Goal: Task Accomplishment & Management: Complete application form

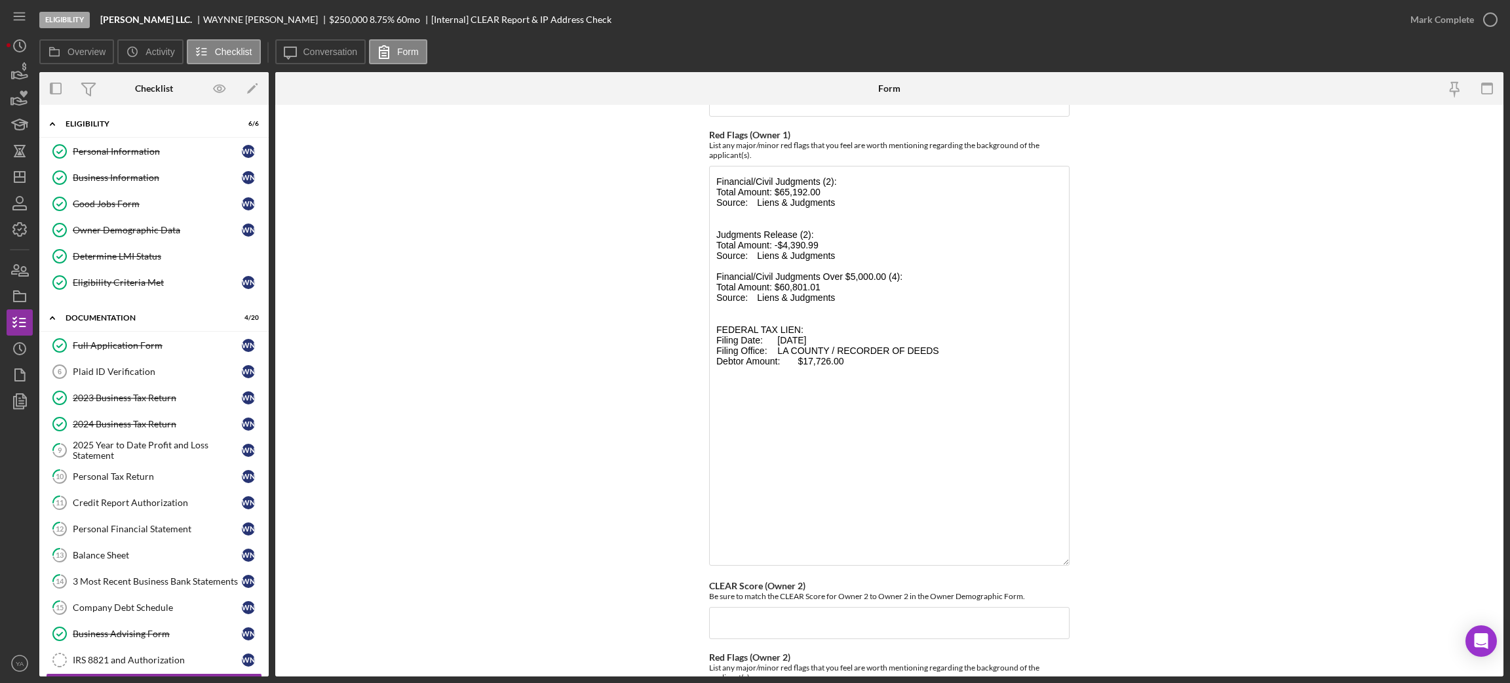
click at [102, 20] on b "Bruce Waynne LLC." at bounding box center [146, 19] width 92 height 10
drag, startPoint x: 102, startPoint y: 20, endPoint x: 180, endPoint y: 19, distance: 78.6
click at [180, 19] on div "Bruce Waynne LLC." at bounding box center [151, 19] width 103 height 10
copy b "Bruce Waynne LLC."
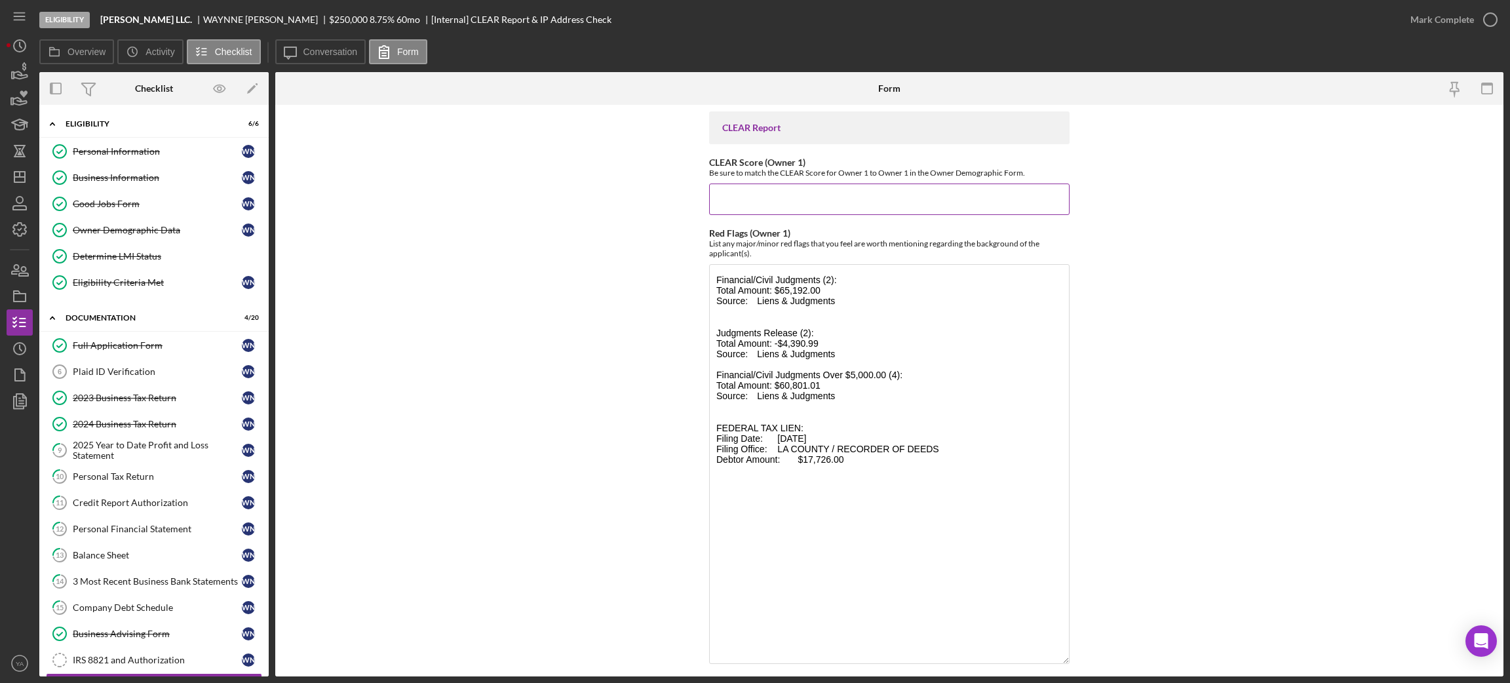
click at [761, 206] on input "CLEAR Score (Owner 1)" at bounding box center [889, 198] width 360 height 31
type input "120"
drag, startPoint x: 759, startPoint y: 286, endPoint x: 822, endPoint y: 287, distance: 62.9
click at [822, 287] on textarea "Financial/Civil Judgments (2): Total Amount: $65,192.00 Source: Liens & Judgmen…" at bounding box center [889, 464] width 360 height 400
click at [811, 290] on textarea "Financial/Civil Judgments (2): Total Amount: $65,192.00 Source: Liens & Judgmen…" at bounding box center [889, 464] width 360 height 400
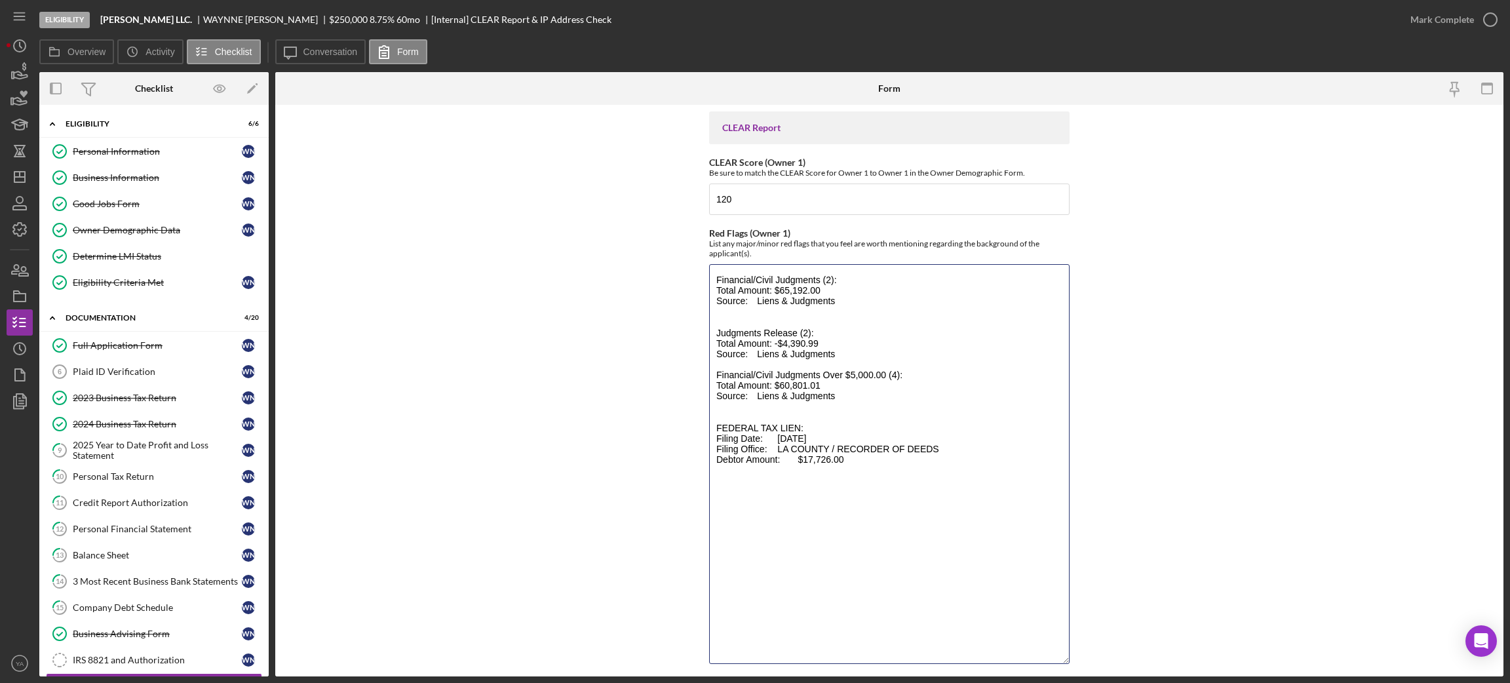
drag, startPoint x: 858, startPoint y: 460, endPoint x: 675, endPoint y: 275, distance: 259.9
click at [675, 275] on form "CLEAR Report CLEAR Score (Owner 1) Be sure to match the CLEAR Score for Owner 1…" at bounding box center [889, 390] width 1228 height 571
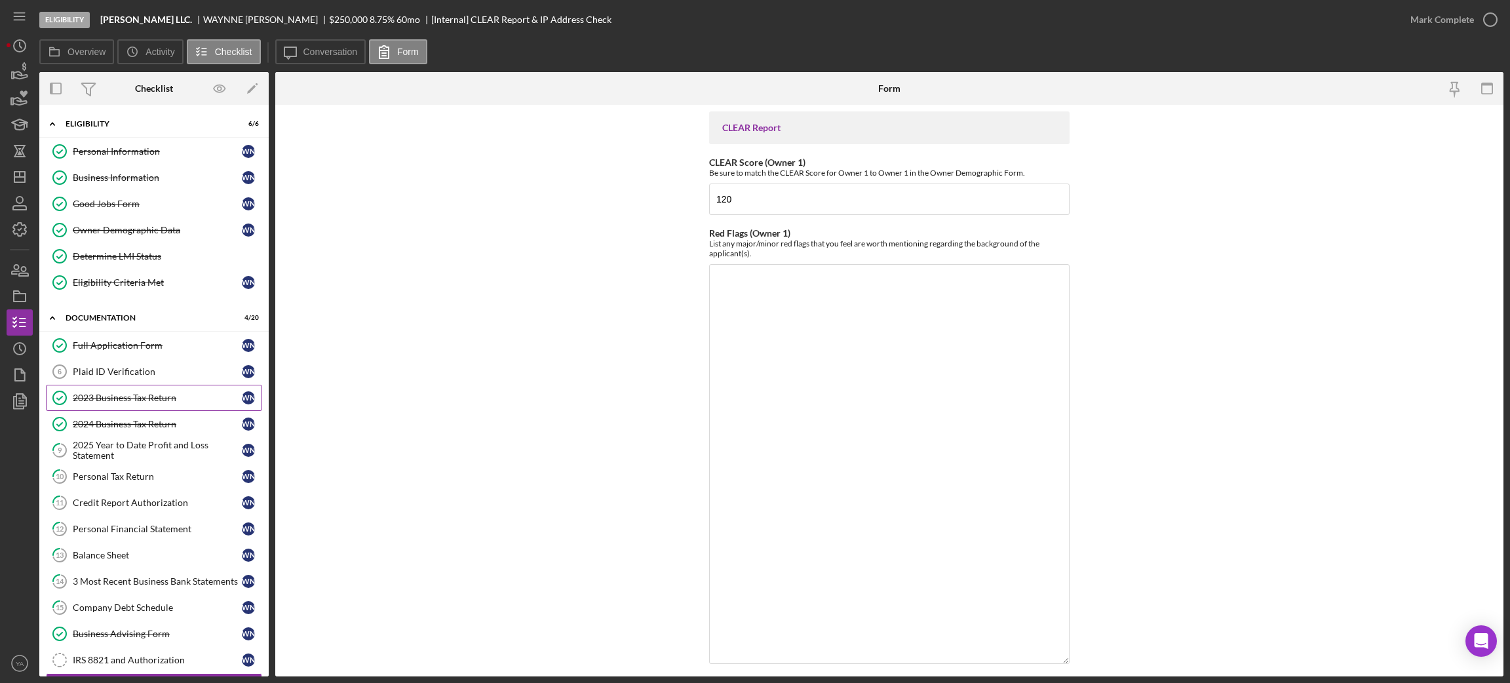
click at [157, 394] on div "2023 Business Tax Return" at bounding box center [157, 397] width 169 height 10
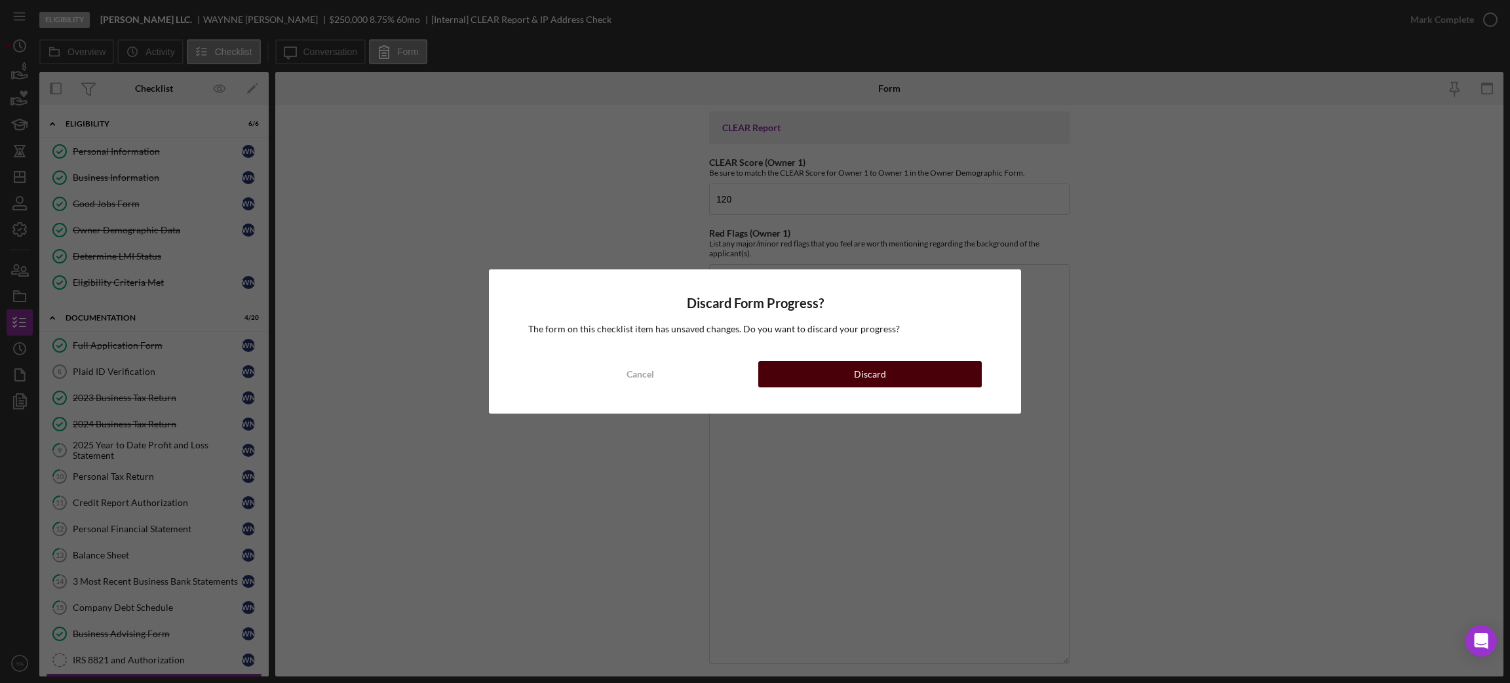
click at [819, 369] on button "Discard" at bounding box center [869, 374] width 223 height 26
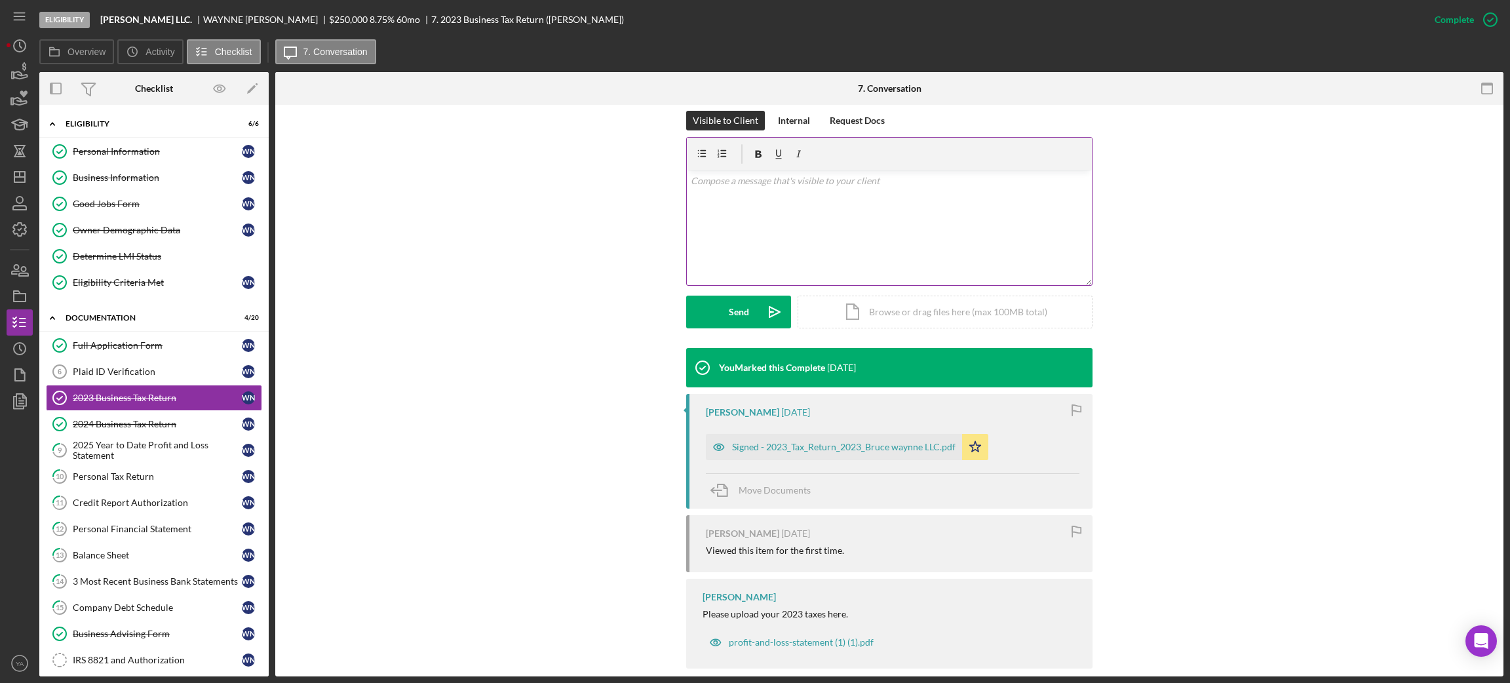
scroll to position [212, 0]
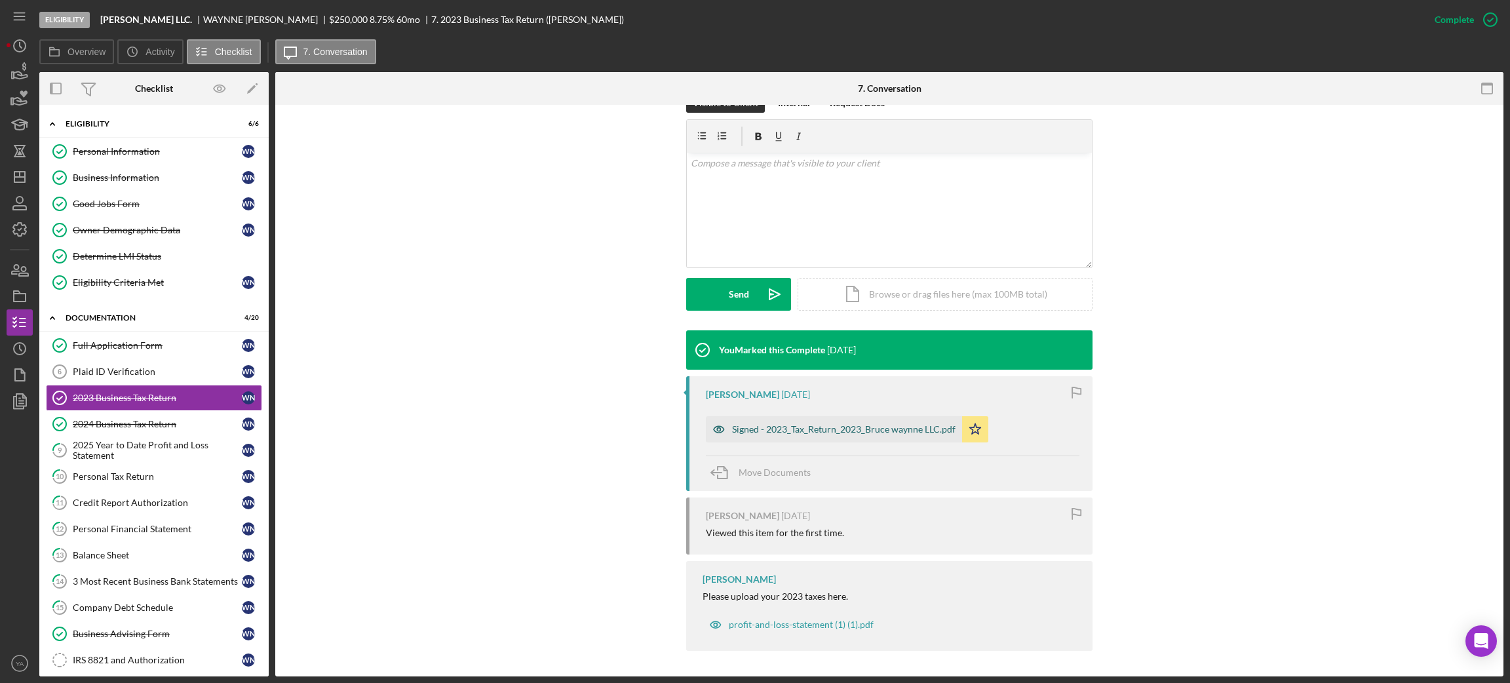
click at [835, 424] on div "Signed - 2023_Tax_Return_2023_Bruce waynne LLC.pdf" at bounding box center [843, 429] width 223 height 10
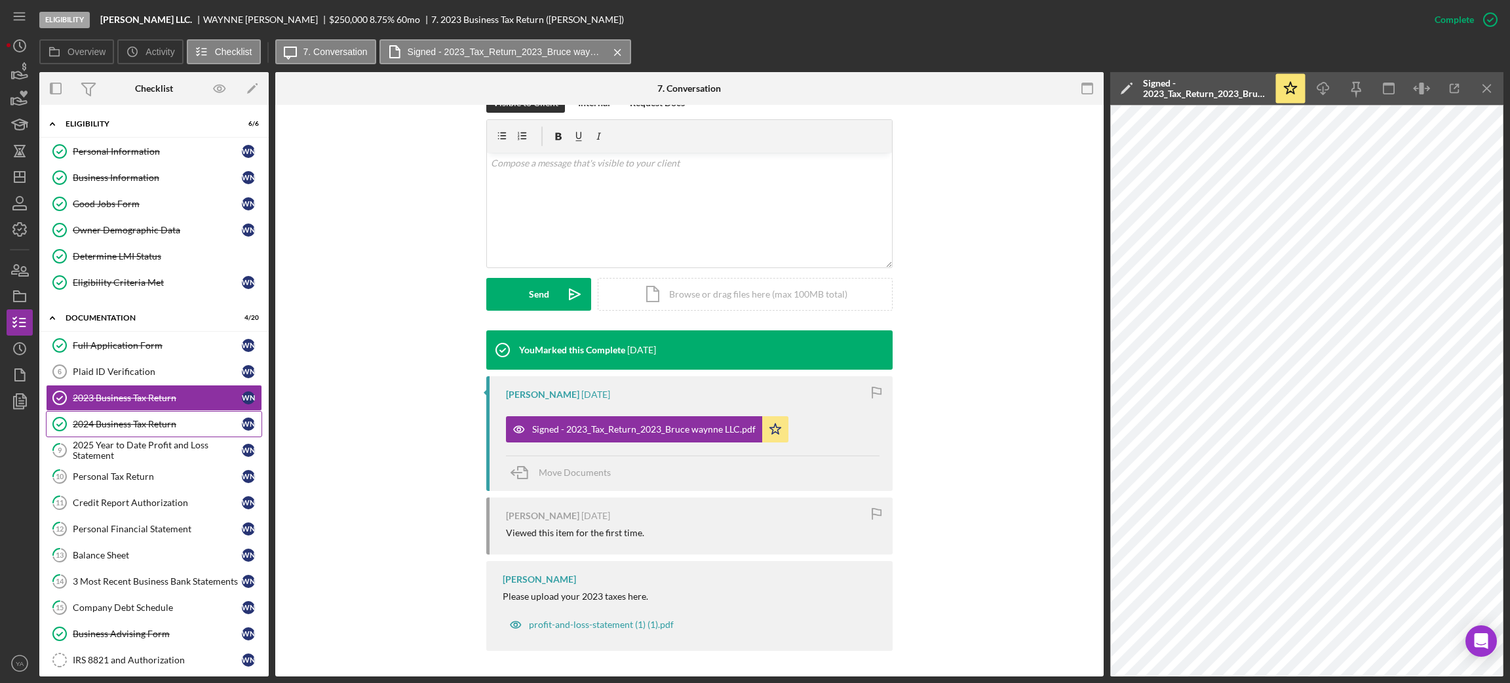
click at [168, 429] on div "2024 Business Tax Return" at bounding box center [157, 424] width 169 height 10
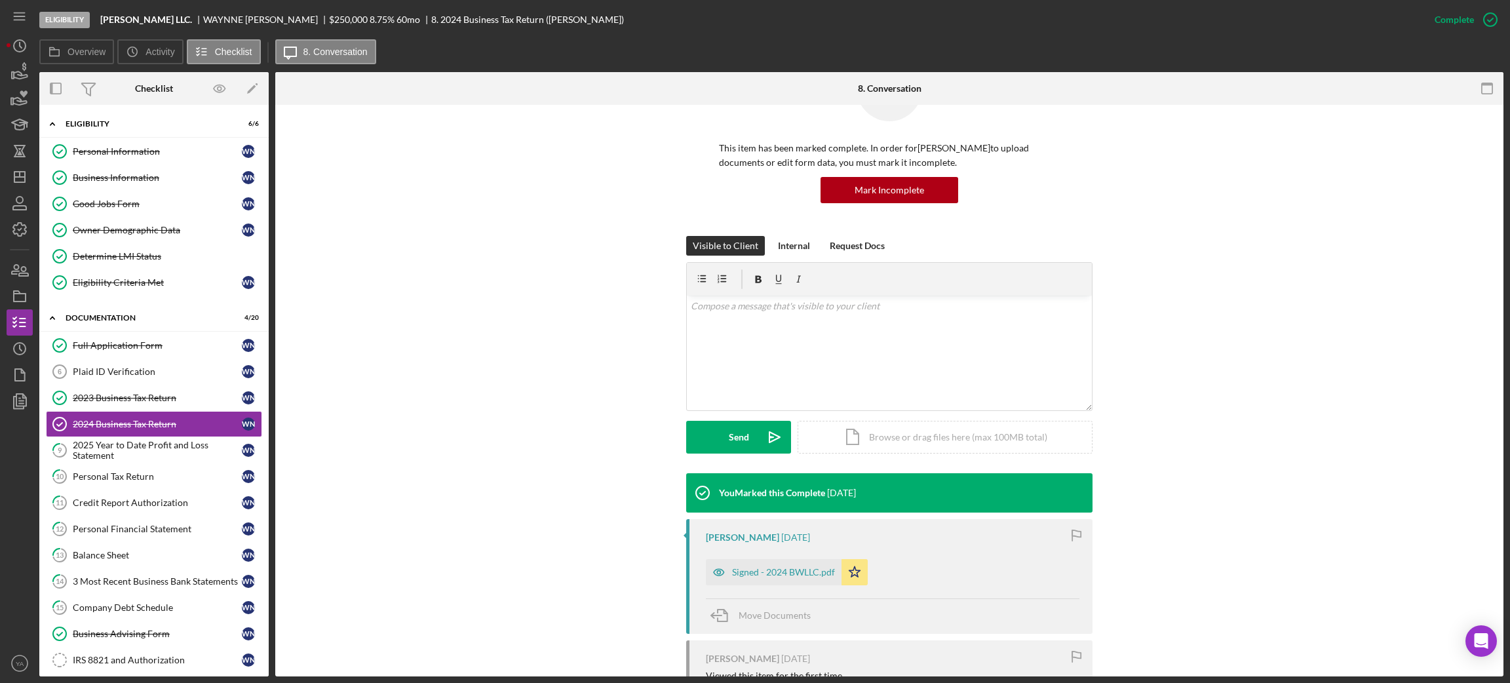
scroll to position [187, 0]
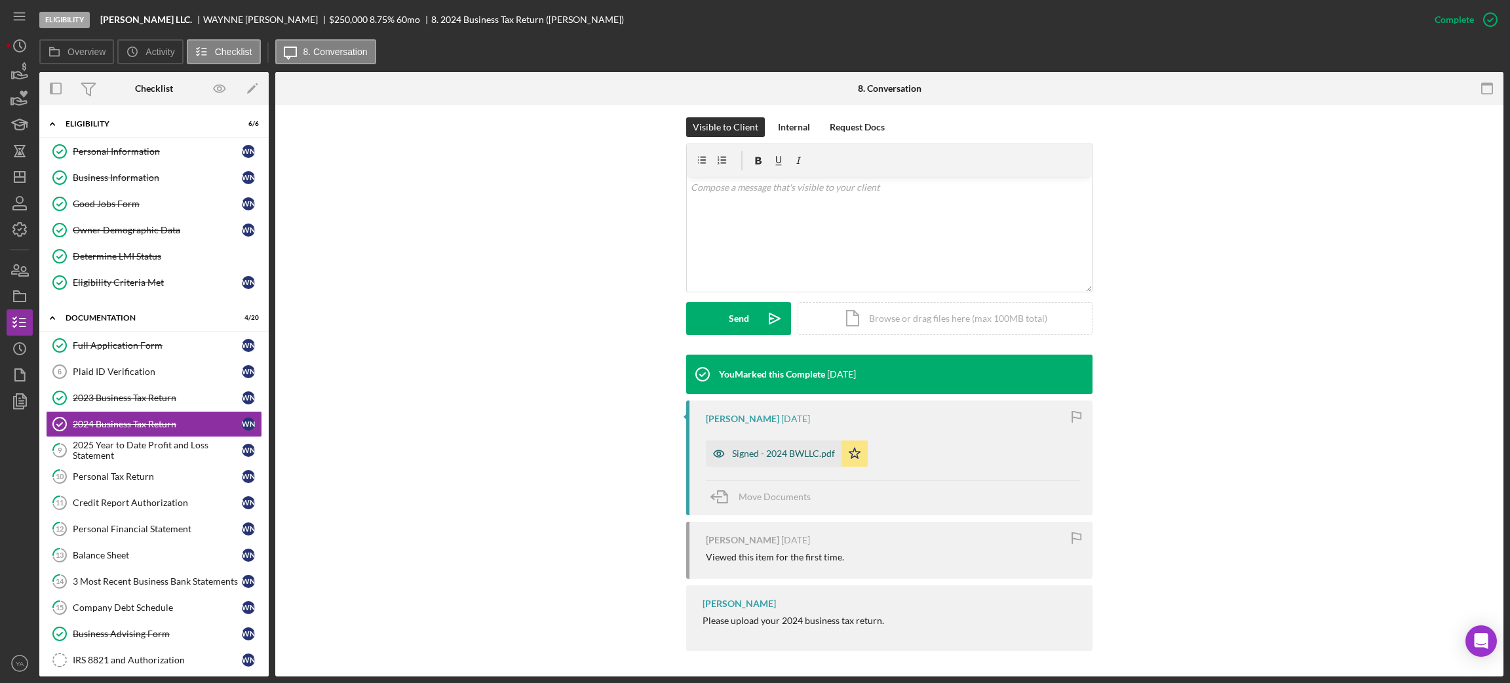
click at [767, 447] on div "Signed - 2024 BWLLC.pdf" at bounding box center [774, 453] width 136 height 26
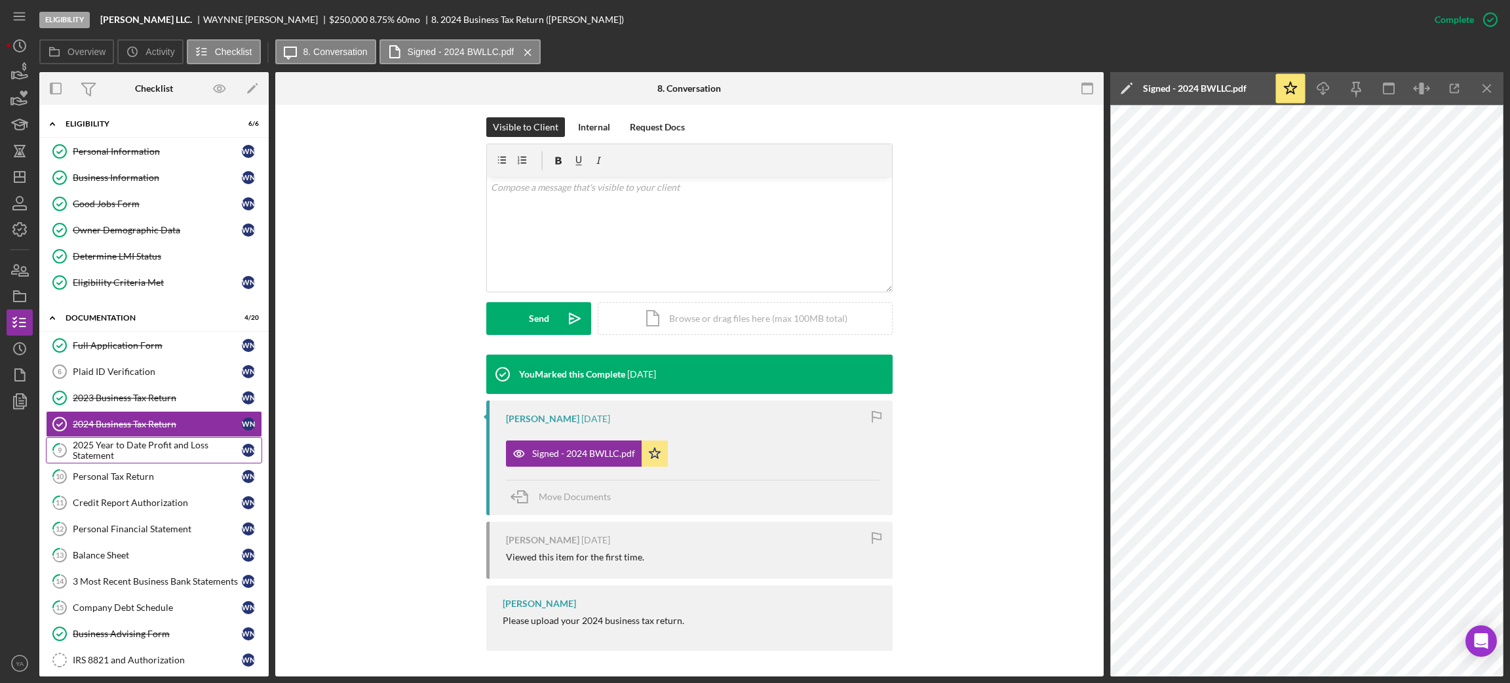
click at [174, 460] on div "2025 Year to Date Profit and Loss Statement" at bounding box center [157, 450] width 169 height 21
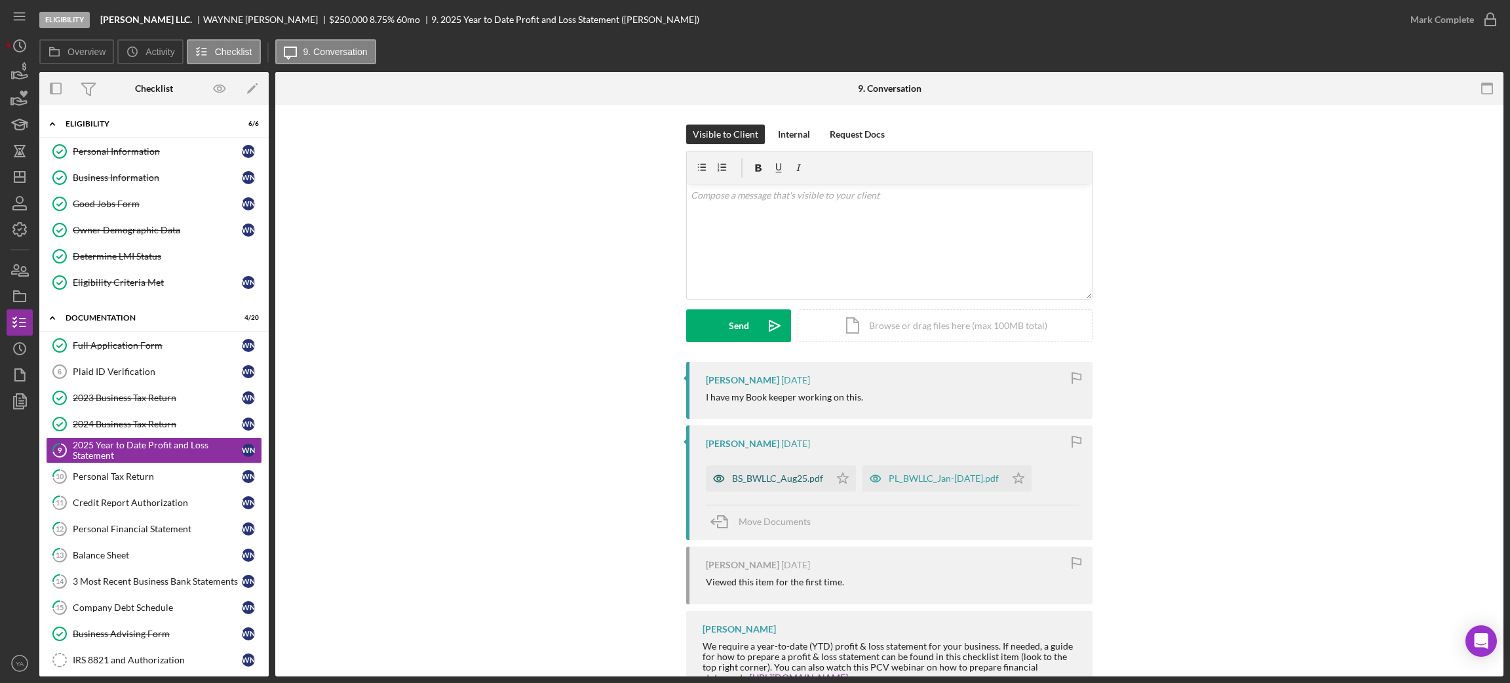
click at [780, 472] on div "BS_BWLLC_Aug25.pdf" at bounding box center [768, 478] width 124 height 26
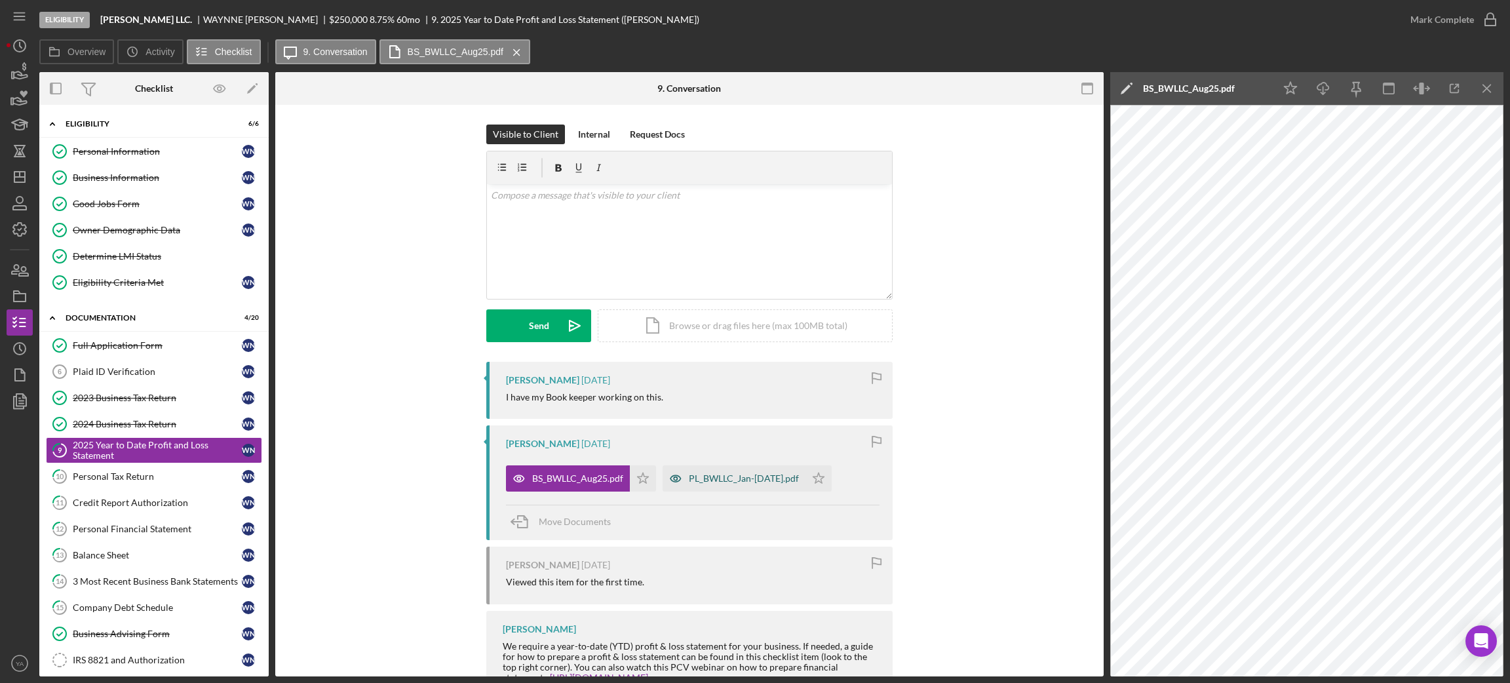
click at [733, 472] on div "PL_BWLLC_Jan-Aug25.pdf" at bounding box center [733, 478] width 143 height 26
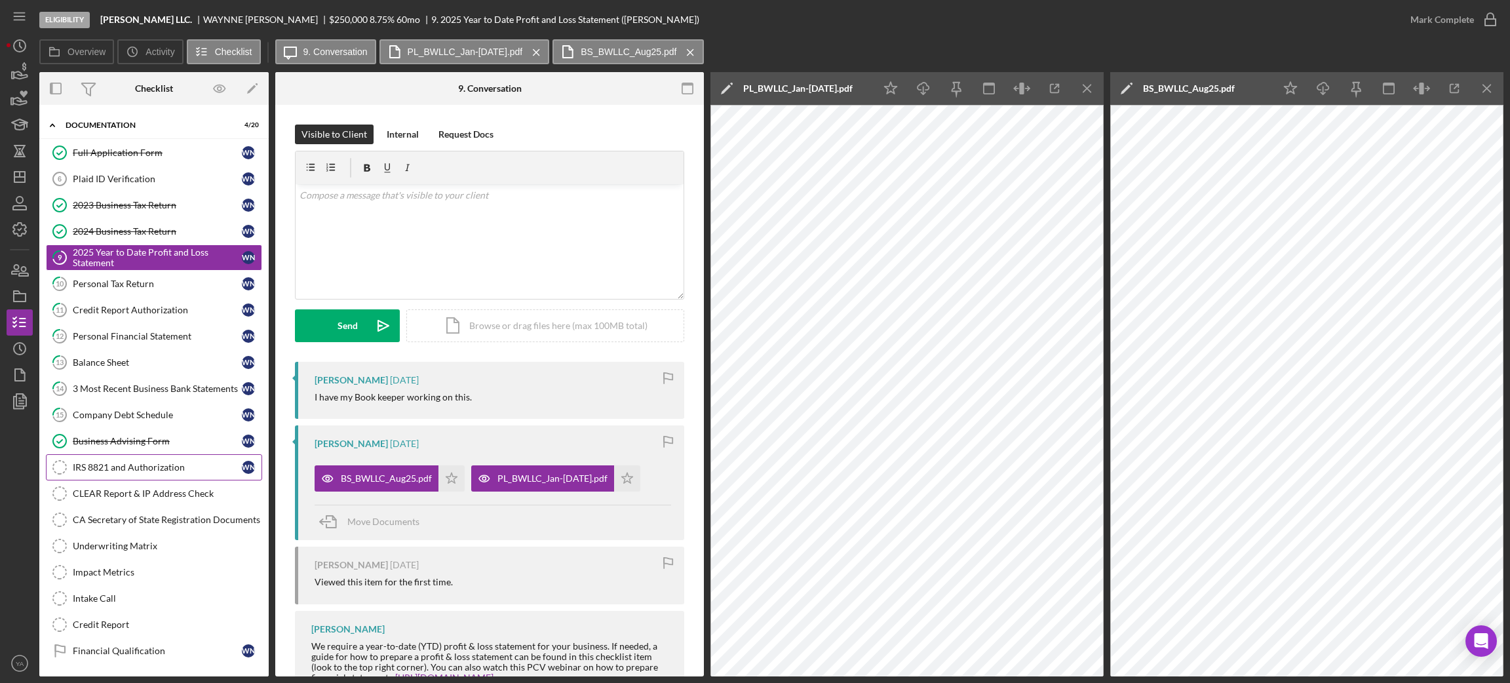
scroll to position [197, 0]
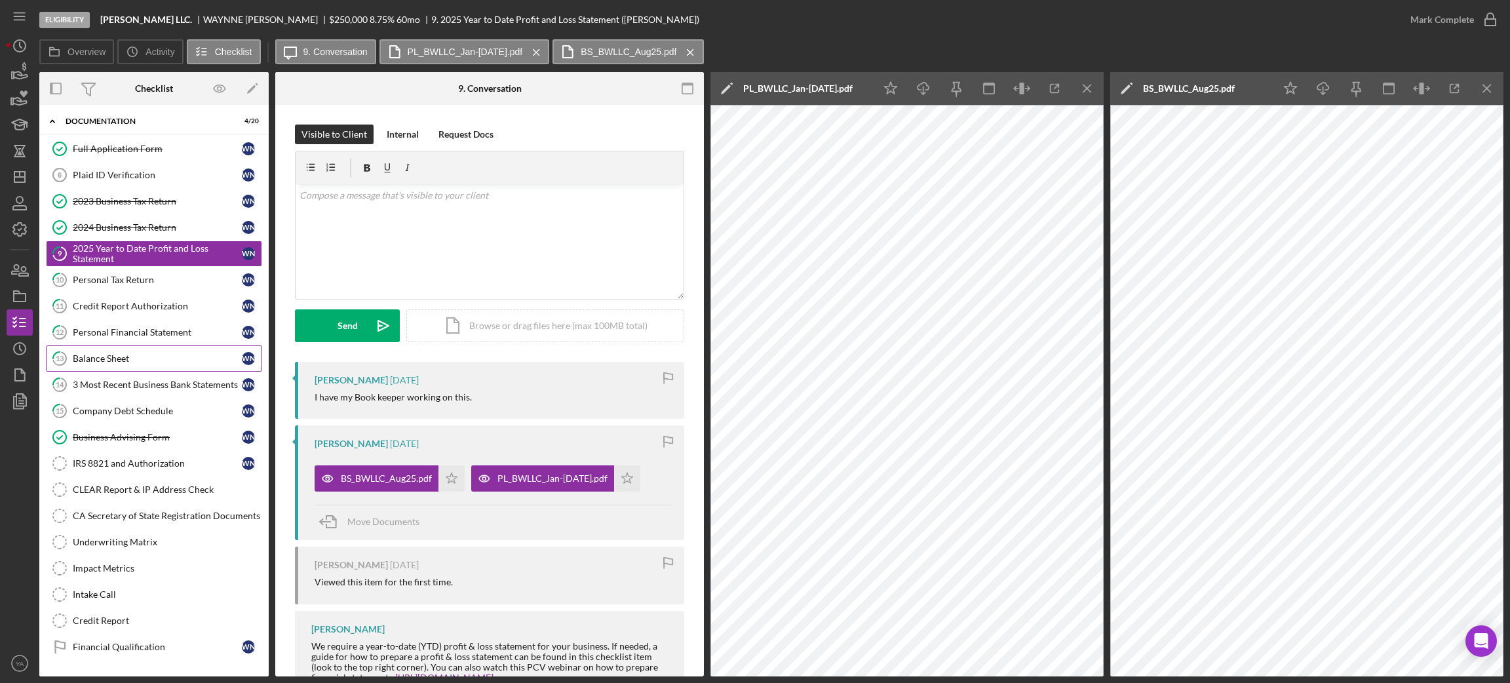
click at [157, 364] on div "Balance Sheet" at bounding box center [157, 358] width 169 height 10
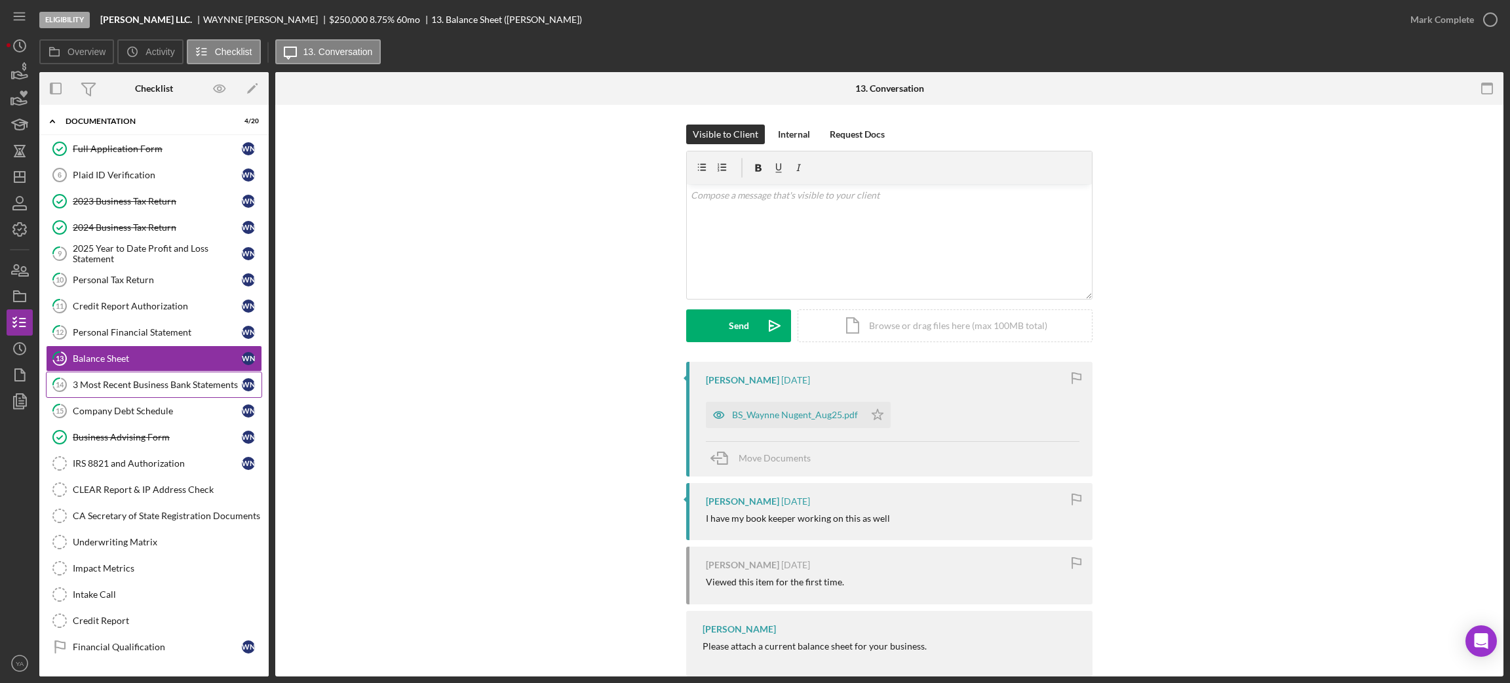
click at [180, 390] on div "3 Most Recent Business Bank Statements" at bounding box center [157, 384] width 169 height 10
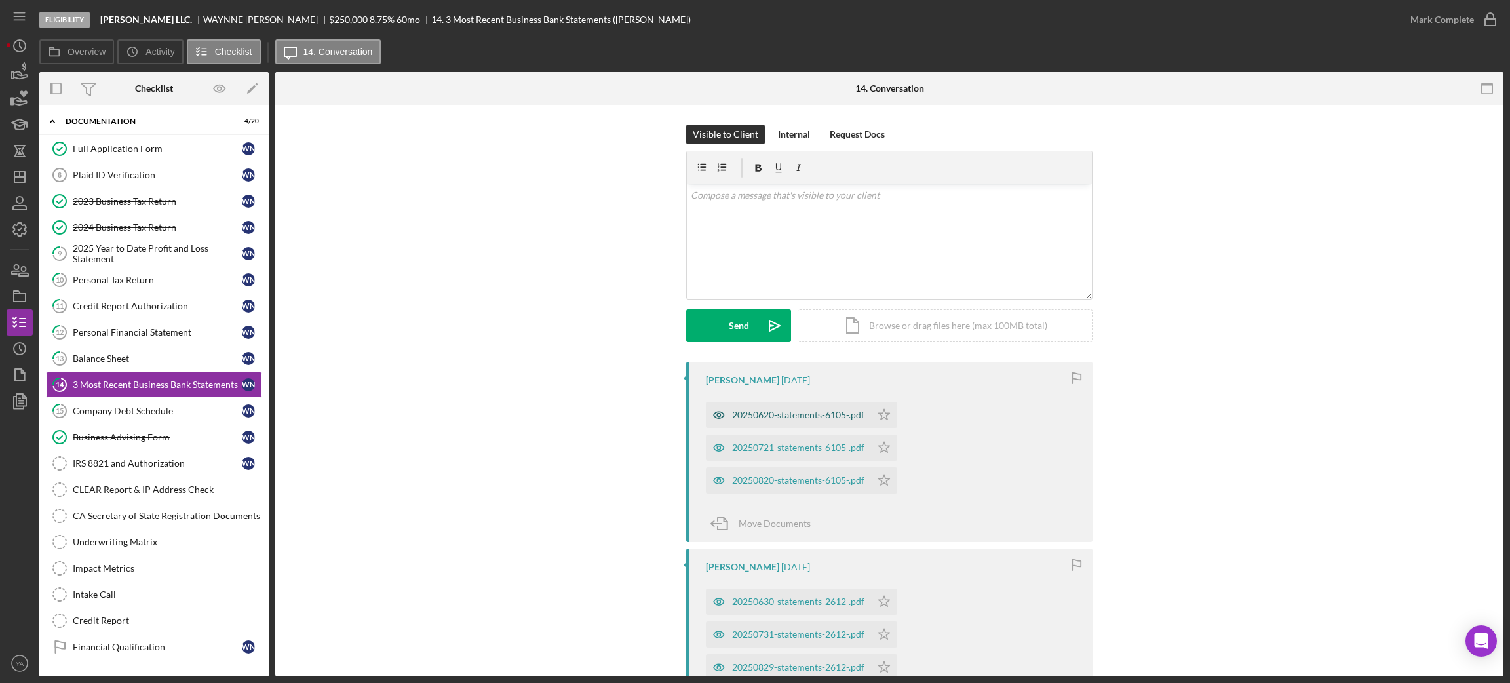
click at [810, 416] on div "20250620-statements-6105-.pdf" at bounding box center [798, 414] width 132 height 10
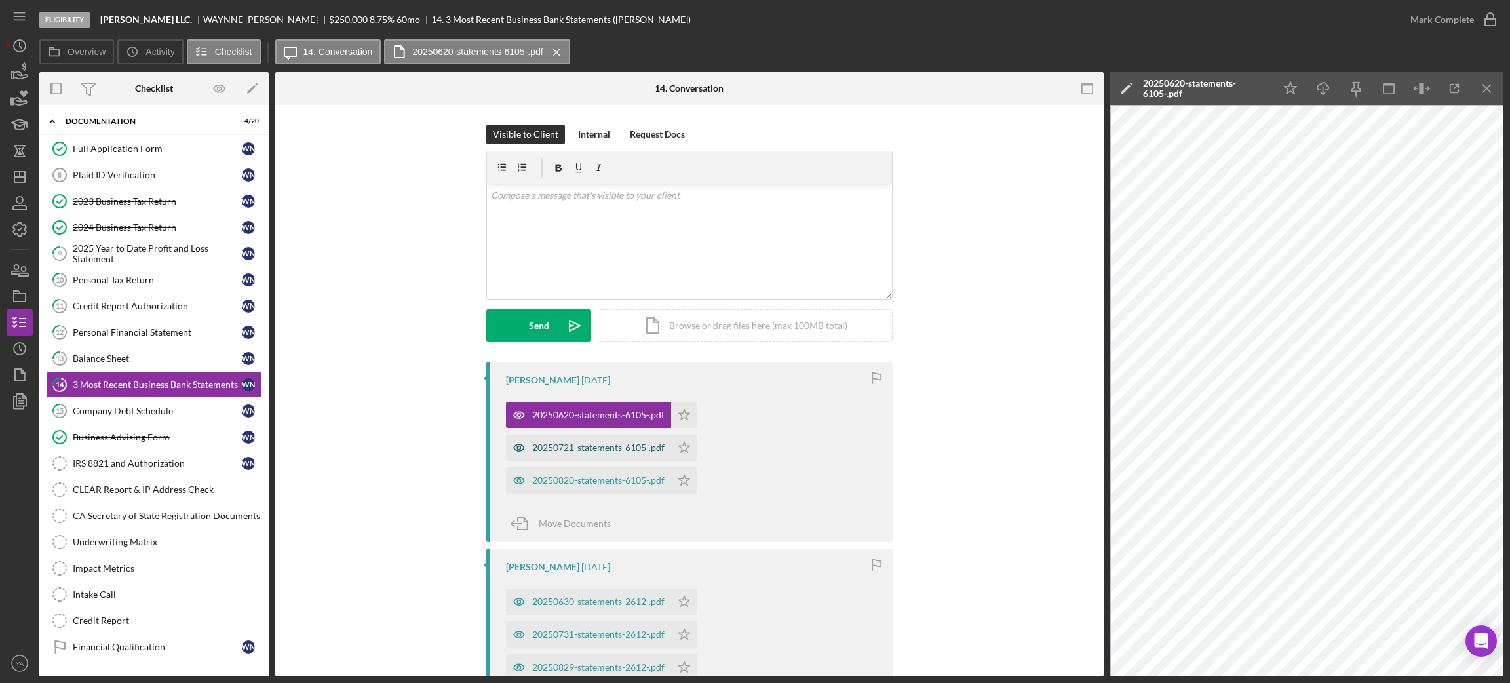
click at [592, 446] on div "20250721-statements-6105-.pdf" at bounding box center [598, 447] width 132 height 10
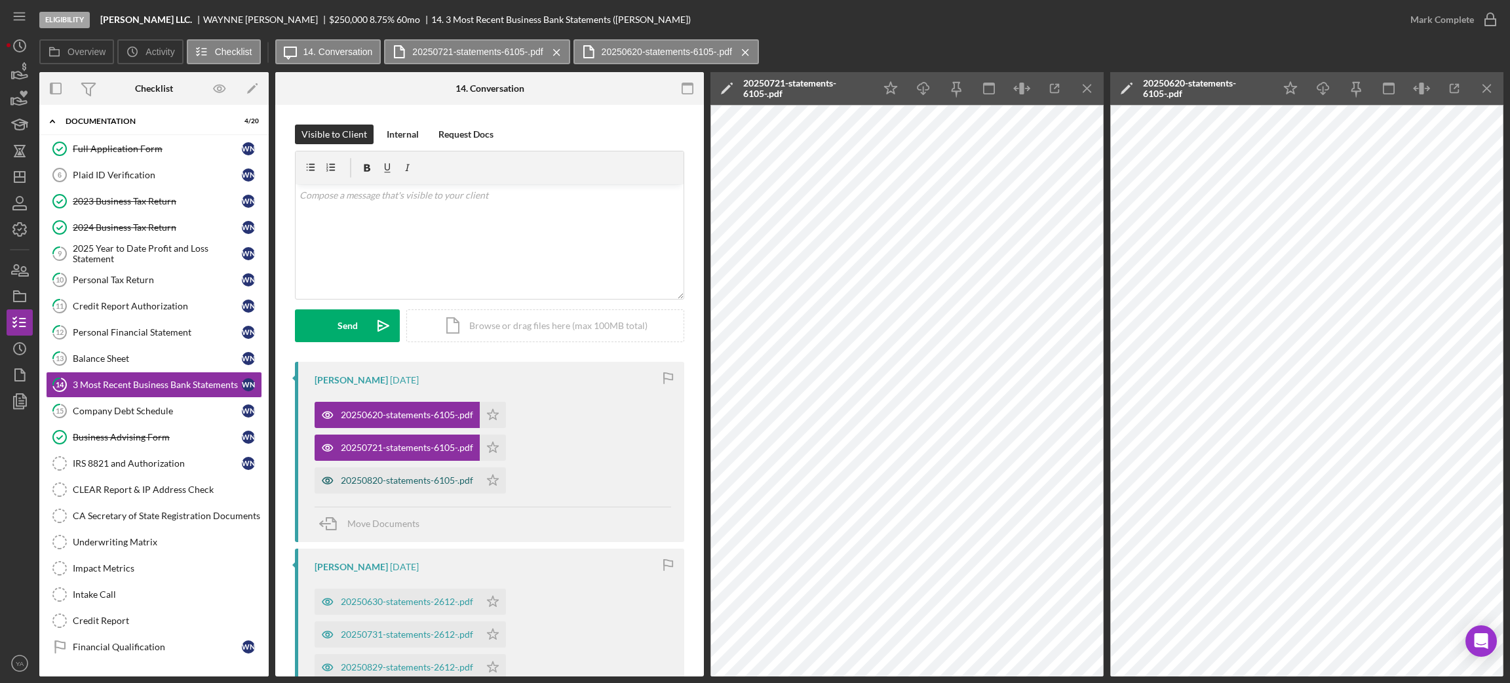
click at [453, 470] on div "20250820-statements-6105-.pdf" at bounding box center [396, 480] width 165 height 26
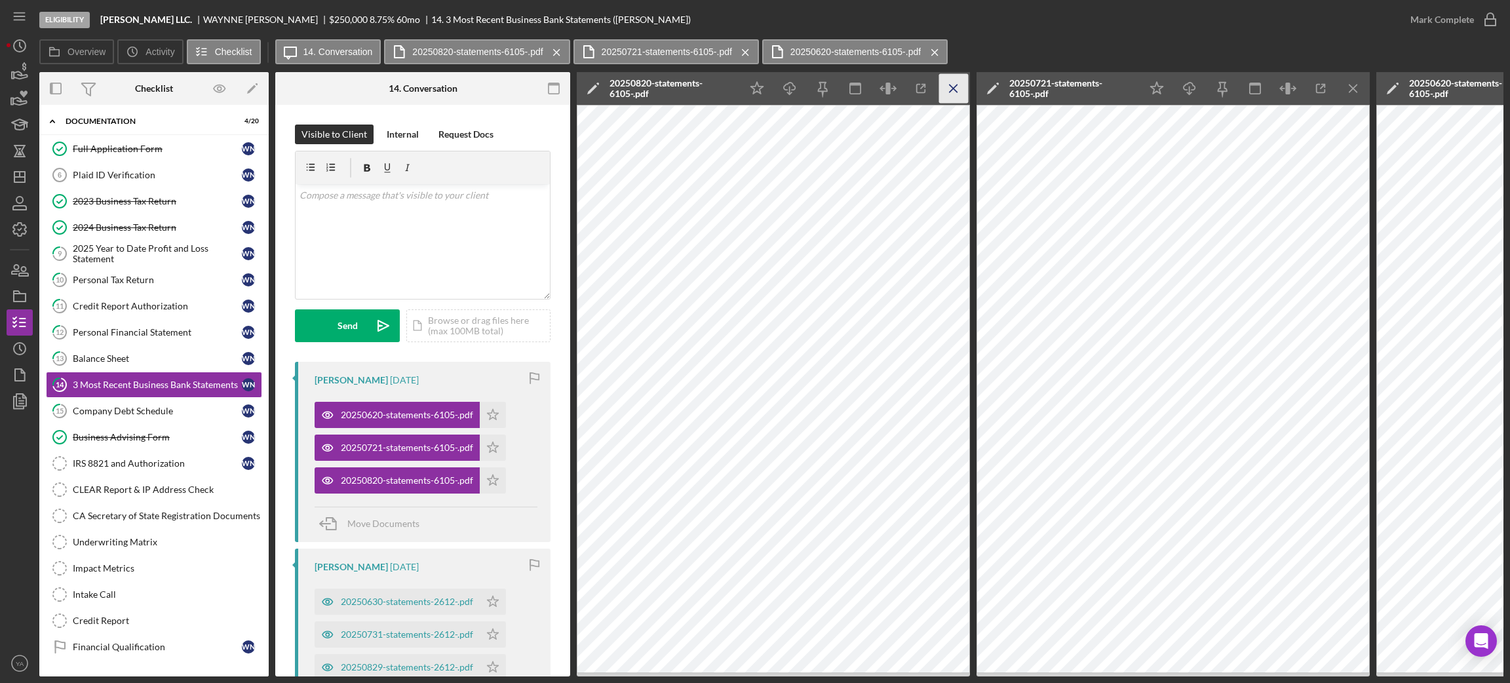
drag, startPoint x: 970, startPoint y: 93, endPoint x: 953, endPoint y: 97, distance: 18.1
click at [970, 93] on div "Overview Internal Workflow Stage Eligibility Icon/Dropdown Arrow Archive (can u…" at bounding box center [771, 374] width 1464 height 604
click at [950, 97] on icon "Icon/Menu Close" at bounding box center [953, 88] width 29 height 29
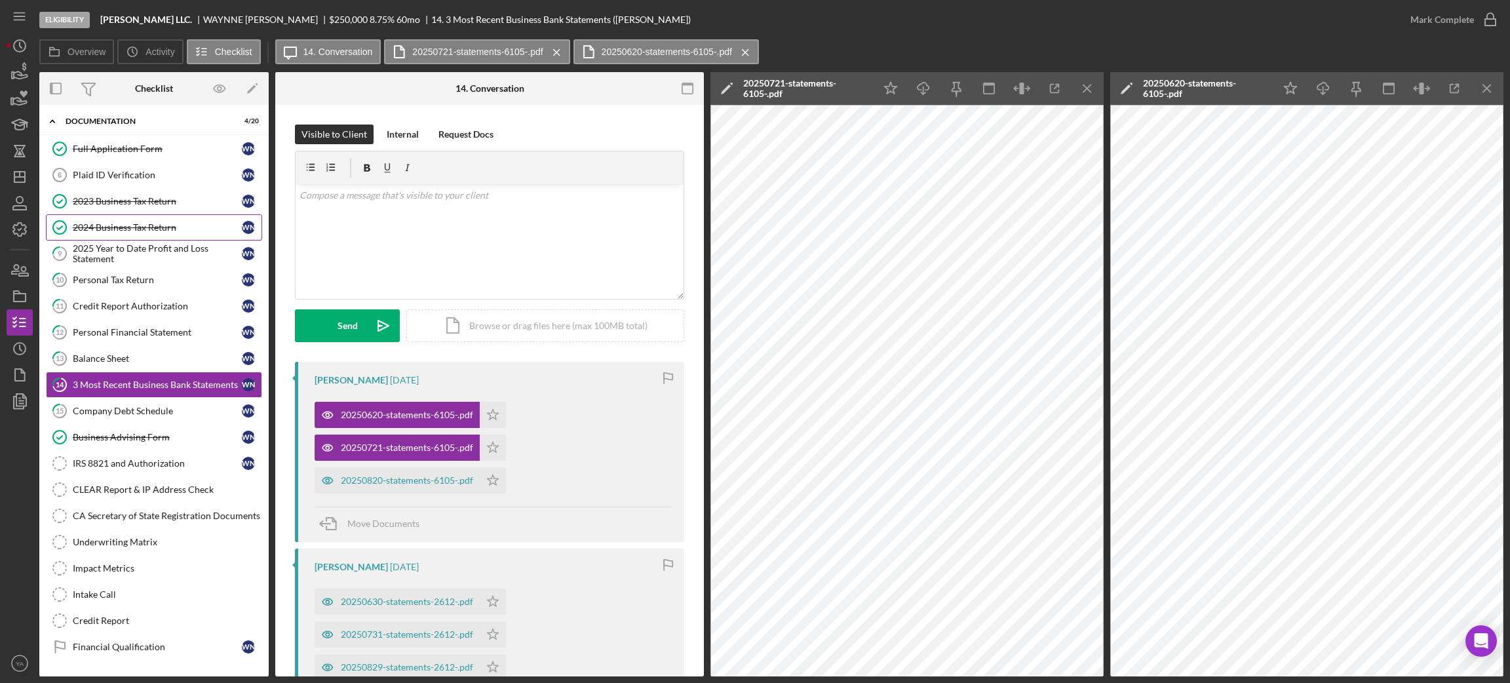
click at [149, 219] on link "2024 Business Tax Return 2024 Business Tax Return W N" at bounding box center [154, 227] width 216 height 26
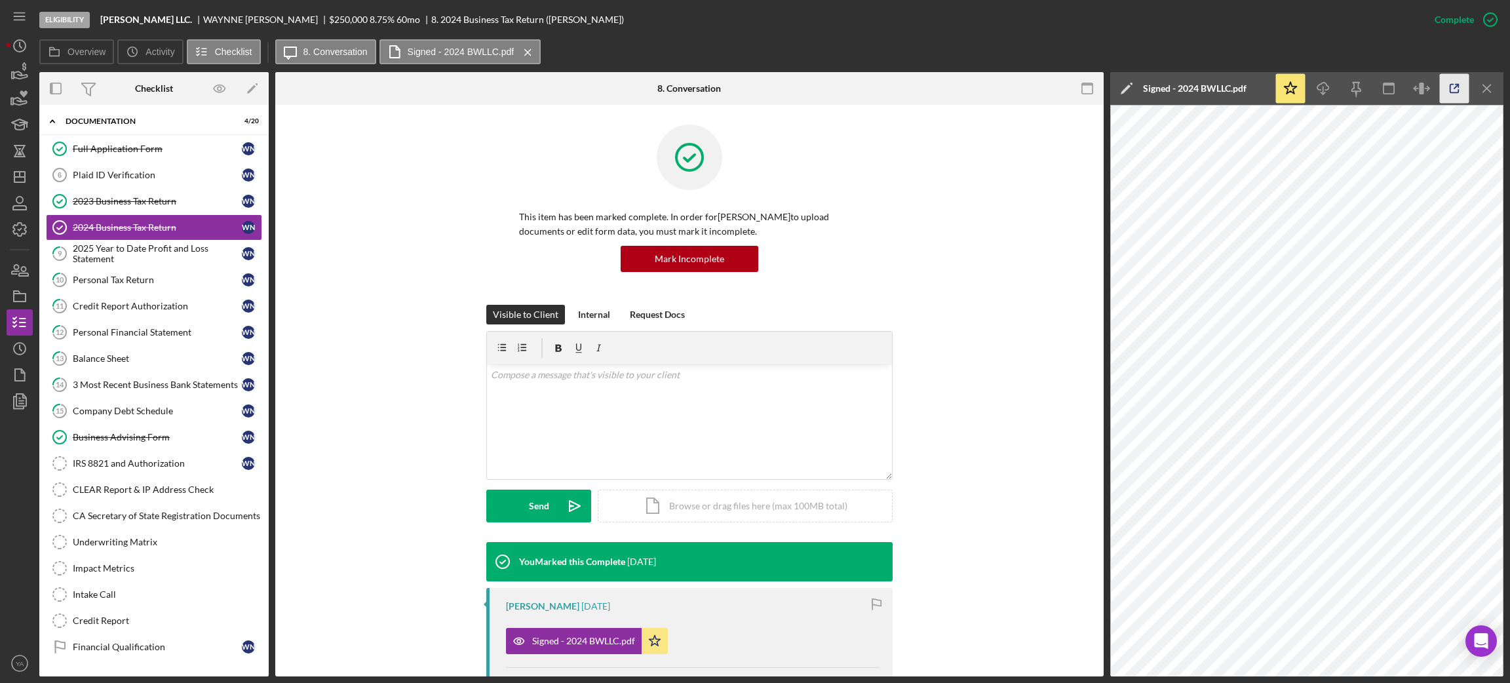
click at [1452, 90] on icon "button" at bounding box center [1453, 88] width 29 height 29
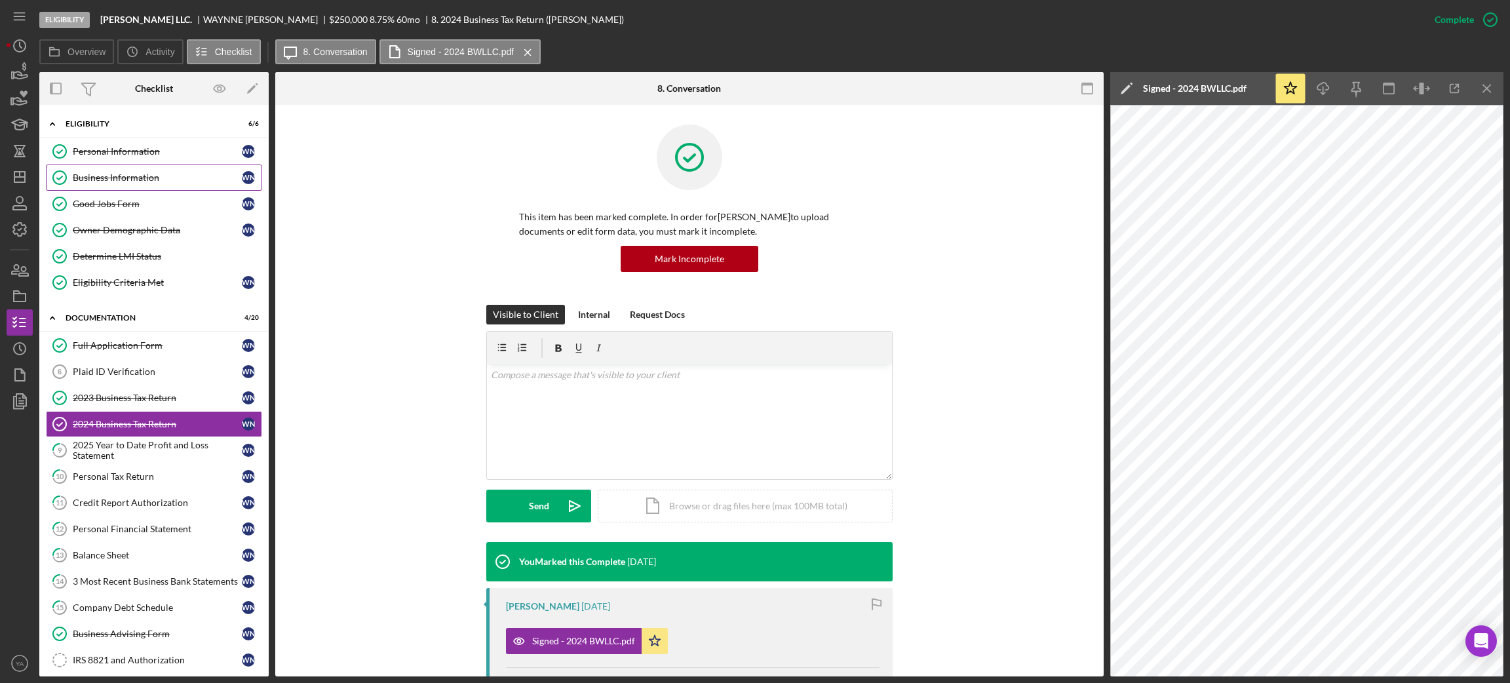
click at [128, 171] on link "Business Information Business Information W N" at bounding box center [154, 177] width 216 height 26
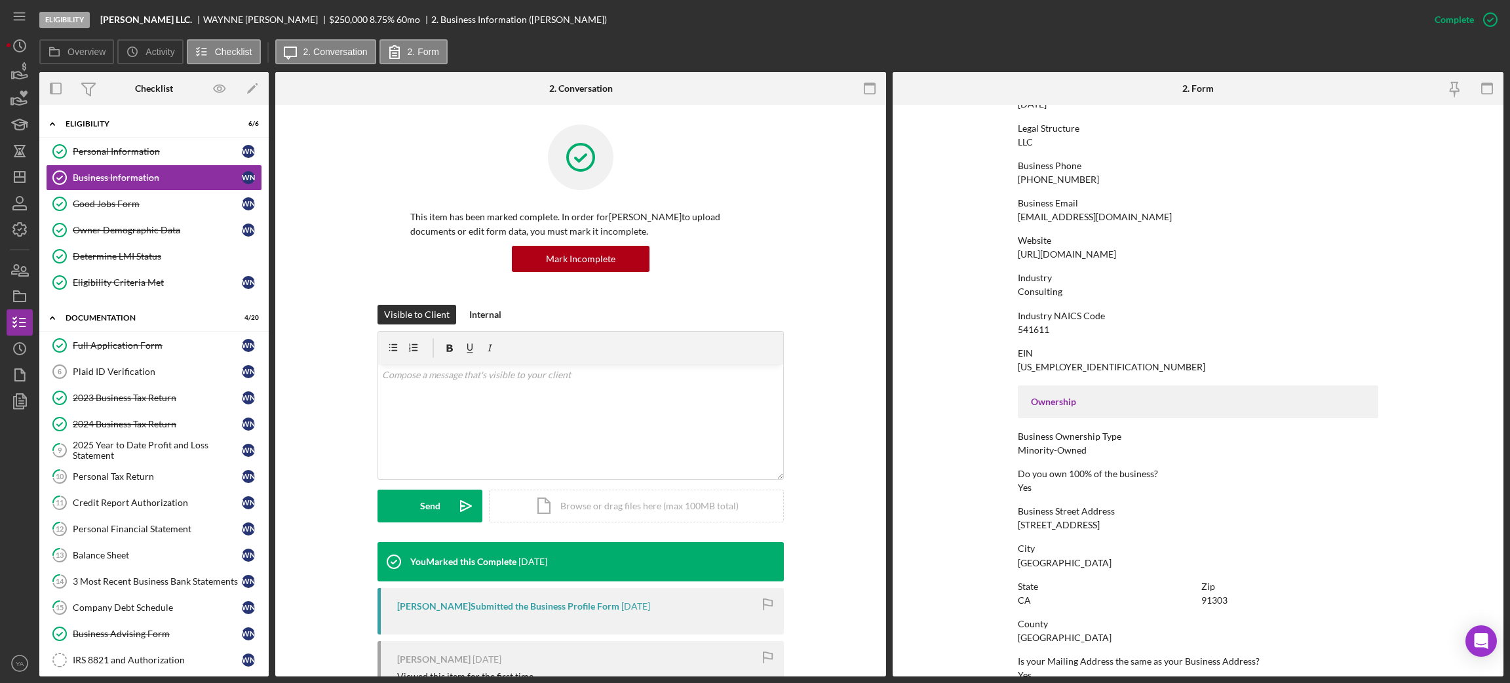
scroll to position [393, 0]
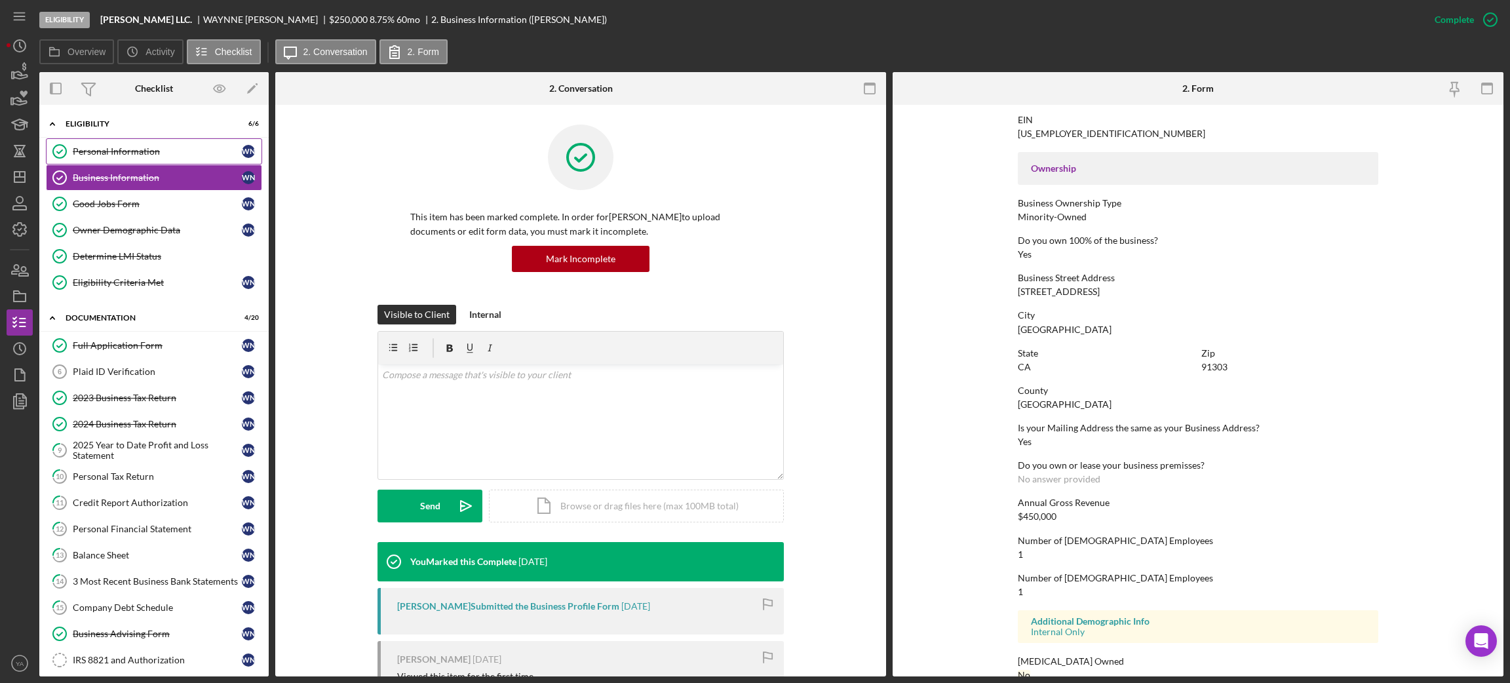
click at [155, 151] on div "Personal Information" at bounding box center [157, 151] width 169 height 10
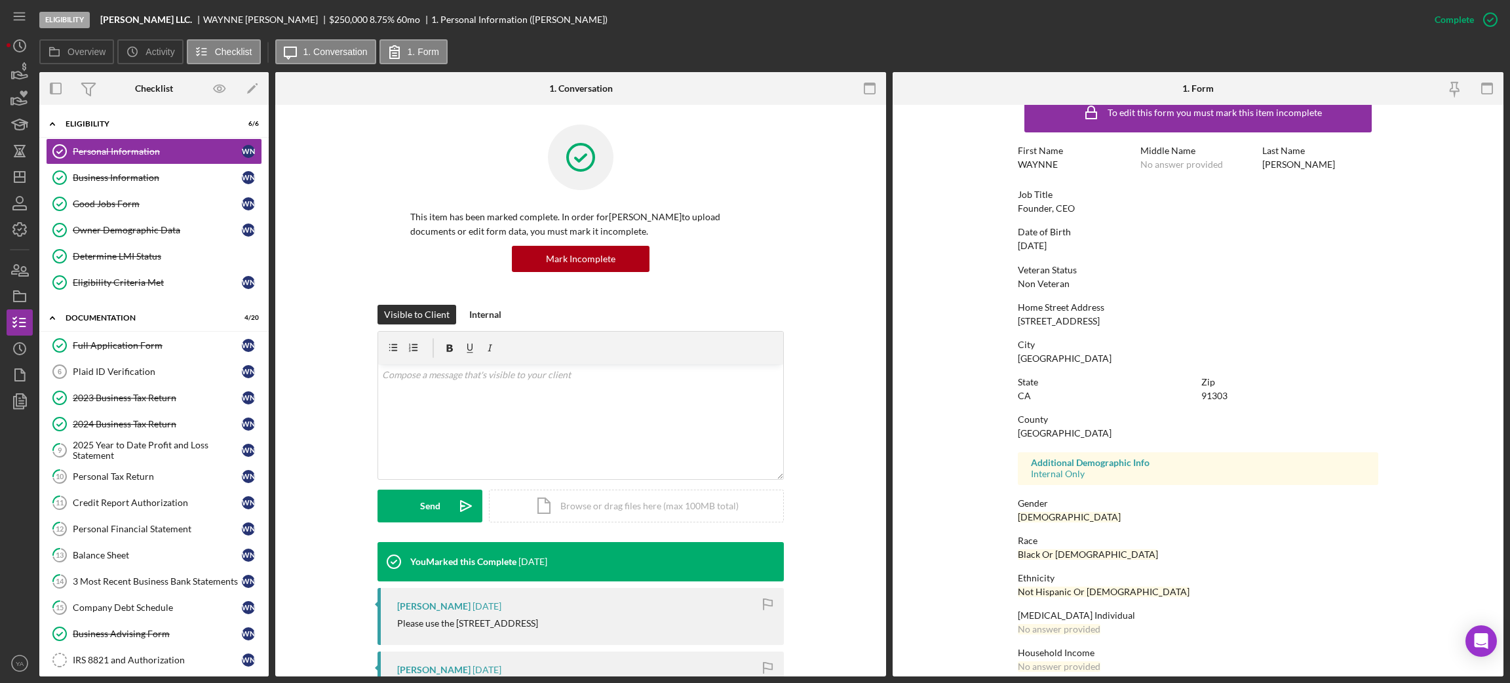
scroll to position [39, 0]
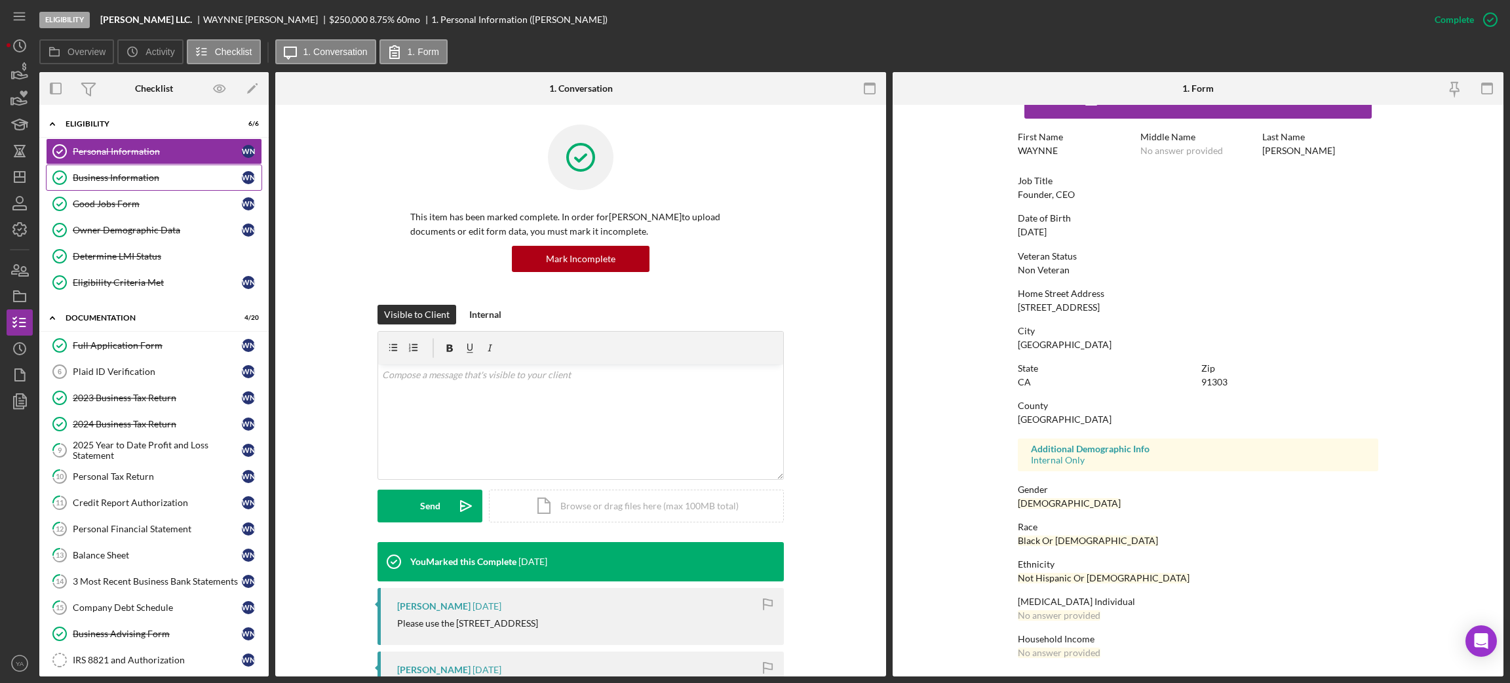
click at [167, 187] on link "Business Information Business Information W N" at bounding box center [154, 177] width 216 height 26
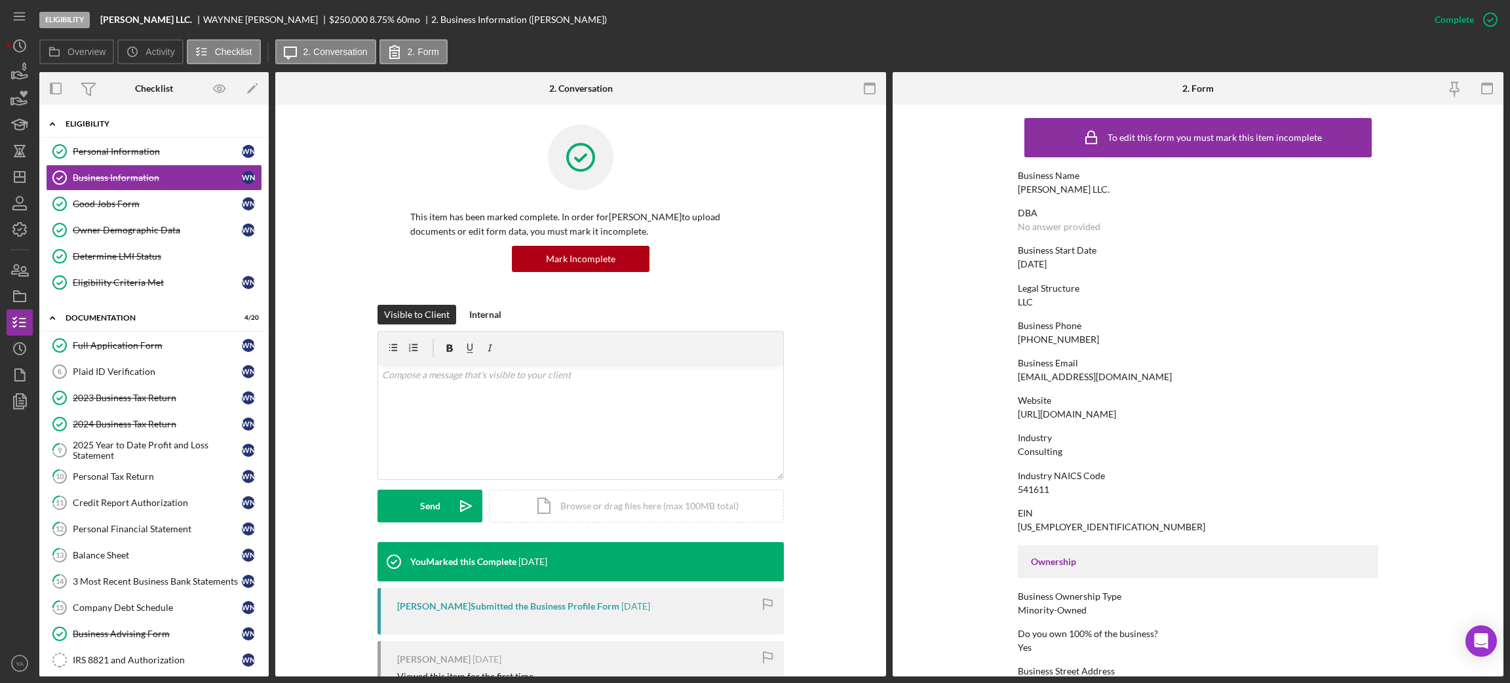
click at [168, 134] on div "Icon/Expander Eligibility 6 / 6" at bounding box center [153, 124] width 229 height 27
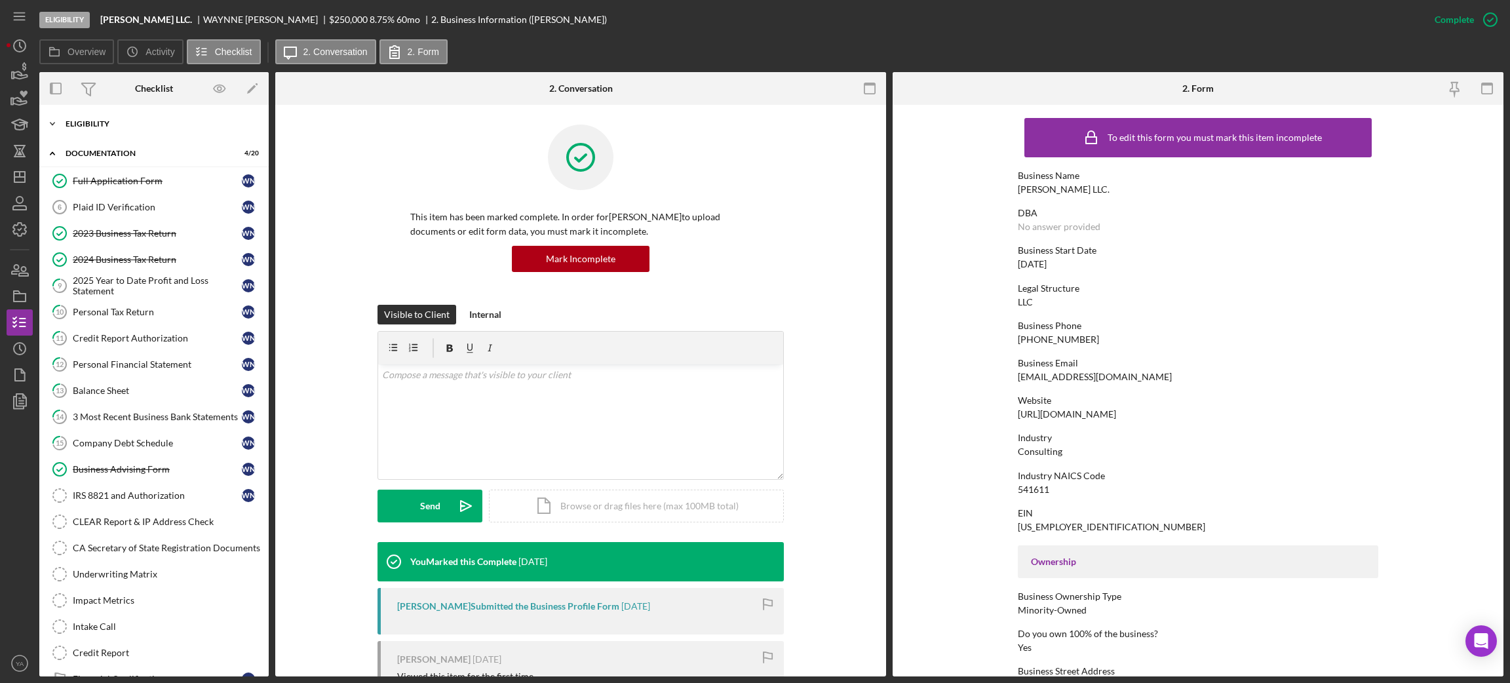
click at [164, 125] on div "Eligibility" at bounding box center [159, 124] width 187 height 8
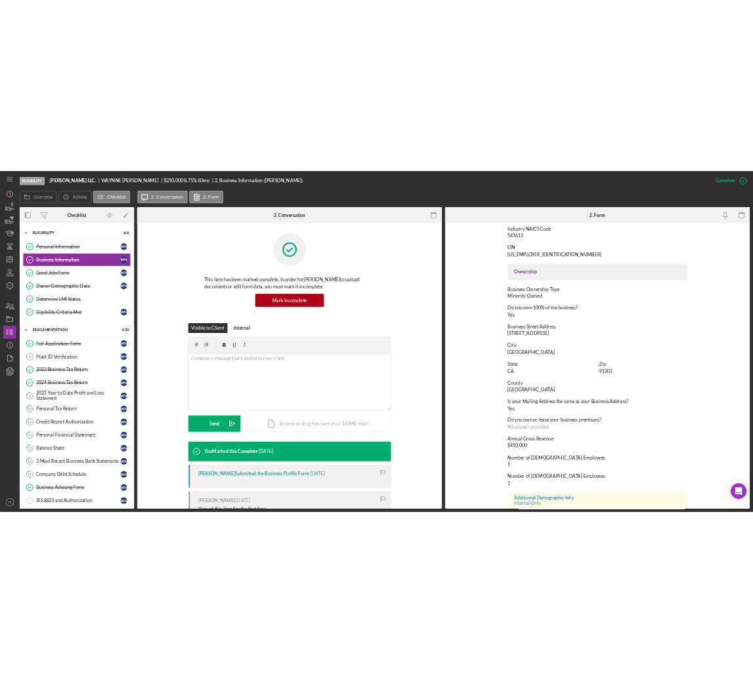
scroll to position [393, 0]
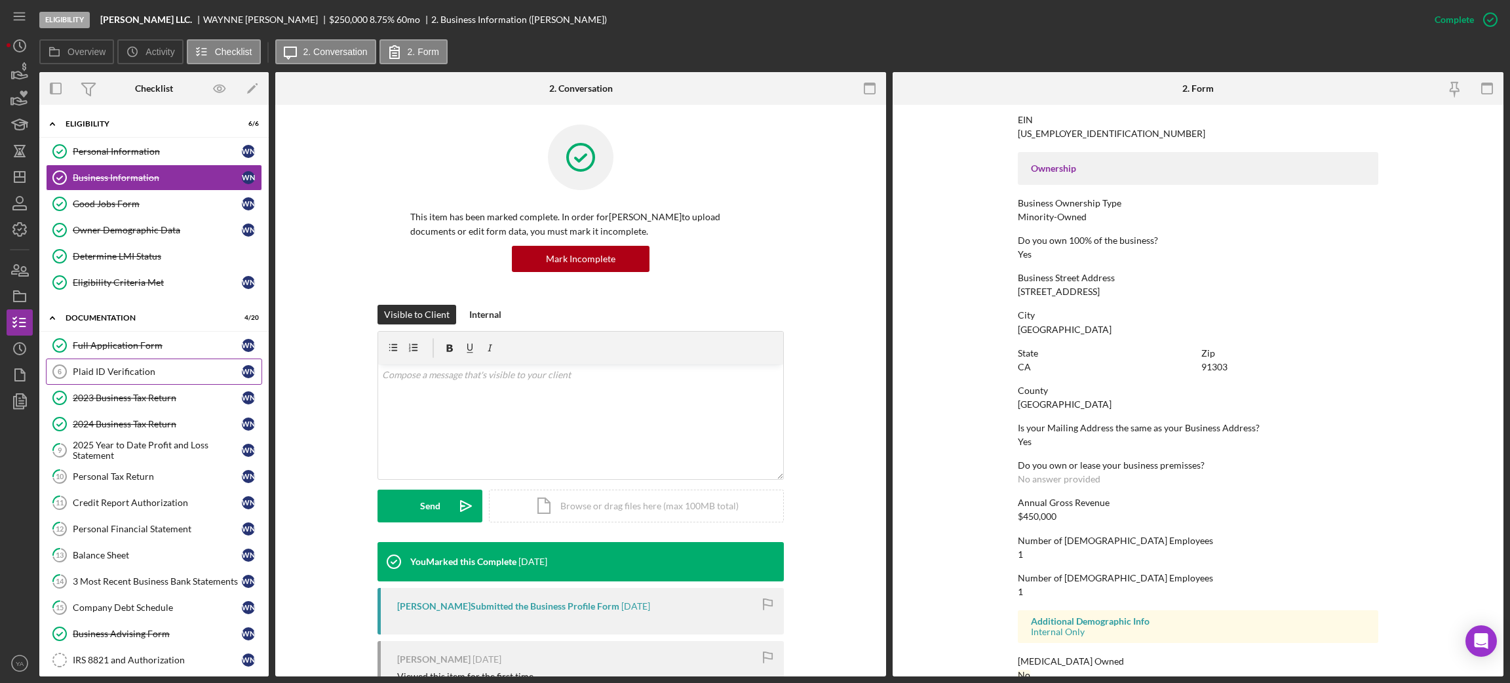
click at [168, 380] on link "Plaid ID Verification 6 Plaid ID Verification W N" at bounding box center [154, 371] width 216 height 26
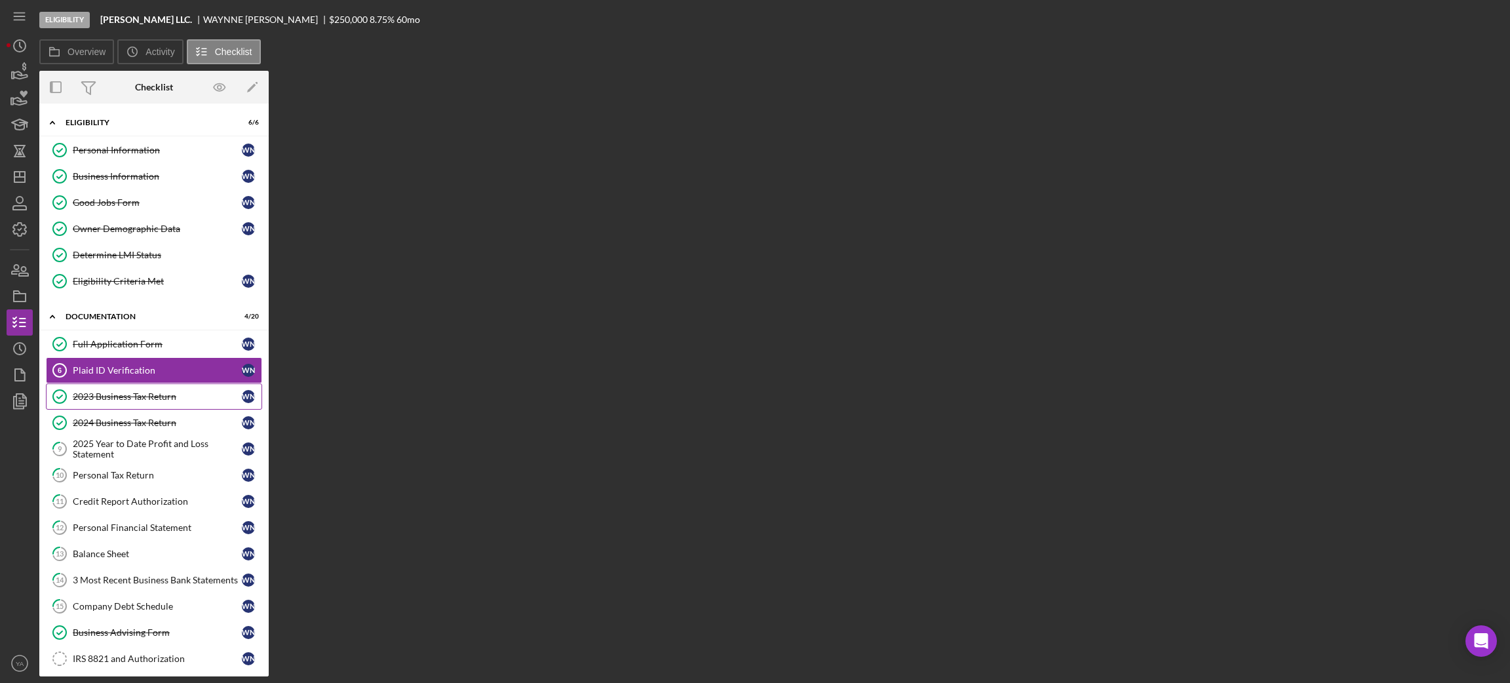
click at [171, 396] on div "2023 Business Tax Return" at bounding box center [157, 396] width 169 height 10
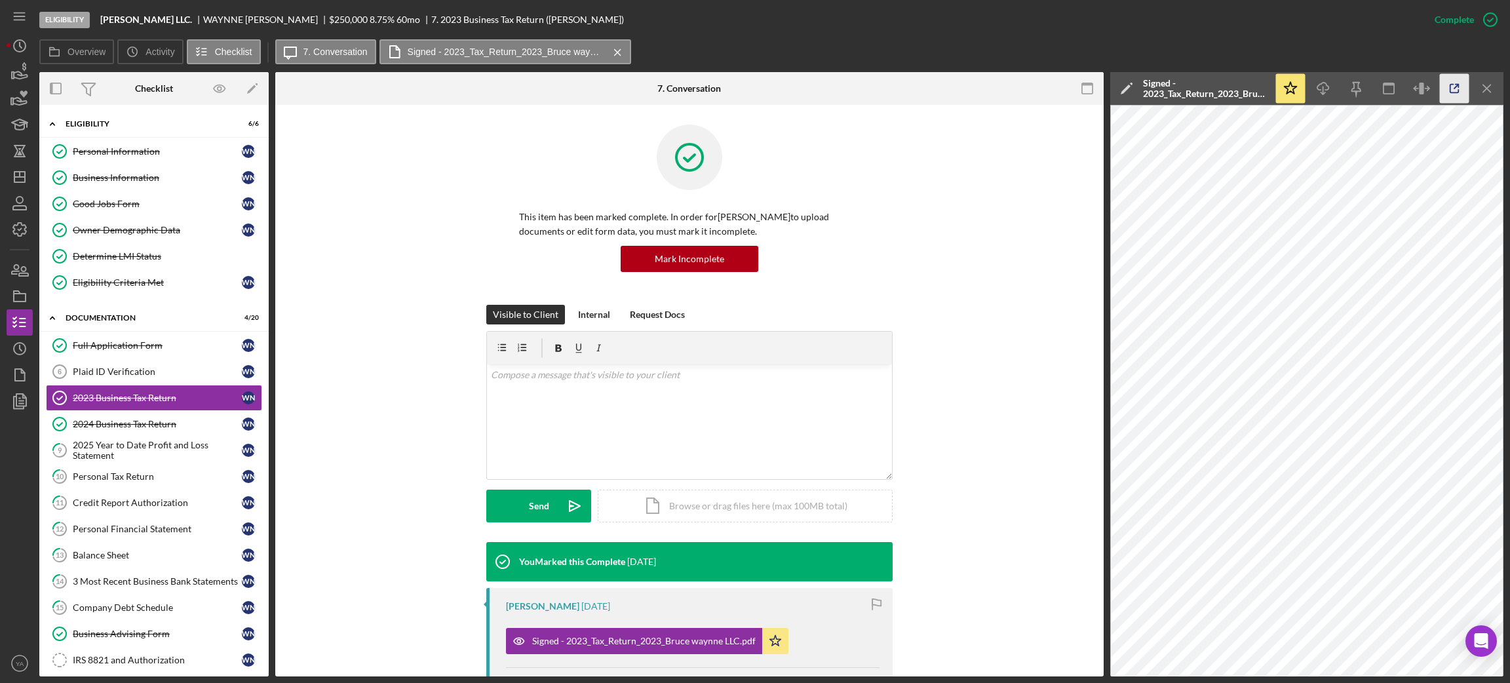
click at [1445, 83] on icon "button" at bounding box center [1453, 88] width 29 height 29
drag, startPoint x: 103, startPoint y: 15, endPoint x: 178, endPoint y: 17, distance: 74.7
click at [178, 17] on b "Bruce Waynne LLC." at bounding box center [146, 19] width 92 height 10
copy b "Bruce Waynne LLC"
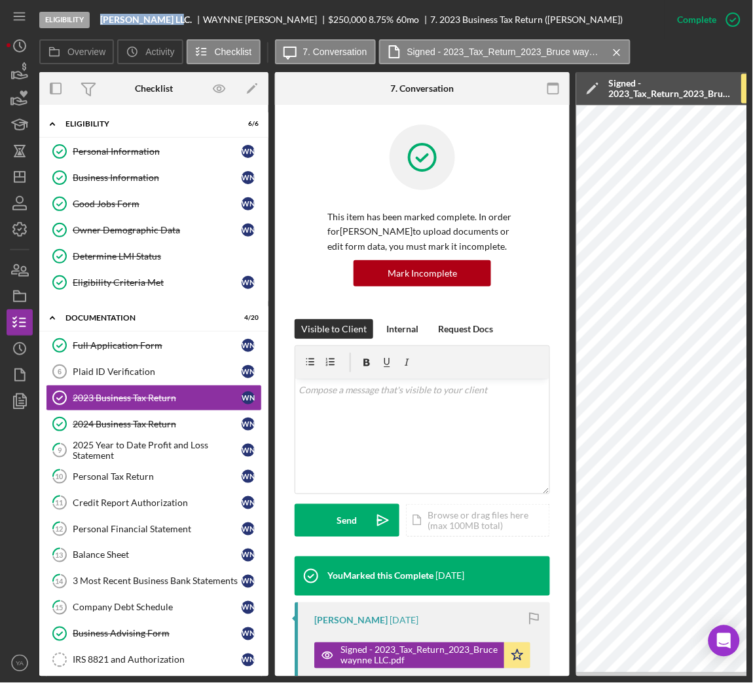
click at [549, 84] on rect "button" at bounding box center [553, 84] width 10 height 3
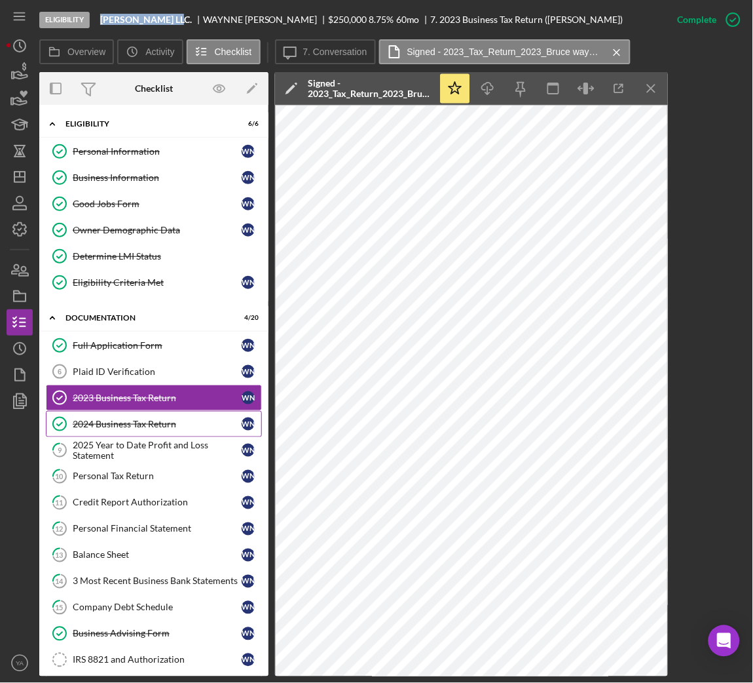
click at [180, 419] on link "2024 Business Tax Return 2024 Business Tax Return W N" at bounding box center [154, 424] width 216 height 26
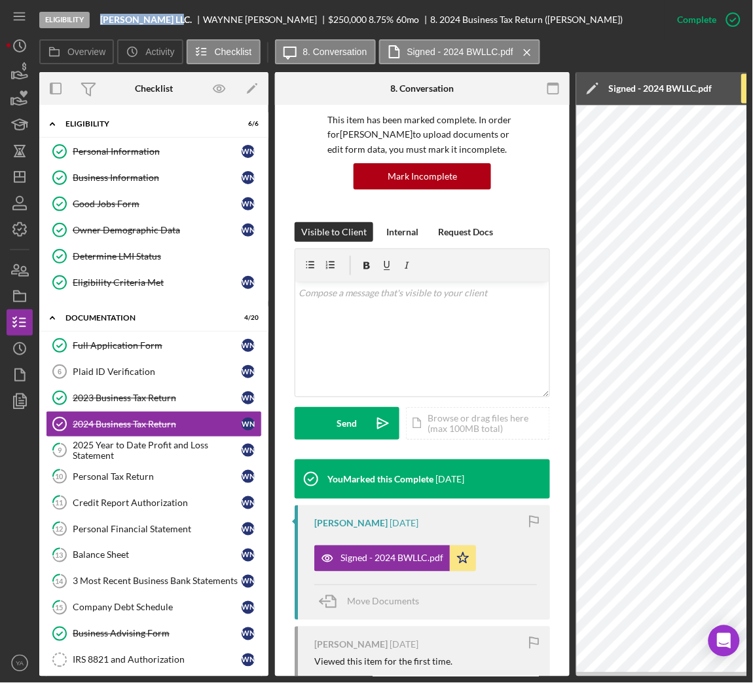
scroll to position [206, 0]
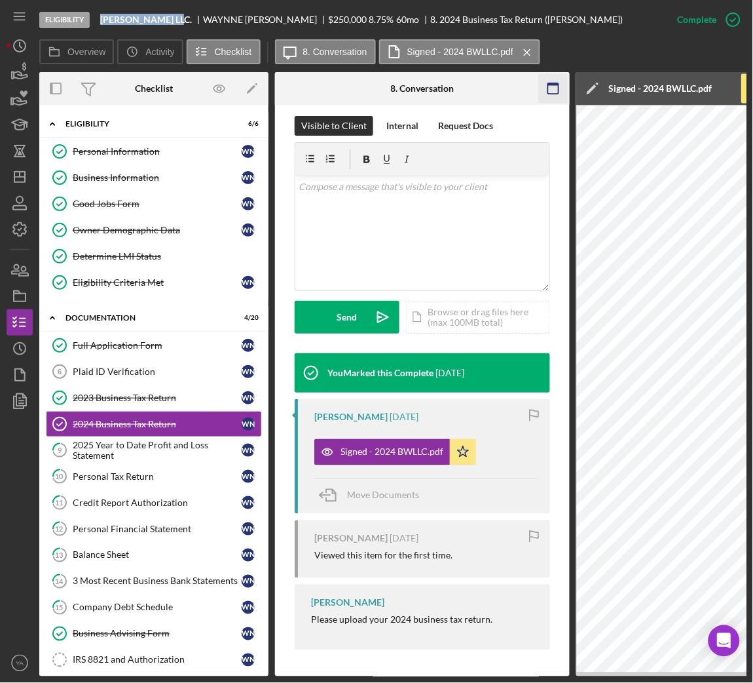
click at [563, 94] on icon "button" at bounding box center [553, 88] width 29 height 29
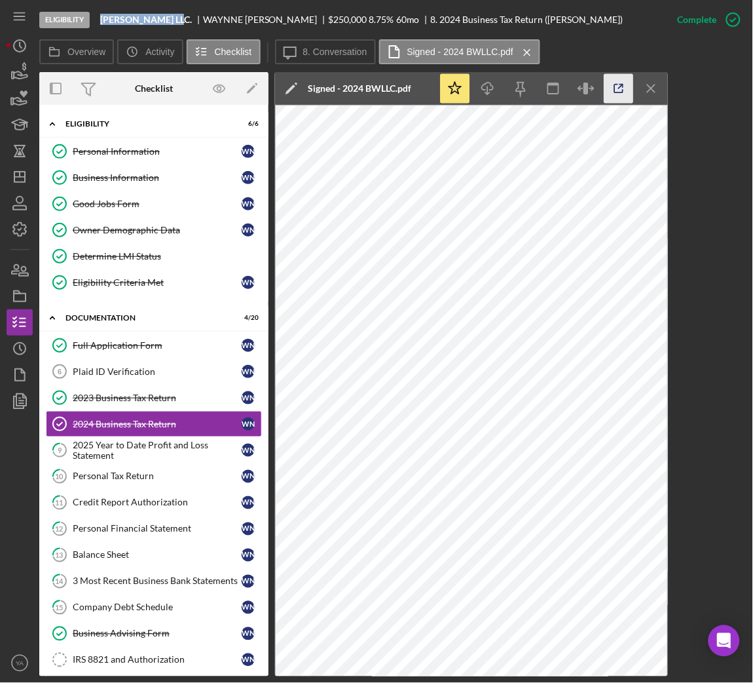
click at [619, 88] on icon "button" at bounding box center [619, 88] width 29 height 29
click at [147, 434] on link "2024 Business Tax Return 2024 Business Tax Return W N" at bounding box center [154, 424] width 216 height 26
click at [144, 449] on div "2025 Year to Date Profit and Loss Statement" at bounding box center [157, 450] width 169 height 21
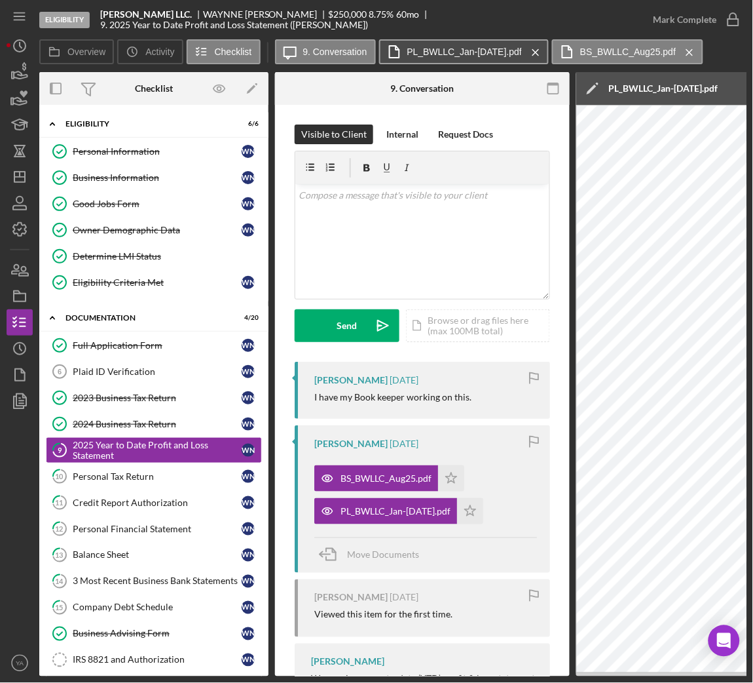
click at [463, 49] on label "PL_BWLLC_Jan-Aug25.pdf" at bounding box center [465, 52] width 115 height 10
click at [440, 43] on button "PL_BWLLC_Jan-Aug25.pdf Icon/Menu Close" at bounding box center [464, 51] width 170 height 25
click at [326, 37] on div "Eligibility Bruce Waynne LLC. WAYNNE NUGENT $250,000 $50,000 8.75 % 60 mo 9. 20…" at bounding box center [339, 19] width 601 height 39
click at [276, 51] on icon "Icon/Message" at bounding box center [290, 51] width 33 height 33
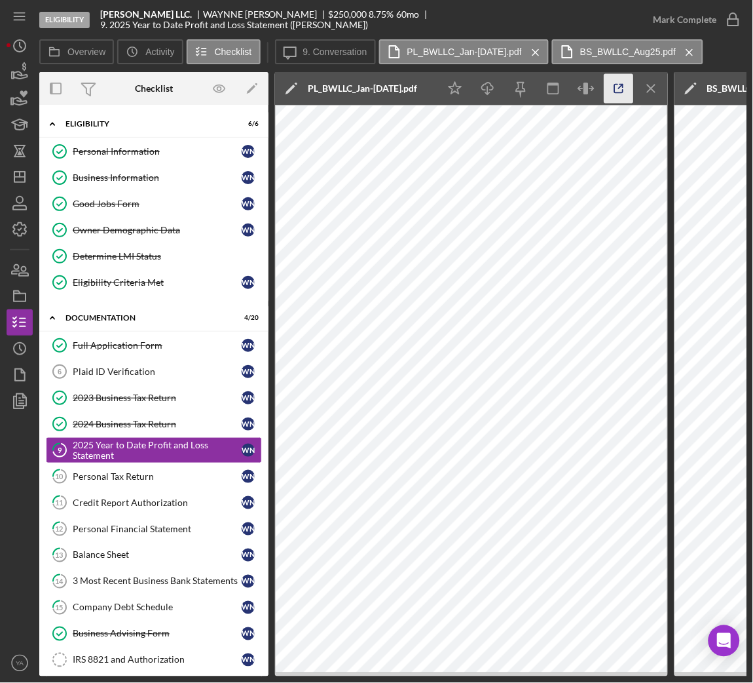
click at [607, 85] on icon "button" at bounding box center [619, 88] width 29 height 29
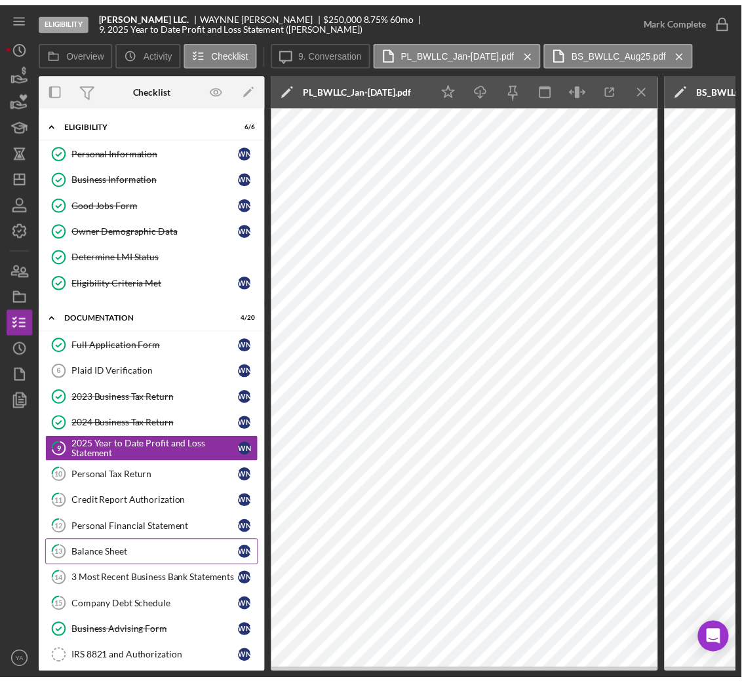
scroll to position [98, 0]
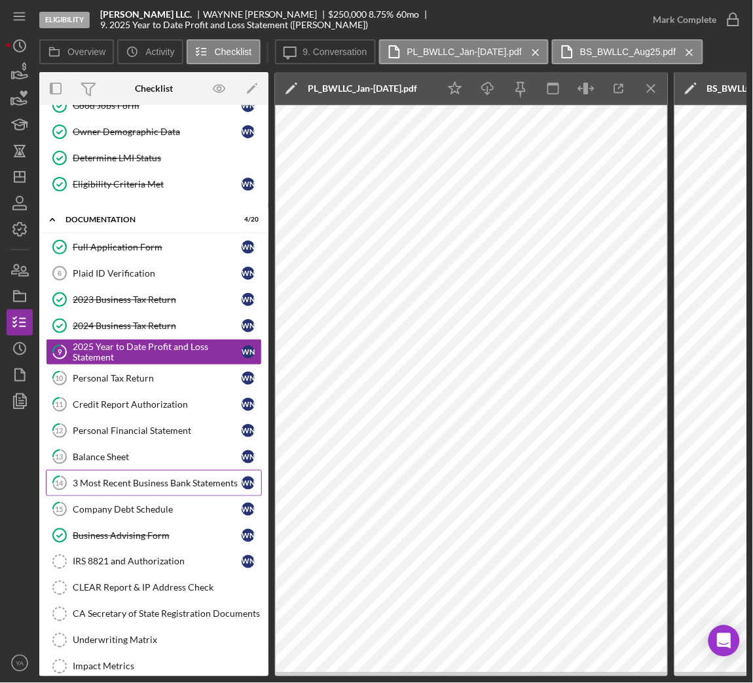
click at [149, 488] on div "3 Most Recent Business Bank Statements" at bounding box center [157, 483] width 169 height 10
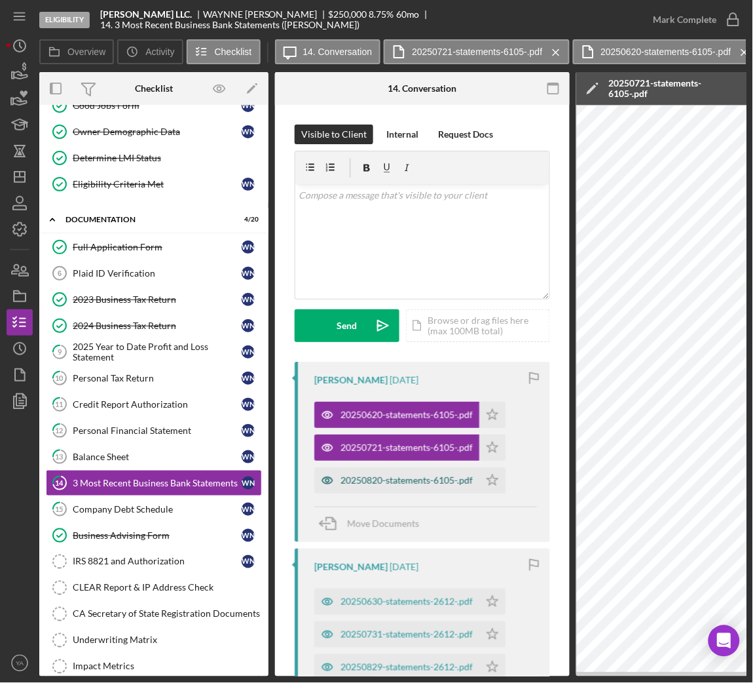
click at [411, 478] on div "20250820-statements-6105-.pdf" at bounding box center [407, 480] width 132 height 10
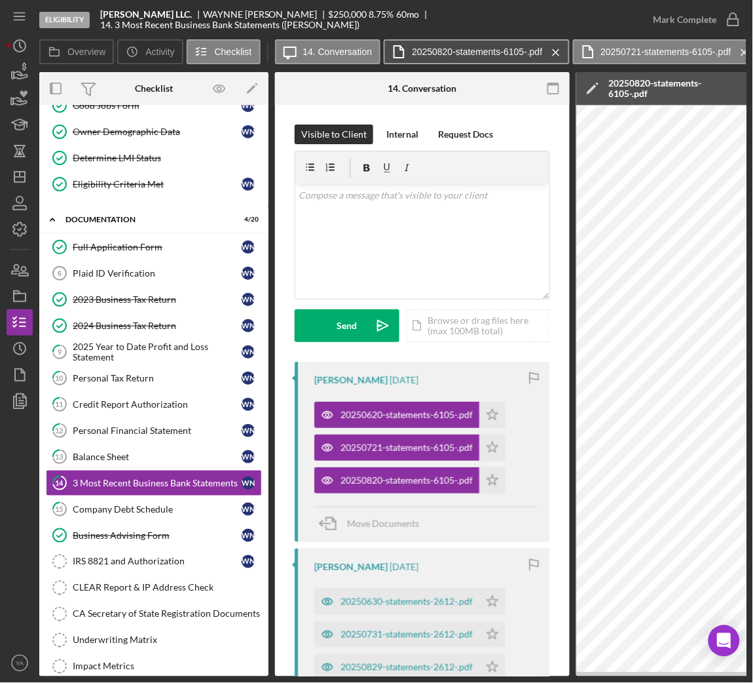
click at [459, 47] on label "20250820-statements-6105-.pdf" at bounding box center [477, 52] width 130 height 10
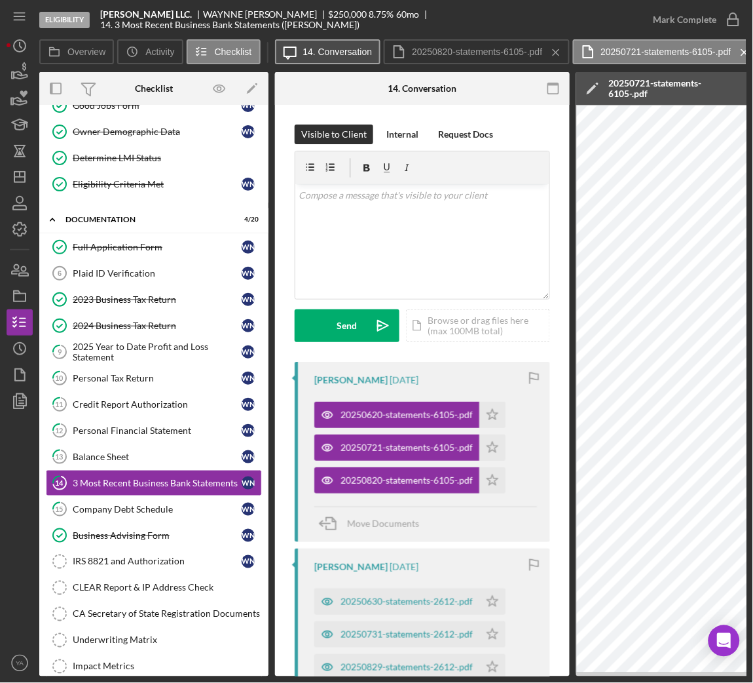
click at [325, 47] on label "14. Conversation" at bounding box center [337, 52] width 69 height 10
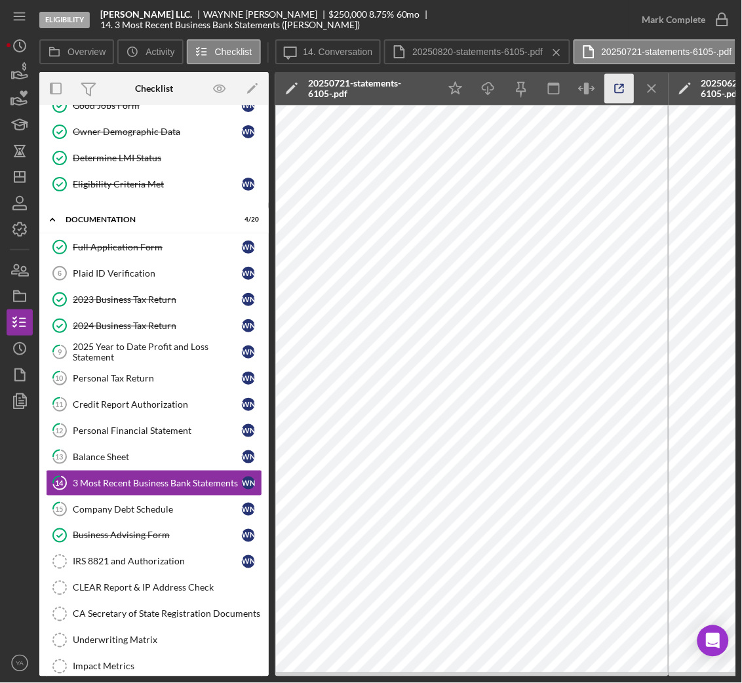
click at [623, 96] on icon "button" at bounding box center [619, 88] width 29 height 29
click at [653, 97] on icon "Icon/Menu Close" at bounding box center [652, 88] width 29 height 29
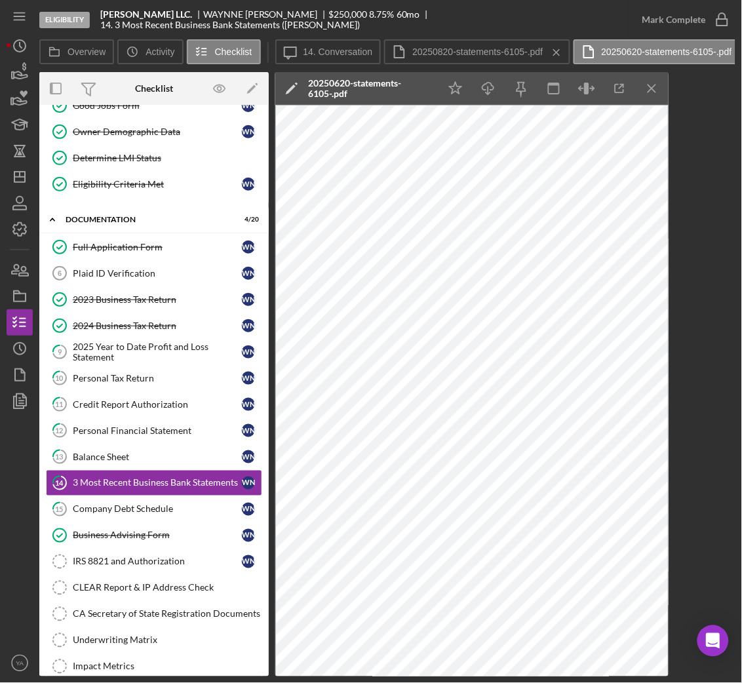
click at [653, 97] on icon "Icon/Menu Close" at bounding box center [652, 88] width 29 height 29
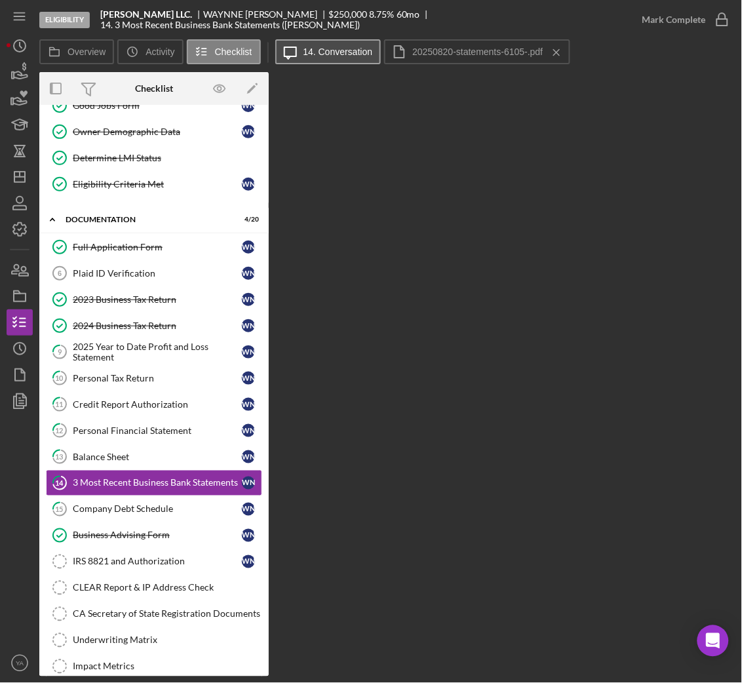
click at [305, 43] on button "Icon/Message 14. Conversation" at bounding box center [328, 51] width 106 height 25
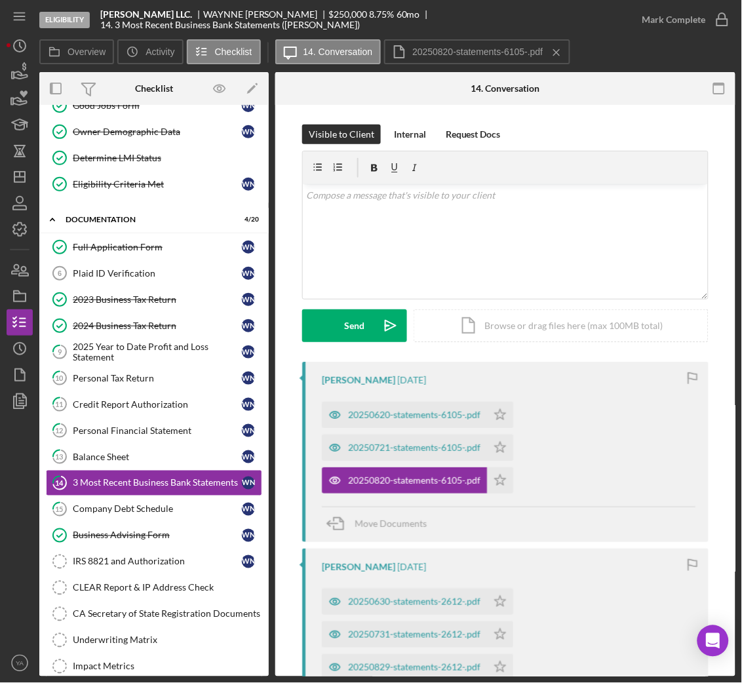
scroll to position [98, 0]
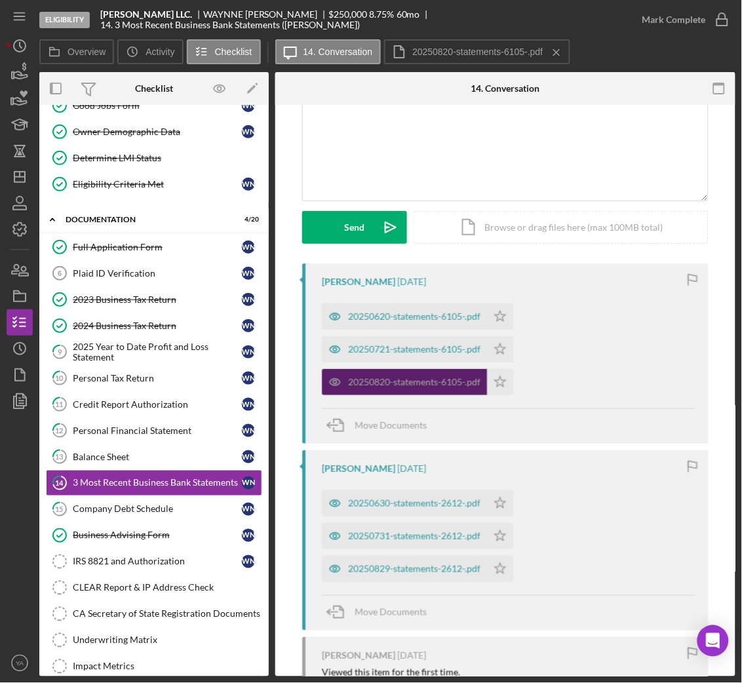
click at [435, 384] on div "20250820-statements-6105-.pdf" at bounding box center [414, 382] width 132 height 10
click at [717, 92] on icon "button" at bounding box center [718, 88] width 29 height 29
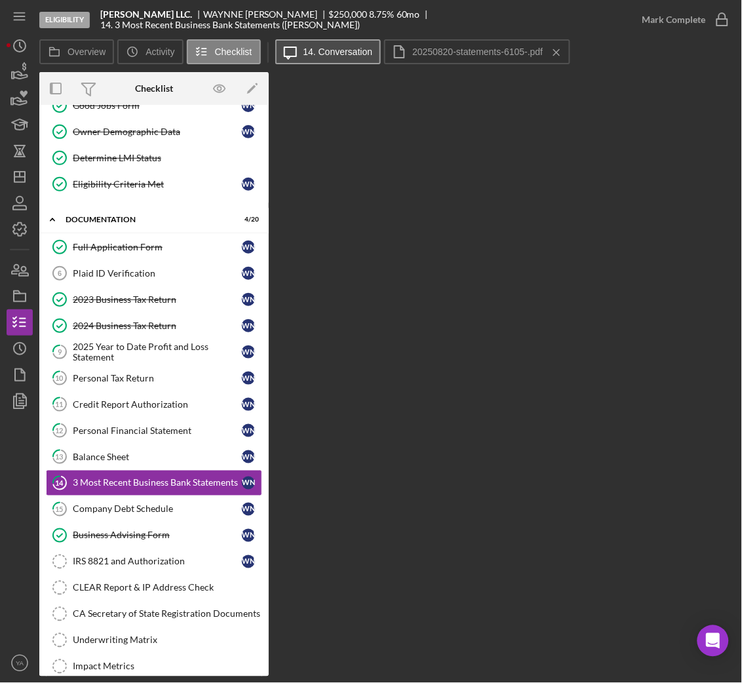
click at [303, 54] on label "14. Conversation" at bounding box center [337, 52] width 69 height 10
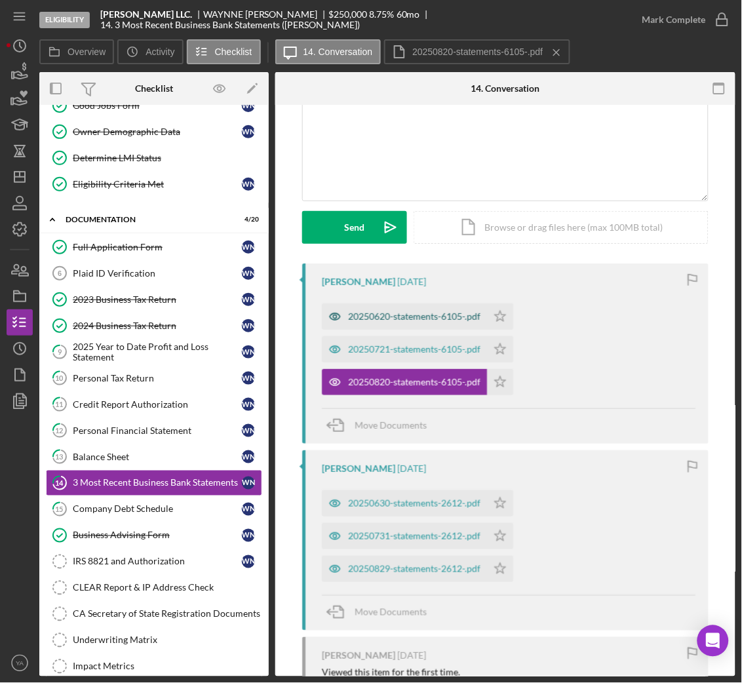
click at [421, 314] on div "20250620-statements-6105-.pdf" at bounding box center [414, 316] width 132 height 10
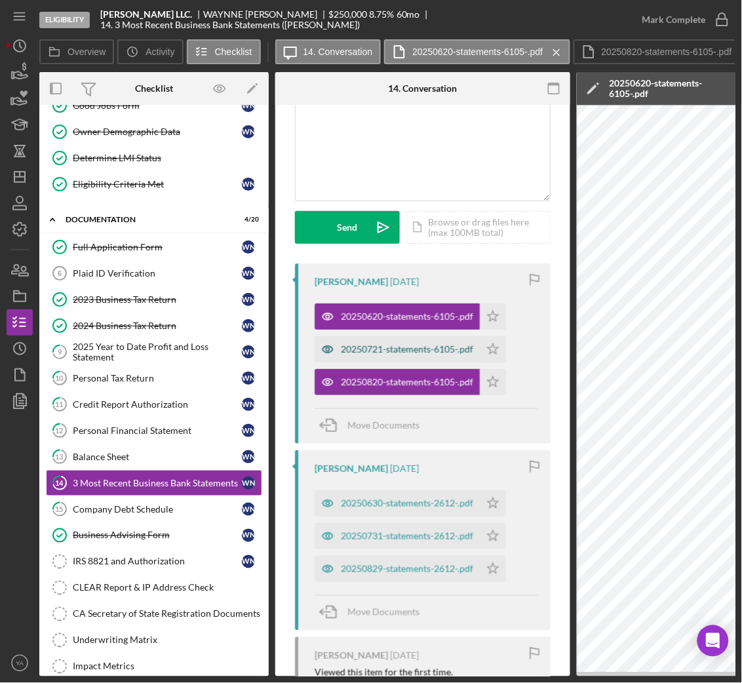
click at [434, 343] on div "20250721-statements-6105-.pdf" at bounding box center [396, 349] width 165 height 26
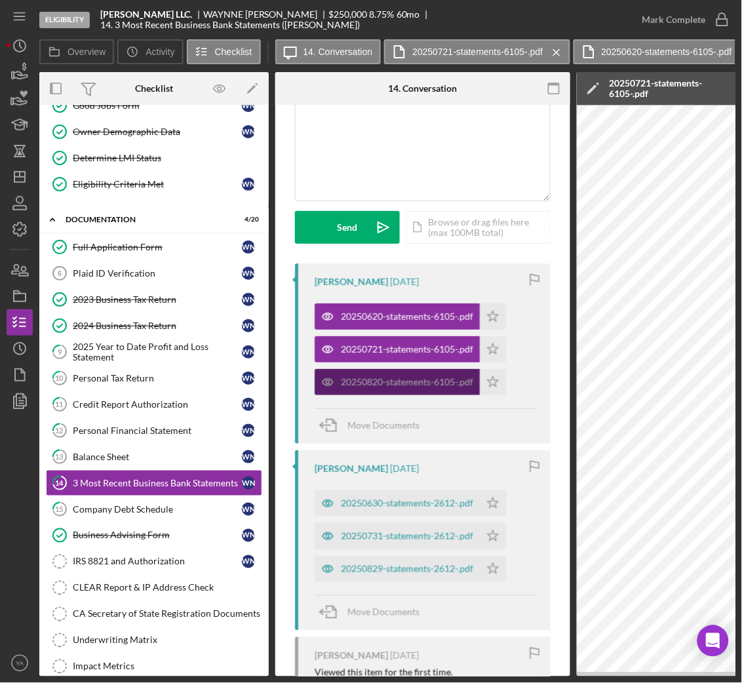
click at [419, 376] on div "20250820-statements-6105-.pdf" at bounding box center [396, 382] width 165 height 26
click at [422, 379] on div "20250820-statements-6105-.pdf" at bounding box center [407, 382] width 132 height 10
click at [422, 403] on div "WAYNNE NUGENT 4 days ago 20250620-statements-6105-.pdf Icon/Star 20250721-state…" at bounding box center [423, 353] width 256 height 180
click at [408, 384] on div "20250820-statements-6105-.pdf" at bounding box center [407, 382] width 132 height 10
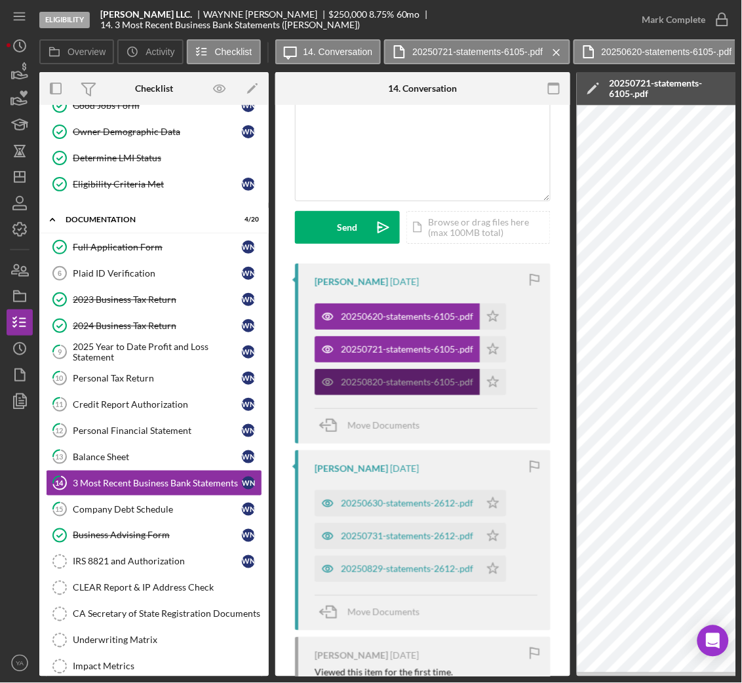
click at [408, 384] on div "20250820-statements-6105-.pdf" at bounding box center [407, 382] width 132 height 10
click at [321, 383] on icon "button" at bounding box center [327, 382] width 26 height 26
click at [329, 381] on icon "button" at bounding box center [327, 382] width 26 height 26
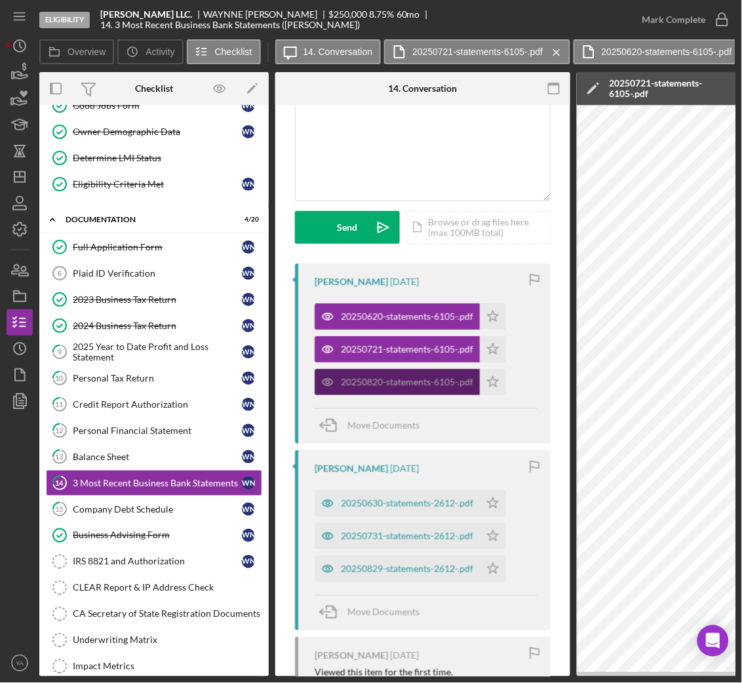
click at [329, 381] on icon "button" at bounding box center [327, 382] width 26 height 26
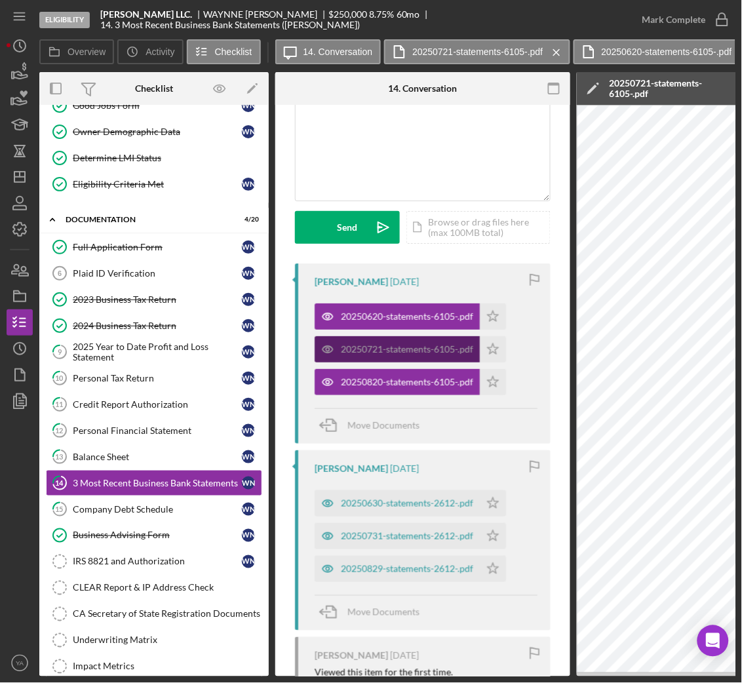
click at [323, 348] on icon "button" at bounding box center [327, 349] width 10 height 7
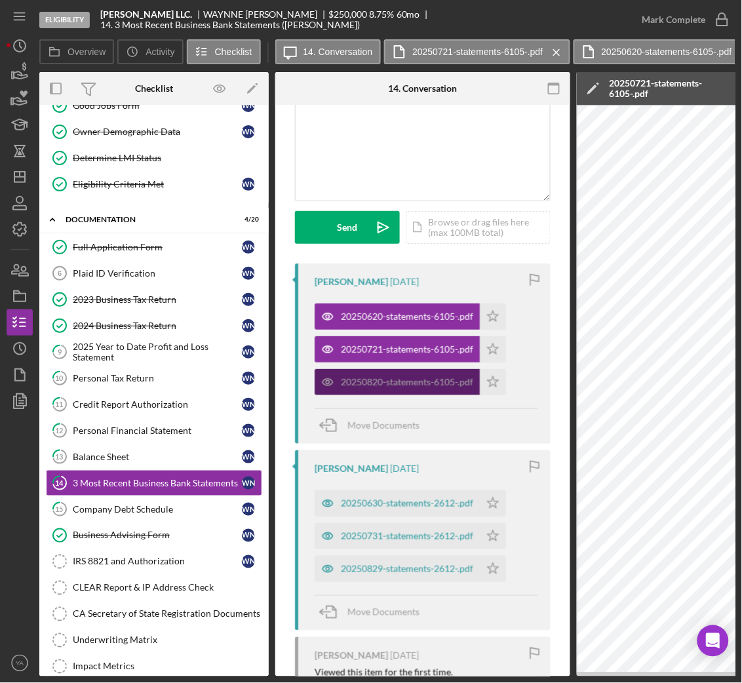
click at [335, 392] on icon "button" at bounding box center [327, 382] width 26 height 26
click at [430, 383] on div "20250820-statements-6105-.pdf" at bounding box center [407, 382] width 132 height 10
click at [552, 81] on icon "button" at bounding box center [553, 88] width 29 height 29
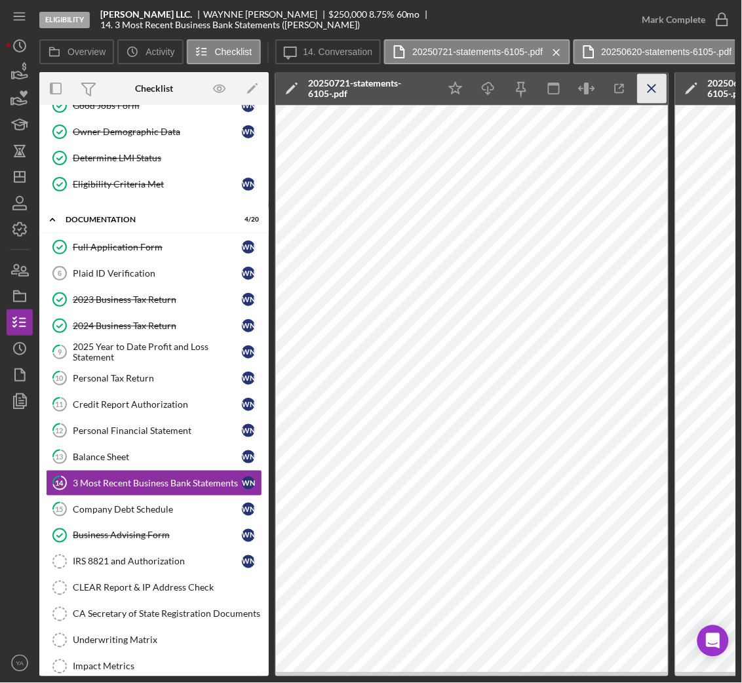
click at [646, 97] on icon "Icon/Menu Close" at bounding box center [652, 88] width 29 height 29
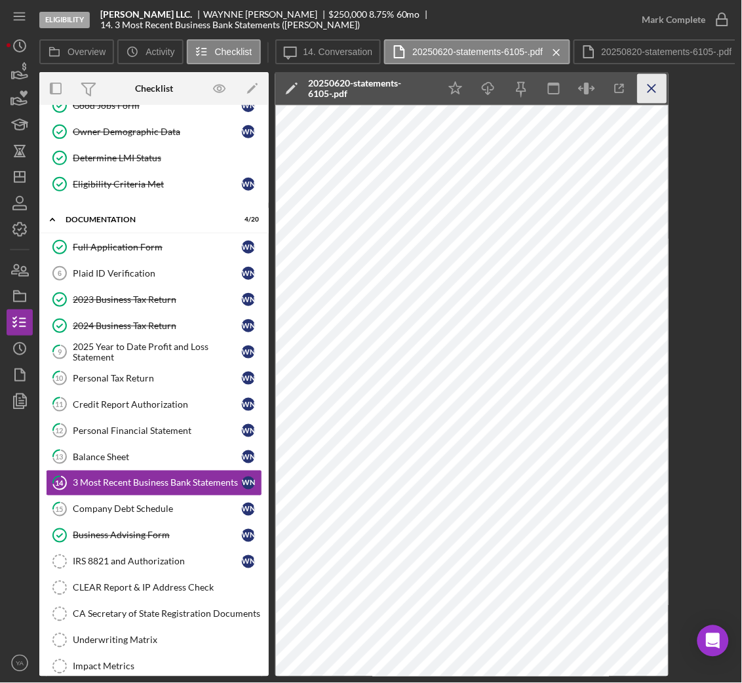
click at [658, 85] on icon "Icon/Menu Close" at bounding box center [652, 88] width 29 height 29
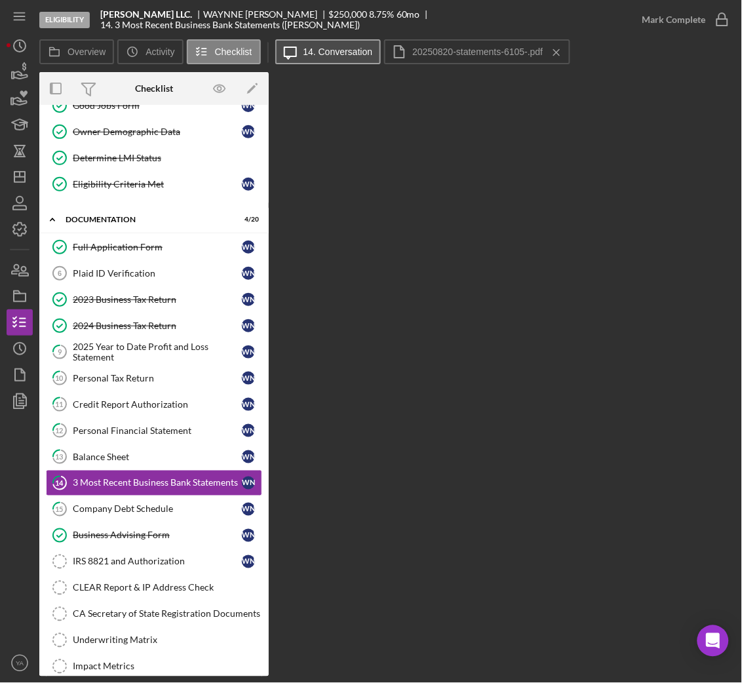
click at [337, 57] on button "Icon/Message 14. Conversation" at bounding box center [328, 51] width 106 height 25
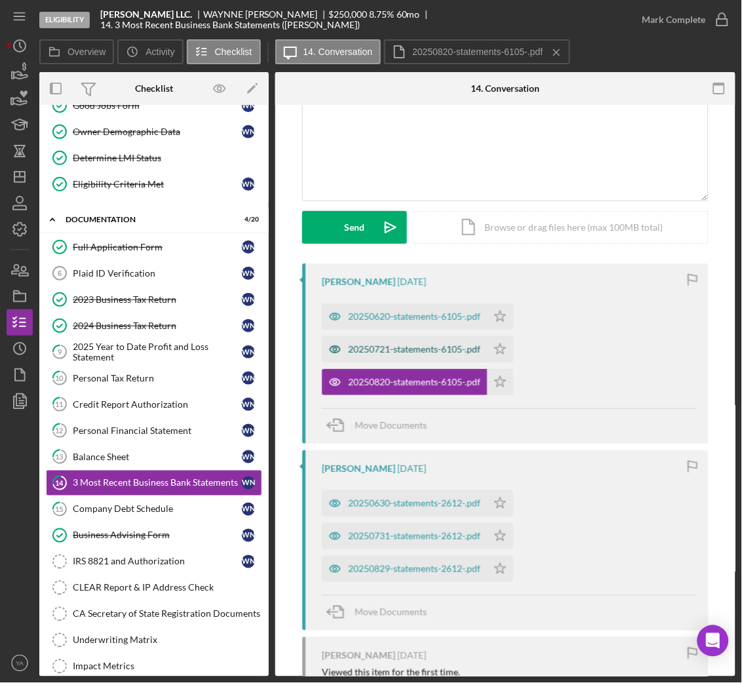
click at [447, 347] on div "20250721-statements-6105-.pdf" at bounding box center [414, 349] width 132 height 10
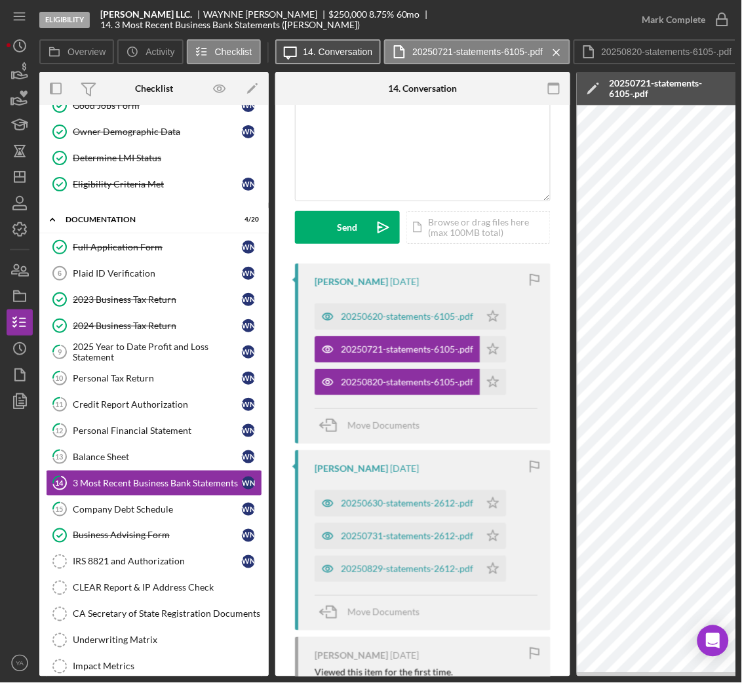
click at [347, 54] on label "14. Conversation" at bounding box center [337, 52] width 69 height 10
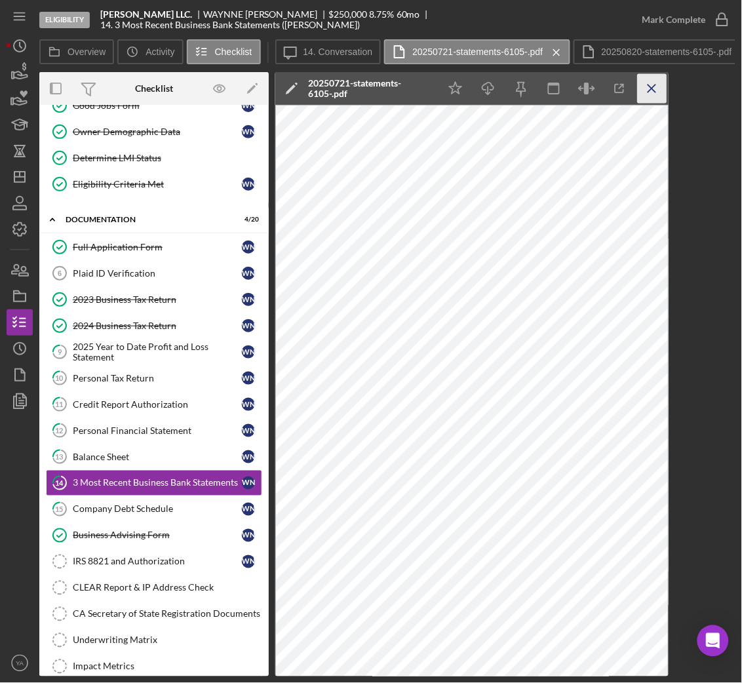
click at [653, 94] on icon "Icon/Menu Close" at bounding box center [652, 88] width 29 height 29
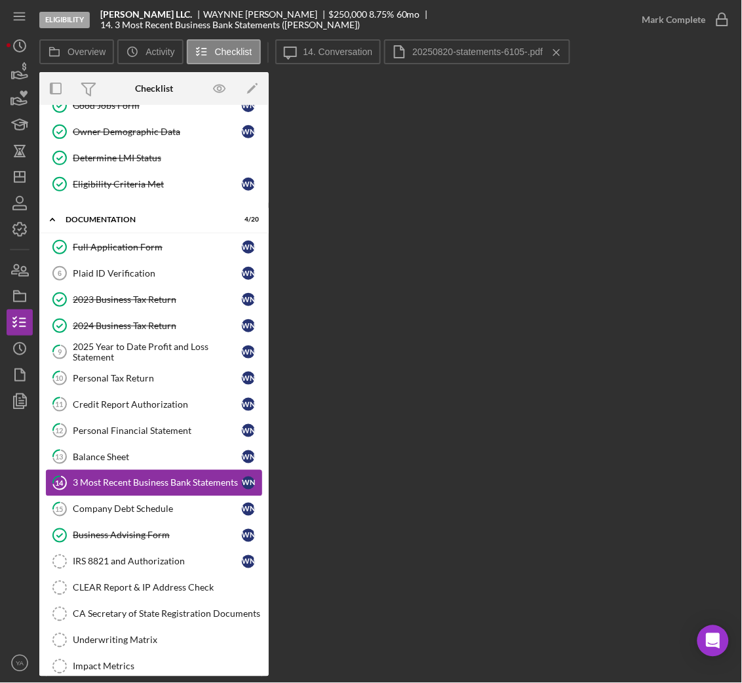
click at [168, 478] on div "3 Most Recent Business Bank Statements" at bounding box center [157, 483] width 169 height 10
click at [308, 47] on label "14. Conversation" at bounding box center [337, 52] width 69 height 10
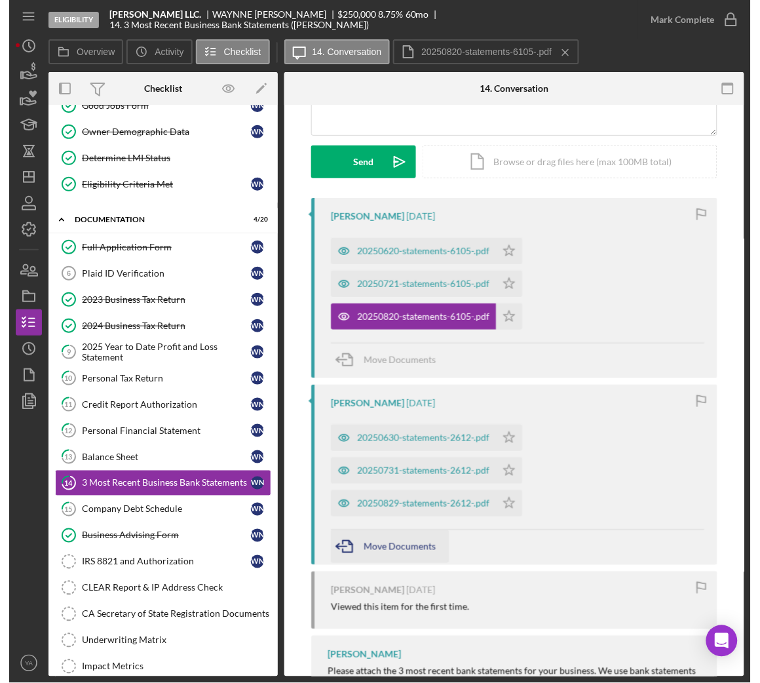
scroll to position [197, 0]
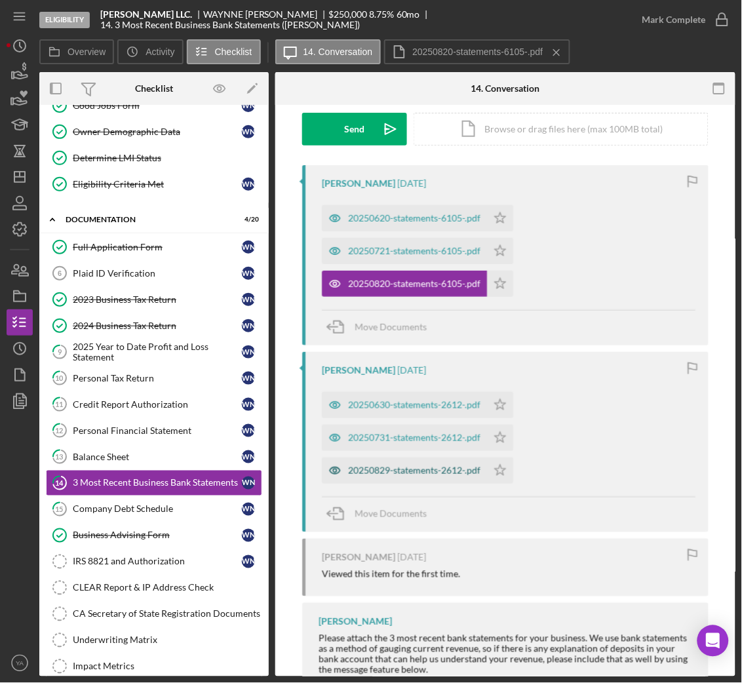
click at [396, 473] on div "20250829-statements-2612-.pdf" at bounding box center [414, 470] width 132 height 10
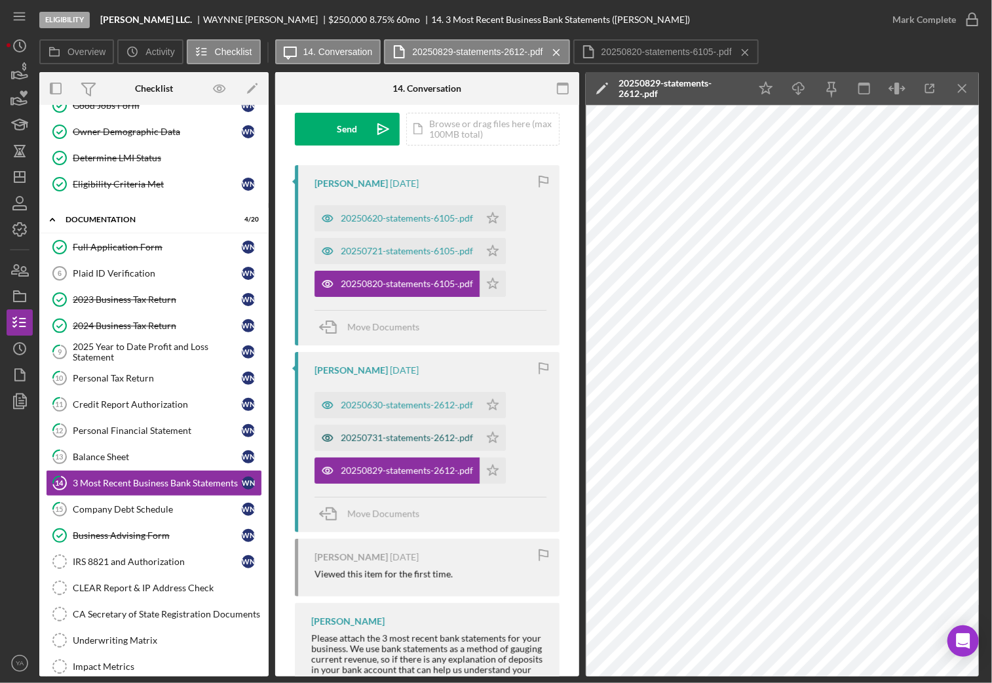
click at [408, 430] on div "20250731-statements-2612-.pdf" at bounding box center [396, 438] width 165 height 26
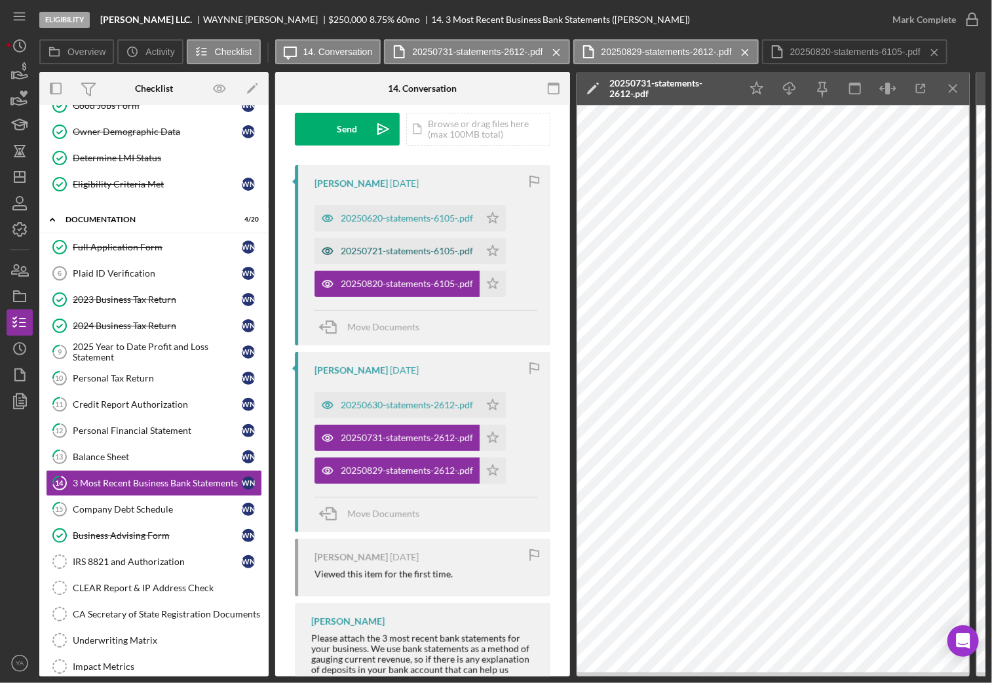
click at [421, 250] on div "20250721-statements-6105-.pdf" at bounding box center [407, 251] width 132 height 10
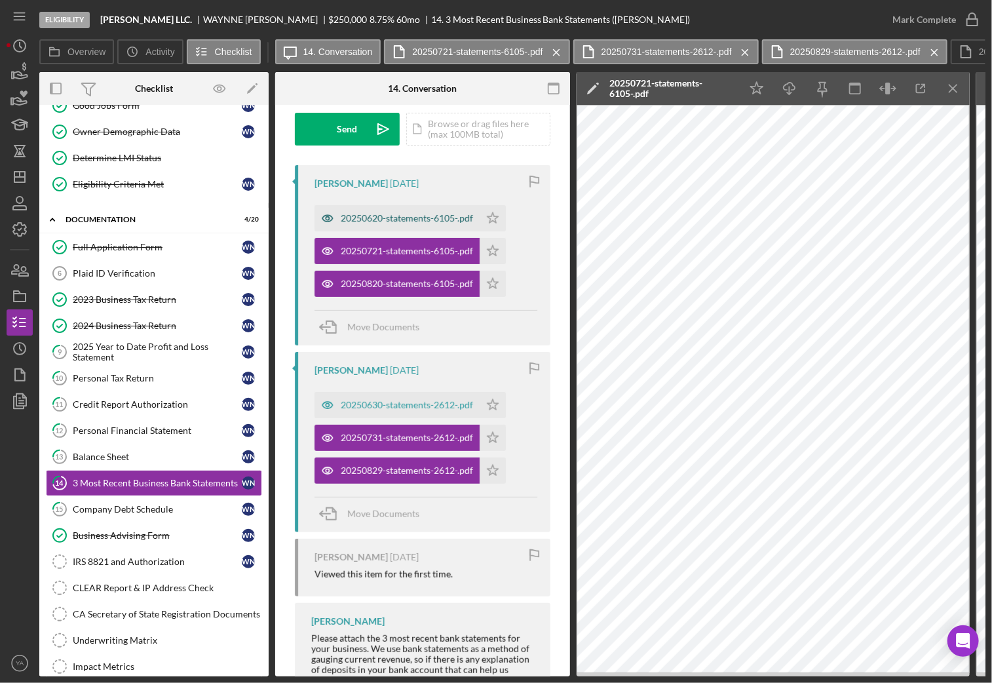
click at [417, 223] on div "20250620-statements-6105-.pdf" at bounding box center [407, 218] width 132 height 10
click at [936, 86] on div "Icon/Star Icon/Download Icon/Menu Close" at bounding box center [854, 88] width 229 height 33
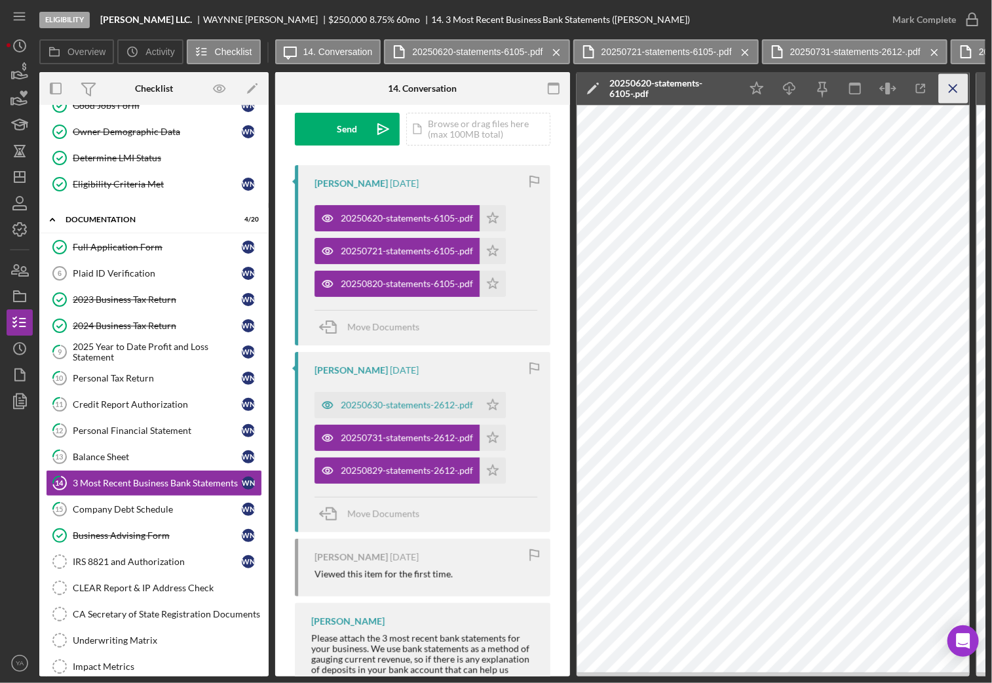
click at [943, 86] on icon "Icon/Menu Close" at bounding box center [953, 88] width 29 height 29
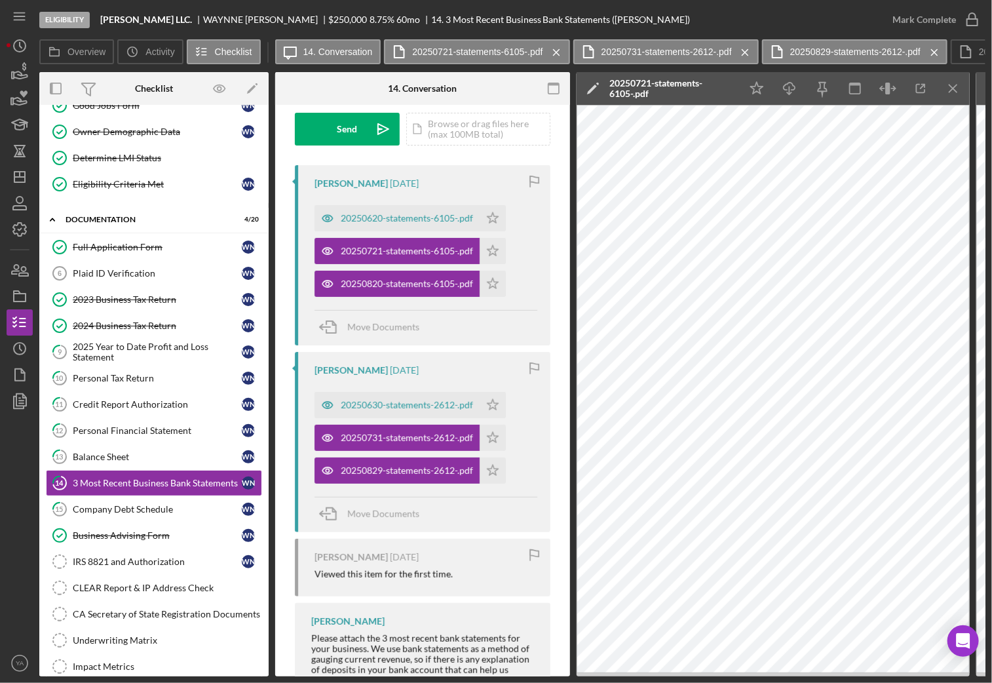
click at [943, 86] on icon "Icon/Menu Close" at bounding box center [953, 88] width 29 height 29
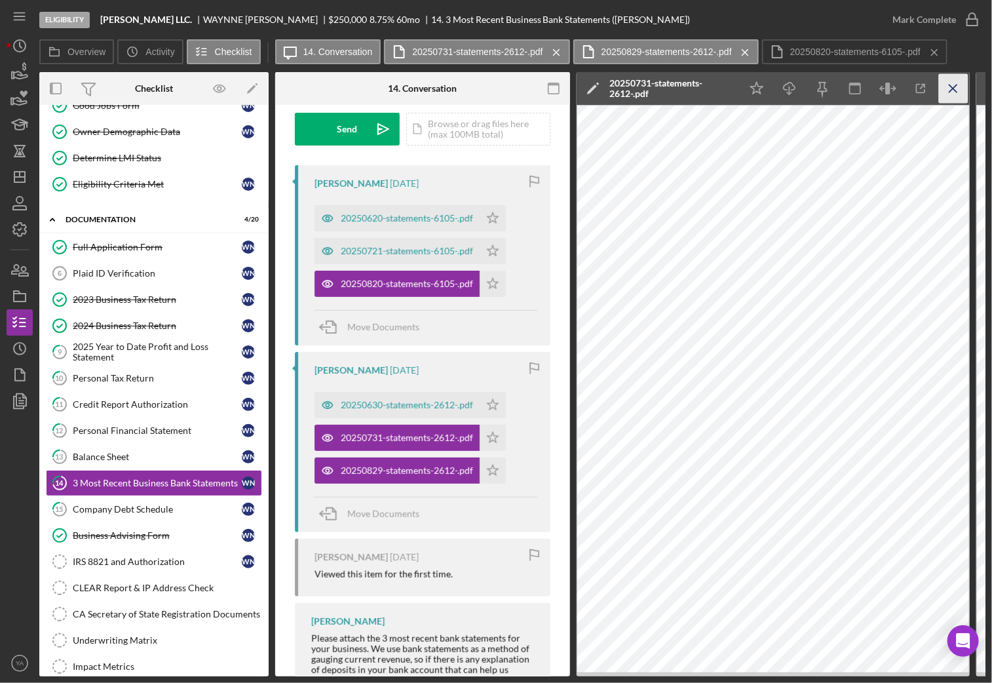
click at [947, 86] on icon "Icon/Menu Close" at bounding box center [953, 88] width 29 height 29
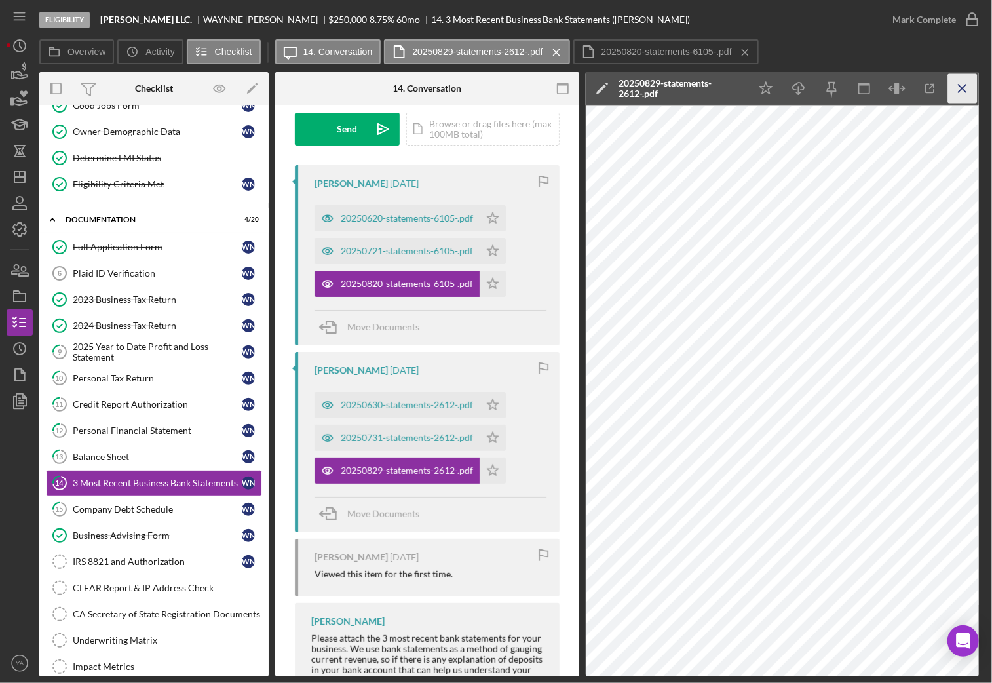
click at [962, 97] on icon "Icon/Menu Close" at bounding box center [962, 88] width 29 height 29
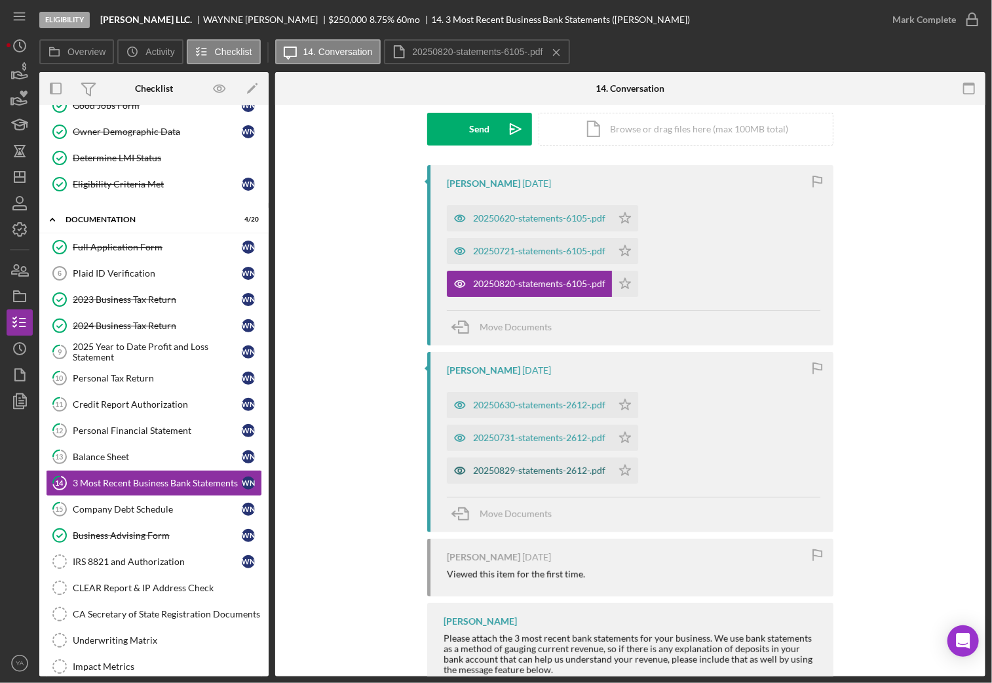
click at [540, 459] on div "20250829-statements-2612-.pdf" at bounding box center [529, 470] width 165 height 26
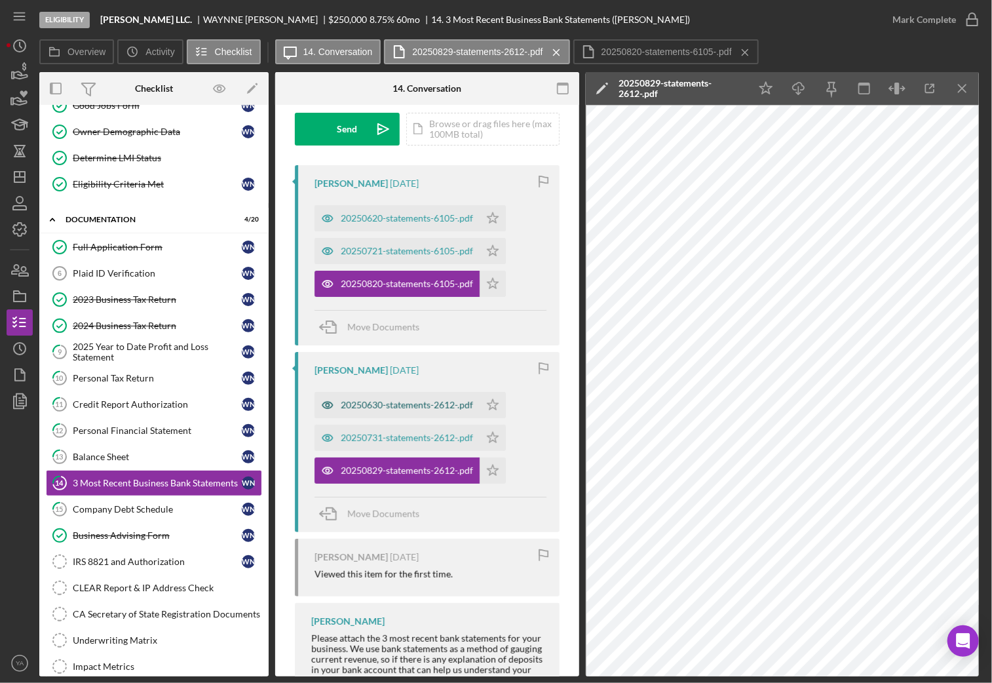
click at [411, 408] on div "20250630-statements-2612-.pdf" at bounding box center [407, 405] width 132 height 10
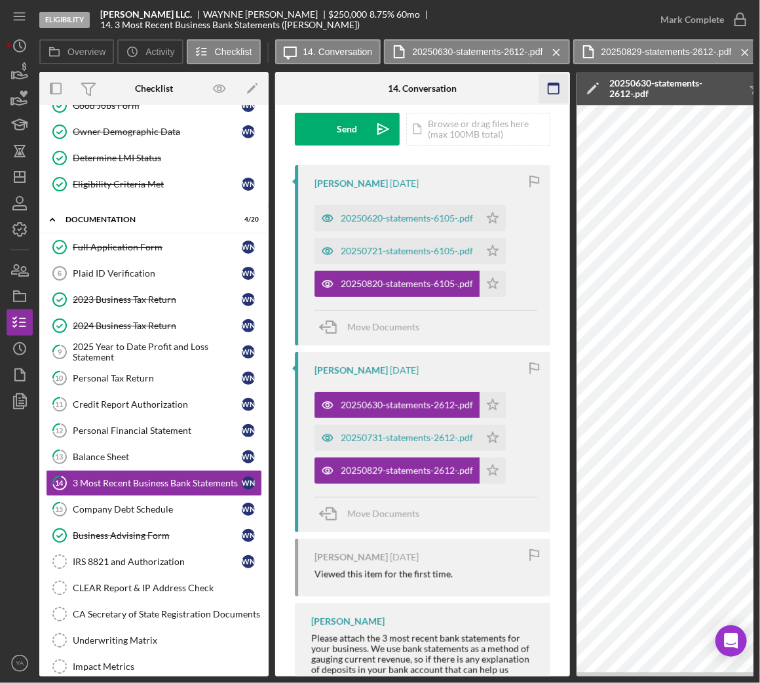
click at [548, 93] on rect "button" at bounding box center [553, 88] width 10 height 10
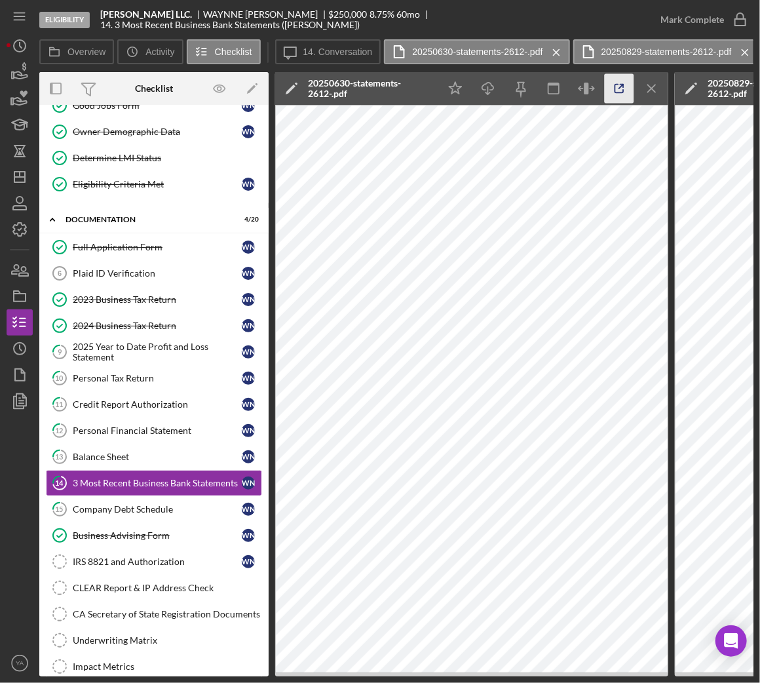
click at [618, 92] on icon "button" at bounding box center [619, 88] width 29 height 29
click at [647, 86] on icon "Icon/Menu Close" at bounding box center [652, 88] width 29 height 29
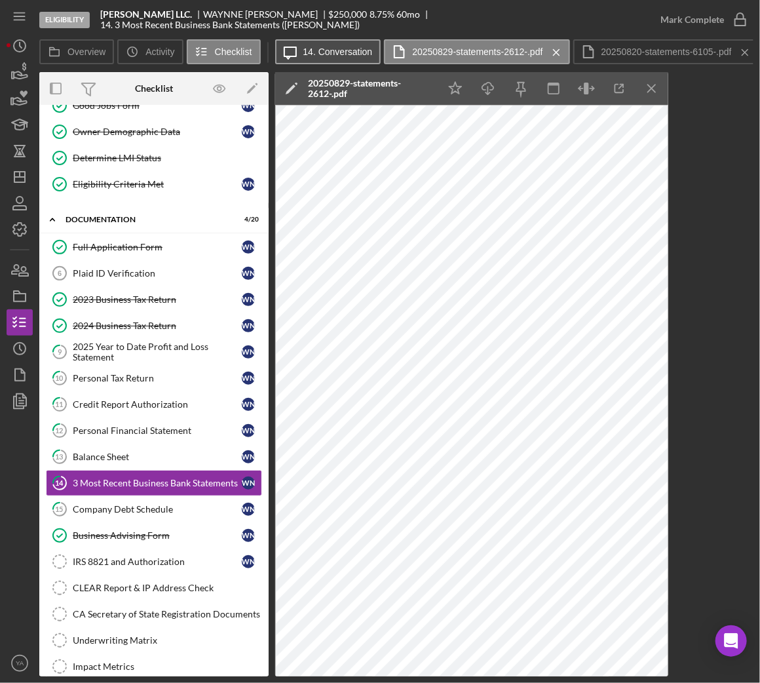
click at [311, 62] on button "Icon/Message 14. Conversation" at bounding box center [328, 51] width 106 height 25
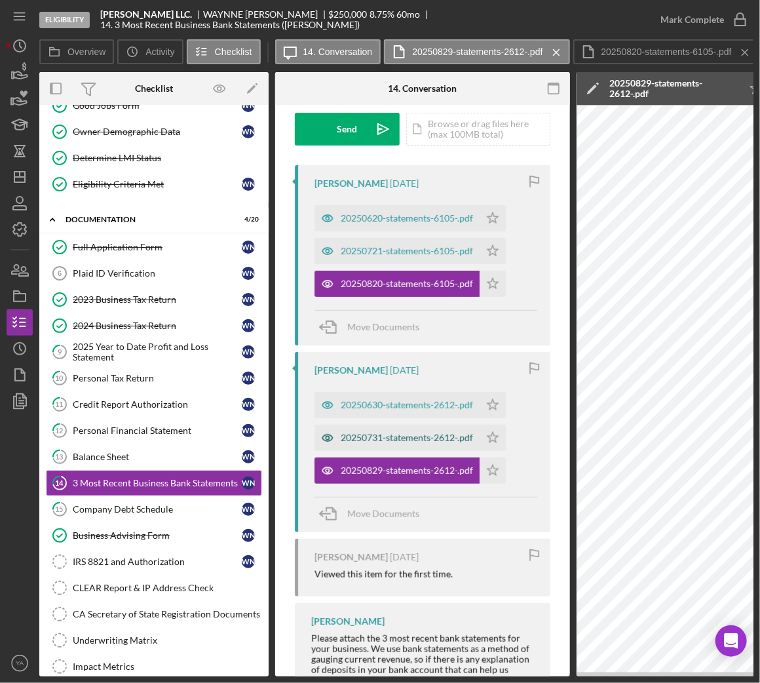
click at [391, 430] on div "20250731-statements-2612-.pdf" at bounding box center [396, 438] width 165 height 26
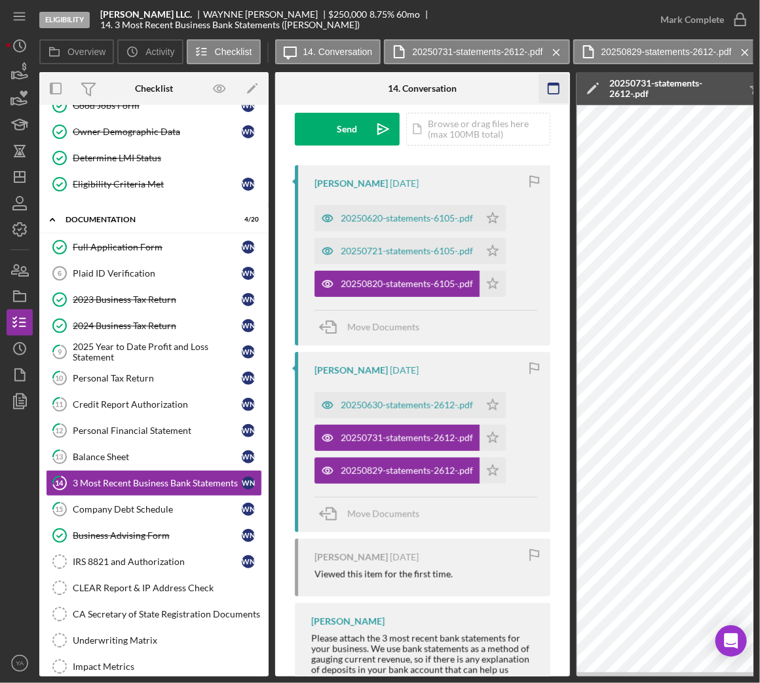
click at [557, 81] on icon "button" at bounding box center [553, 88] width 29 height 29
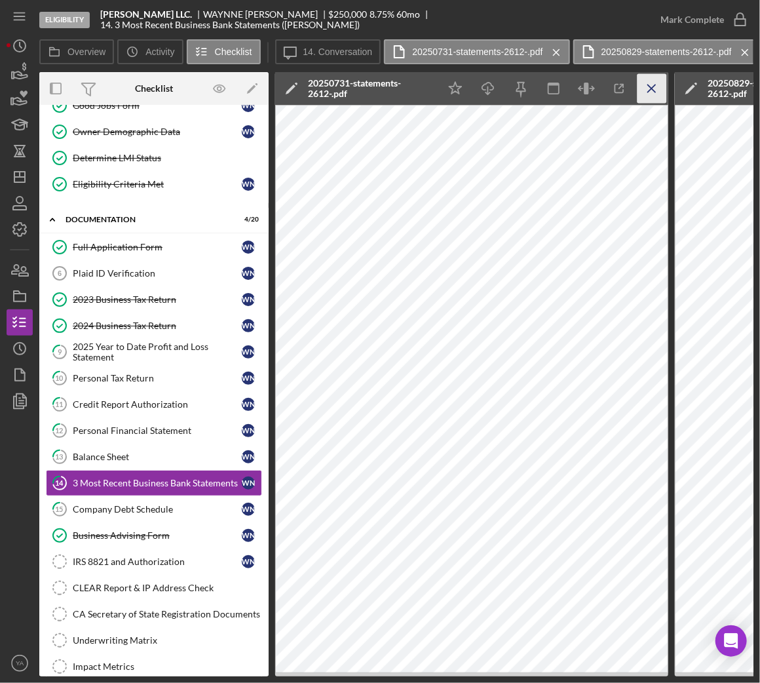
click at [648, 78] on icon "Icon/Menu Close" at bounding box center [652, 88] width 29 height 29
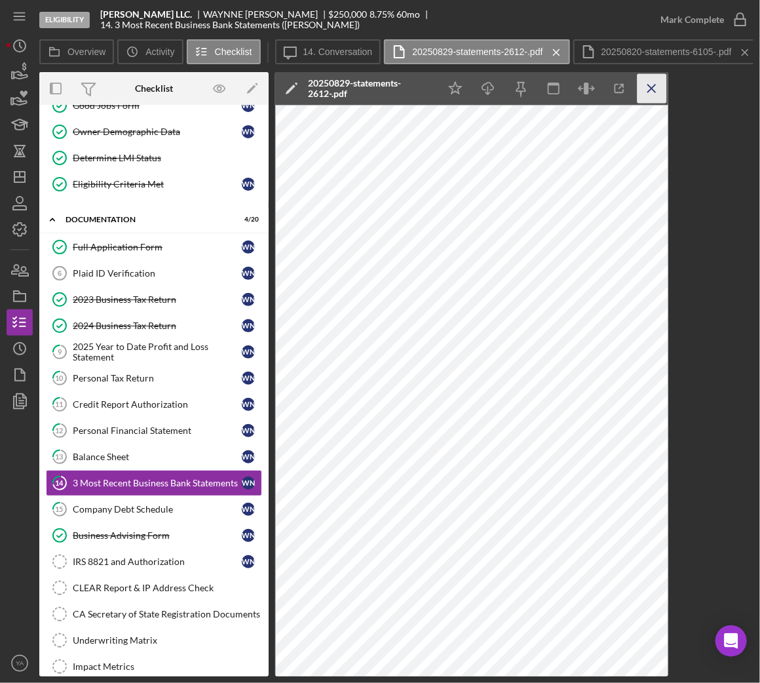
click at [647, 98] on icon "Icon/Menu Close" at bounding box center [652, 88] width 29 height 29
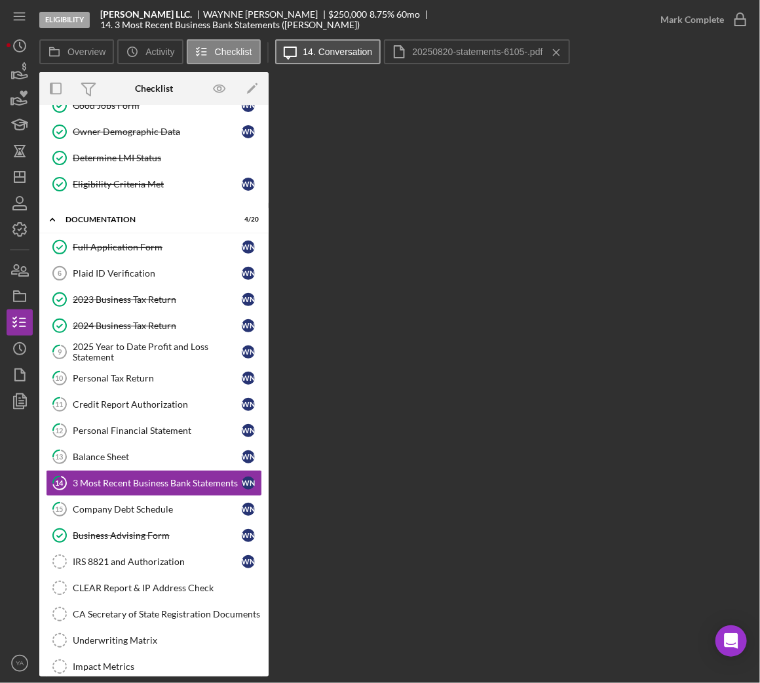
click at [316, 39] on div "Icon/Message 14. Conversation 20250820-statements-6105-.pdf Icon/Menu Close" at bounding box center [424, 52] width 298 height 26
click at [330, 54] on label "14. Conversation" at bounding box center [337, 52] width 69 height 10
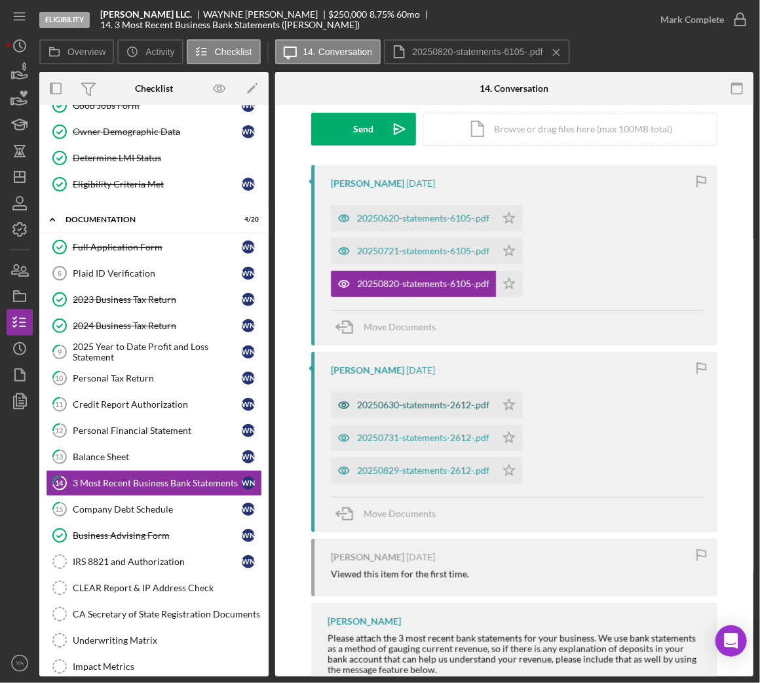
click at [422, 409] on div "20250630-statements-2612-.pdf" at bounding box center [423, 405] width 132 height 10
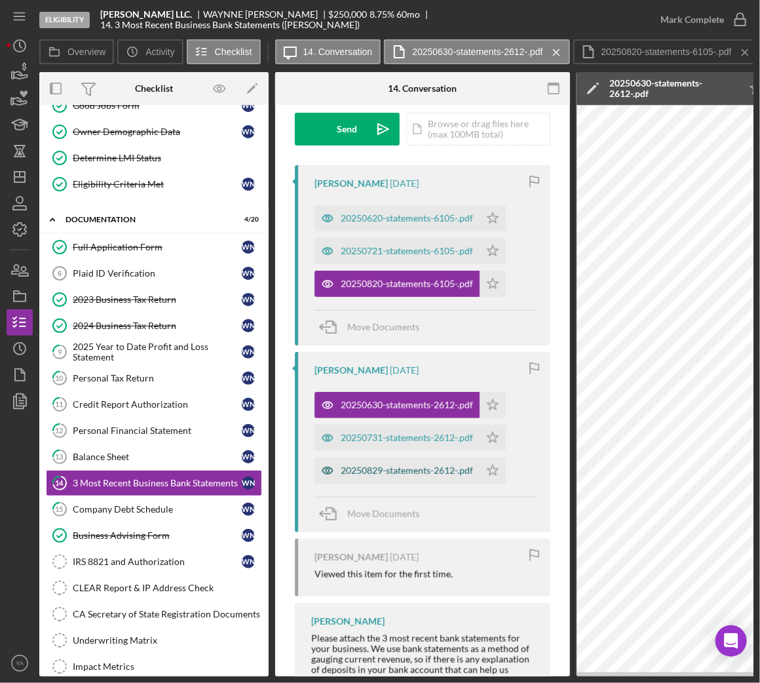
click at [404, 463] on div "20250829-statements-2612-.pdf" at bounding box center [396, 470] width 165 height 26
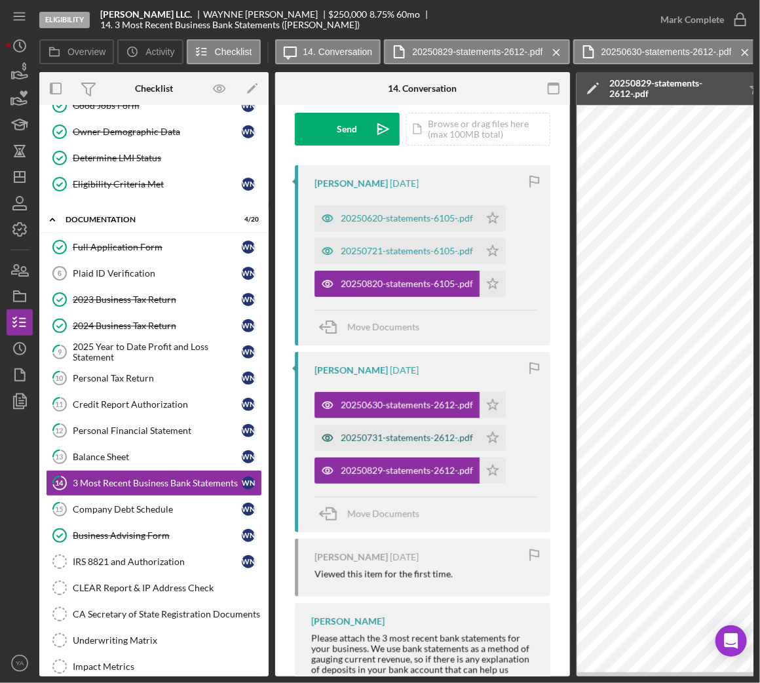
click at [409, 439] on div "20250731-statements-2612-.pdf" at bounding box center [407, 437] width 132 height 10
click at [558, 74] on icon "button" at bounding box center [553, 88] width 29 height 29
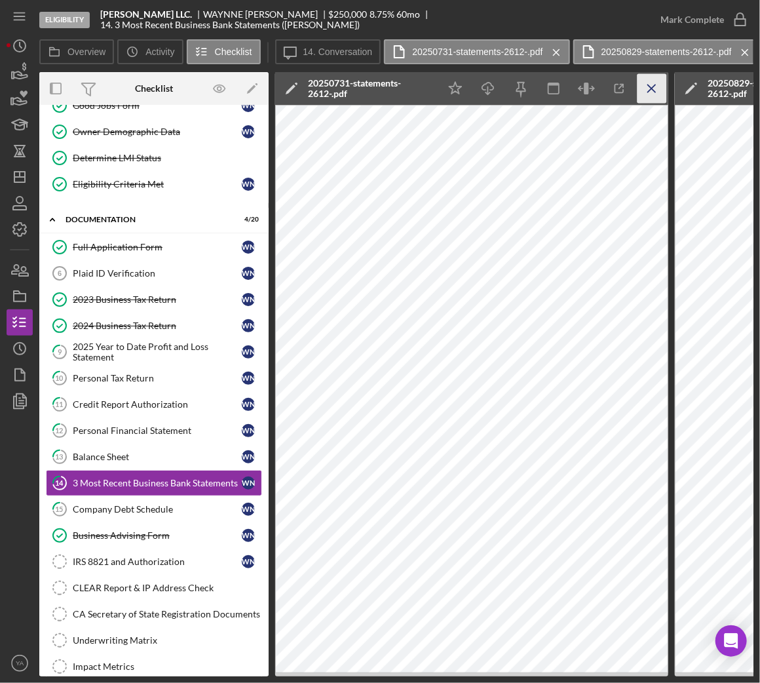
click at [653, 89] on icon "Icon/Menu Close" at bounding box center [652, 88] width 29 height 29
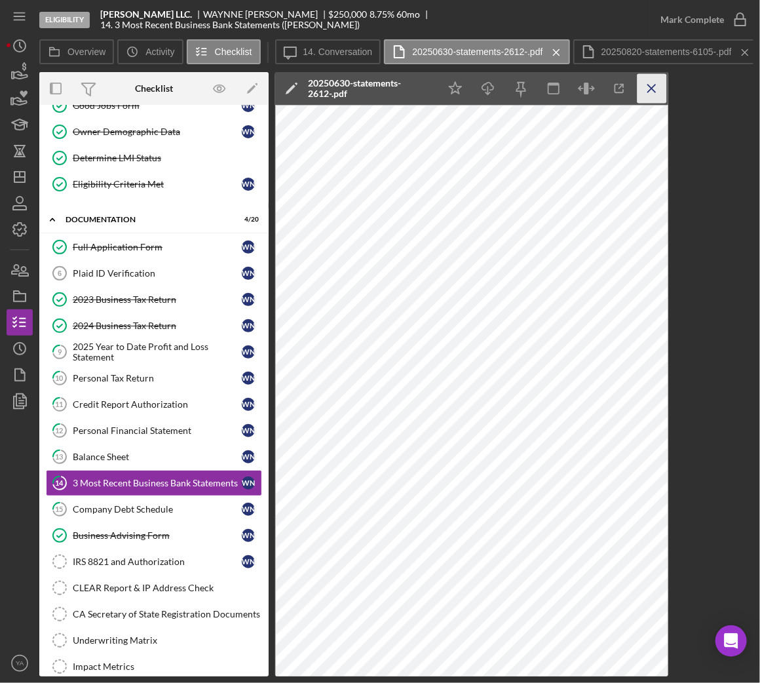
click at [648, 92] on icon "Icon/Menu Close" at bounding box center [652, 88] width 29 height 29
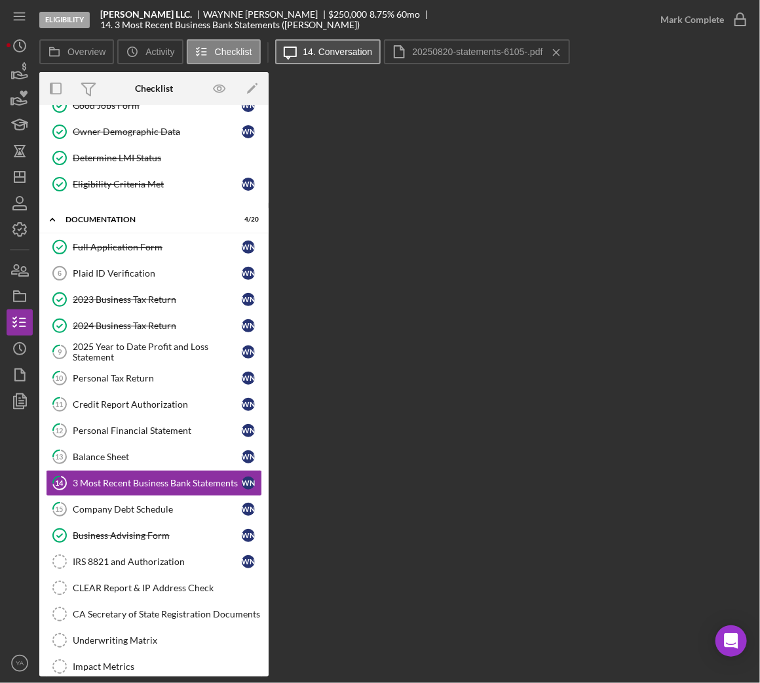
click at [297, 50] on icon "Icon/Message" at bounding box center [290, 51] width 33 height 33
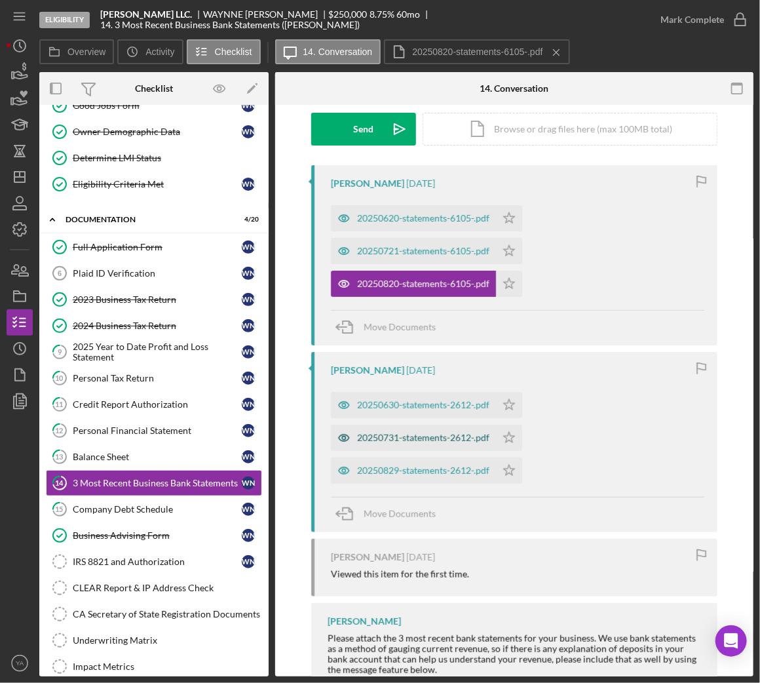
click at [403, 438] on div "20250731-statements-2612-.pdf" at bounding box center [423, 437] width 132 height 10
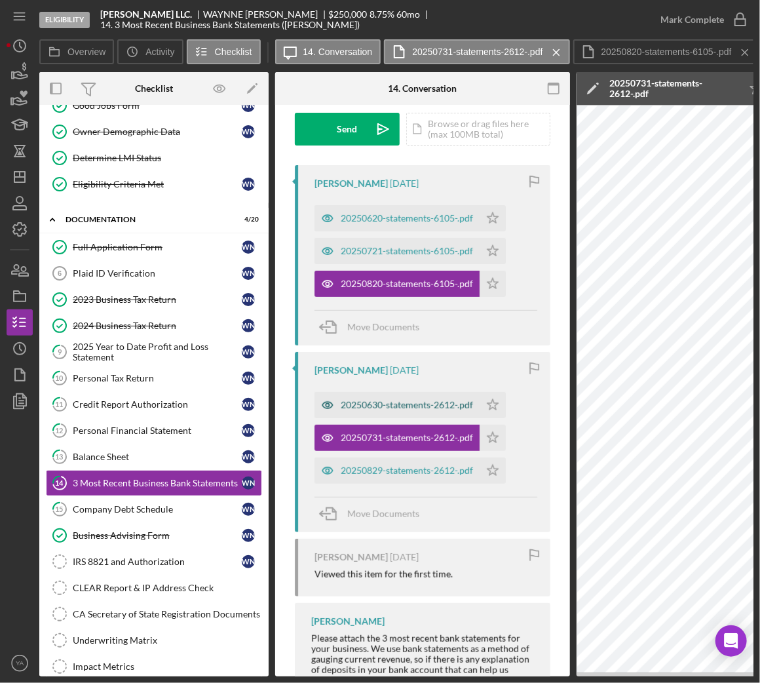
click at [400, 400] on div "20250630-statements-2612-.pdf" at bounding box center [407, 405] width 132 height 10
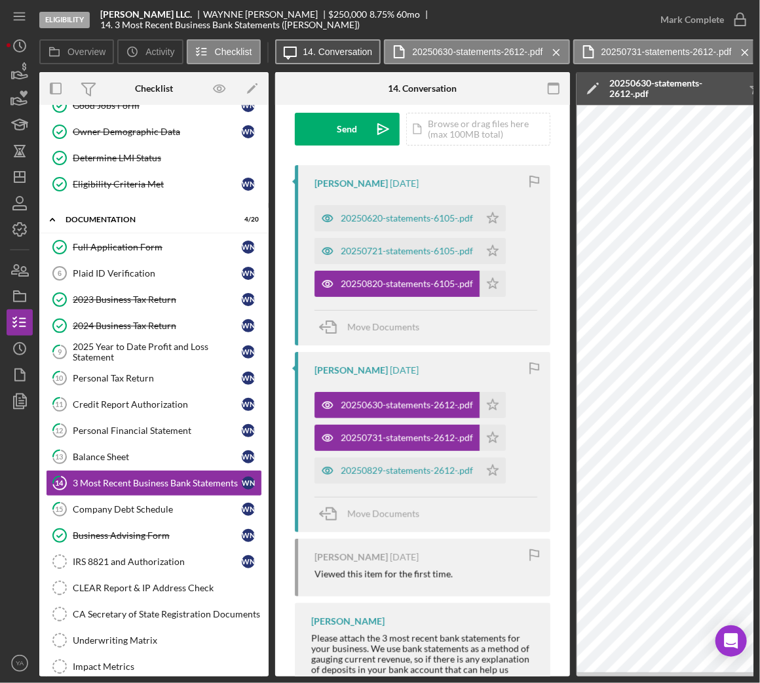
click at [309, 55] on label "14. Conversation" at bounding box center [337, 52] width 69 height 10
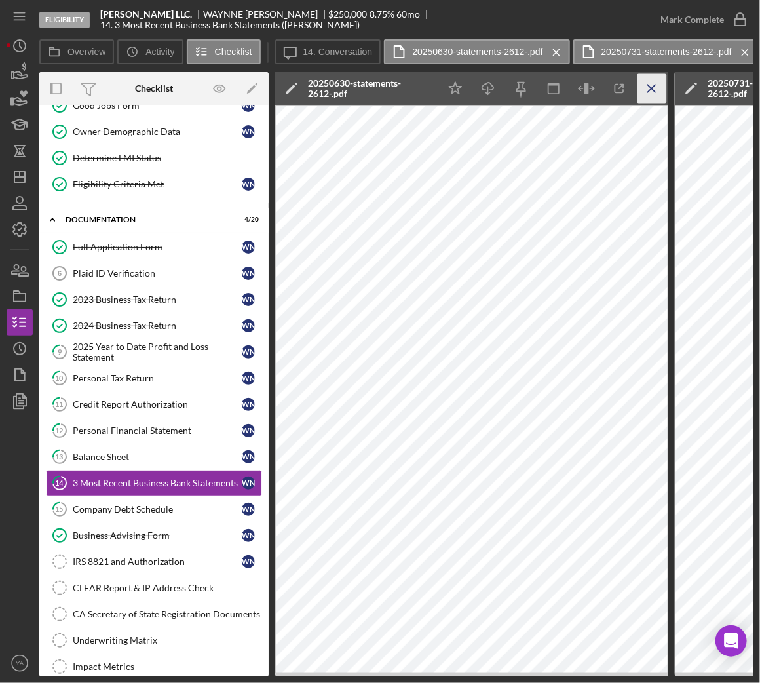
click at [648, 85] on line "button" at bounding box center [651, 88] width 7 height 7
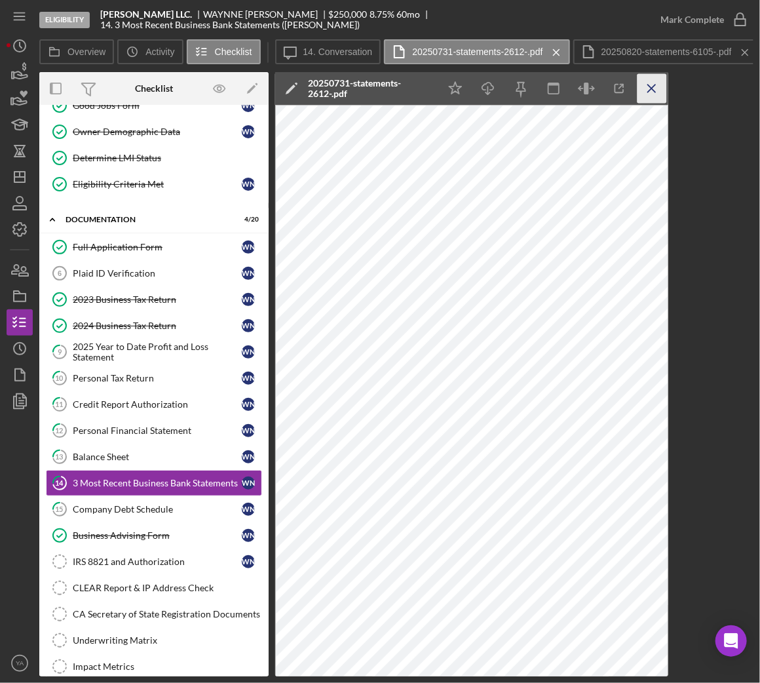
click at [638, 101] on icon "Icon/Menu Close" at bounding box center [652, 88] width 29 height 29
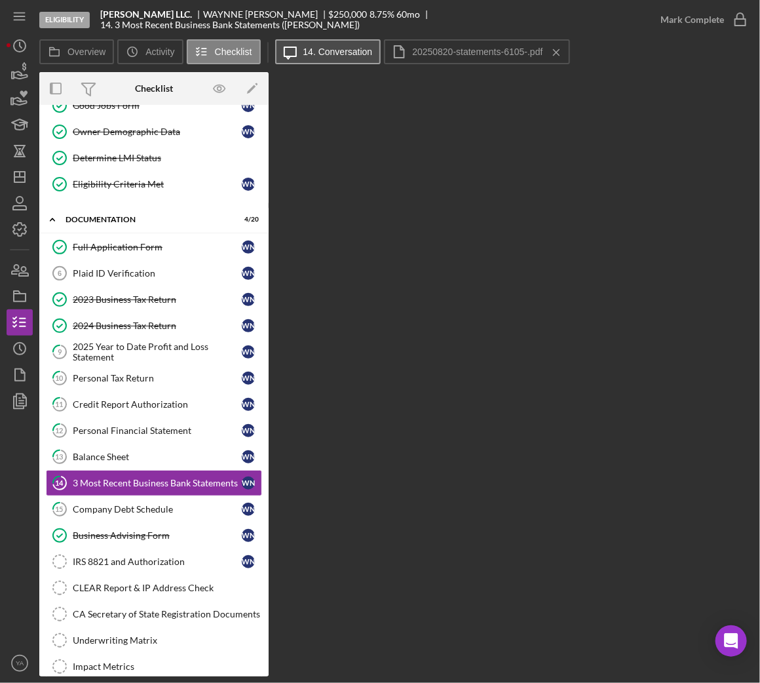
click at [322, 59] on button "Icon/Message 14. Conversation" at bounding box center [328, 51] width 106 height 25
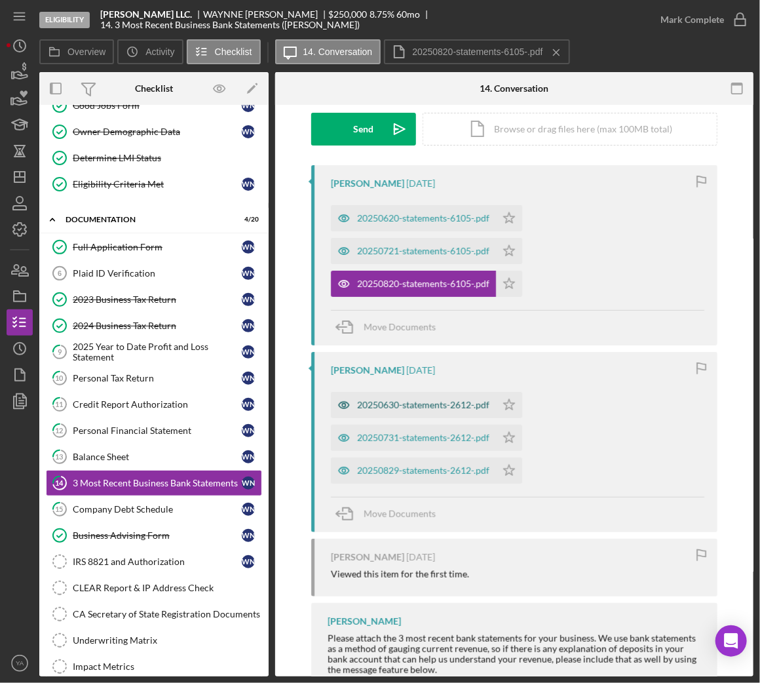
click at [461, 408] on div "20250630-statements-2612-.pdf" at bounding box center [423, 405] width 132 height 10
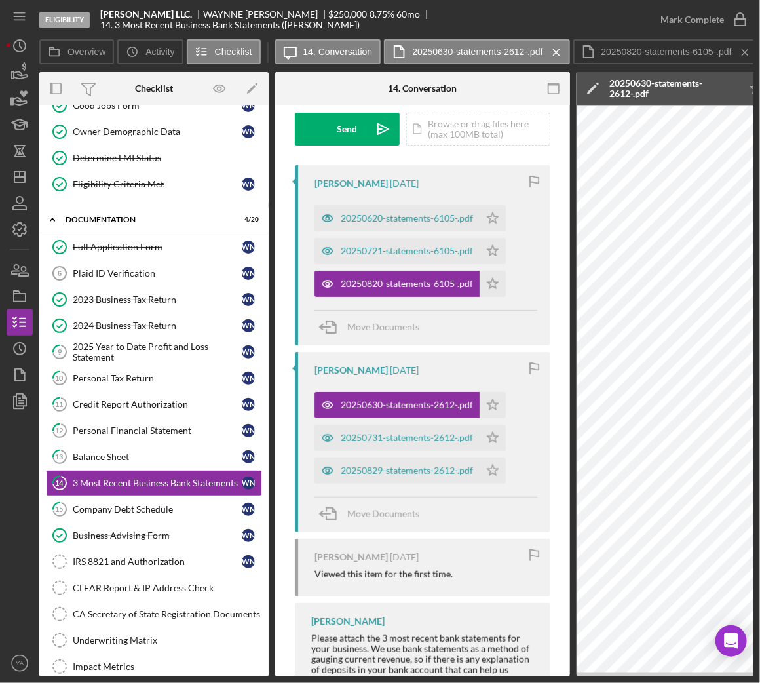
click at [270, 45] on div "Overview Icon/History Activity Checklist Icon/Message 14. Conversation 20250630…" at bounding box center [396, 52] width 714 height 26
click at [301, 43] on icon "Icon/Message" at bounding box center [290, 51] width 33 height 33
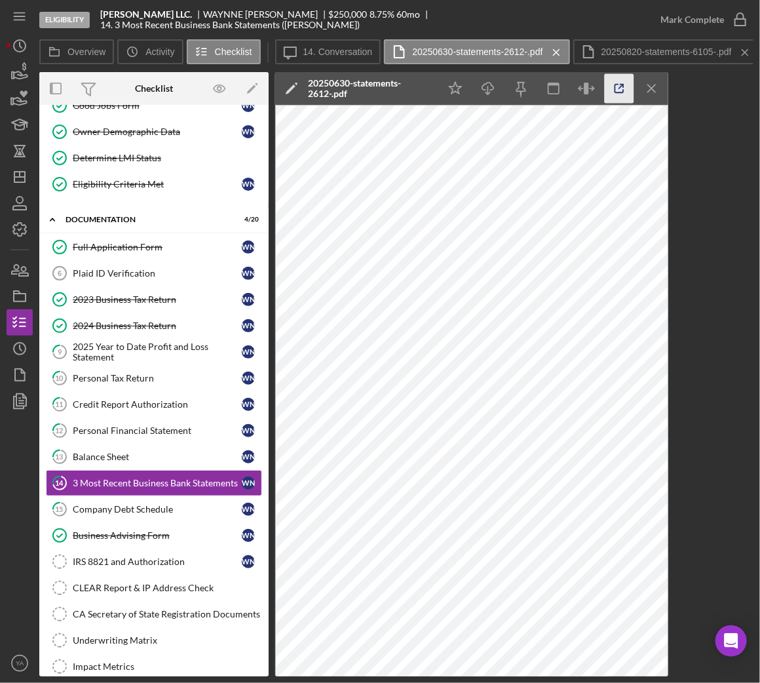
click at [632, 90] on icon "button" at bounding box center [619, 88] width 29 height 29
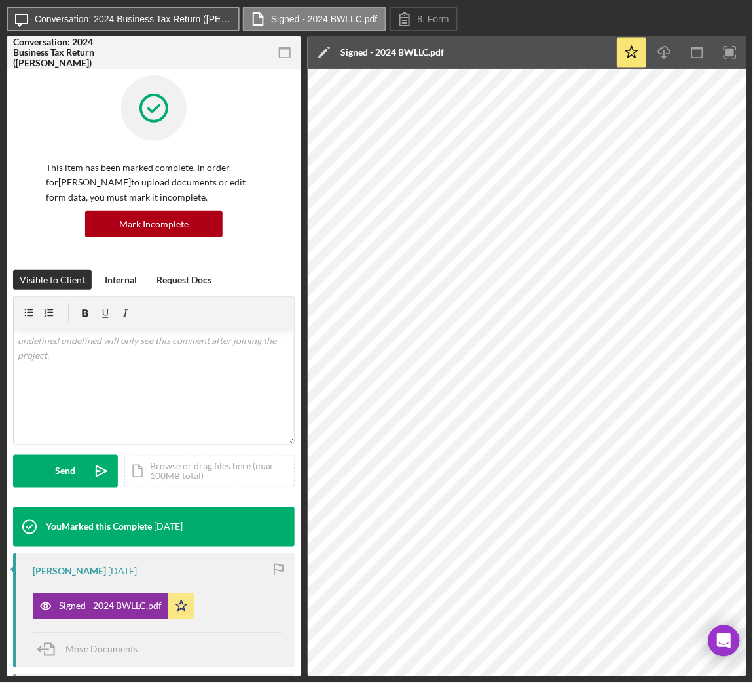
click at [178, 21] on label "Conversation: 2024 Business Tax Return ([PERSON_NAME])" at bounding box center [133, 19] width 197 height 10
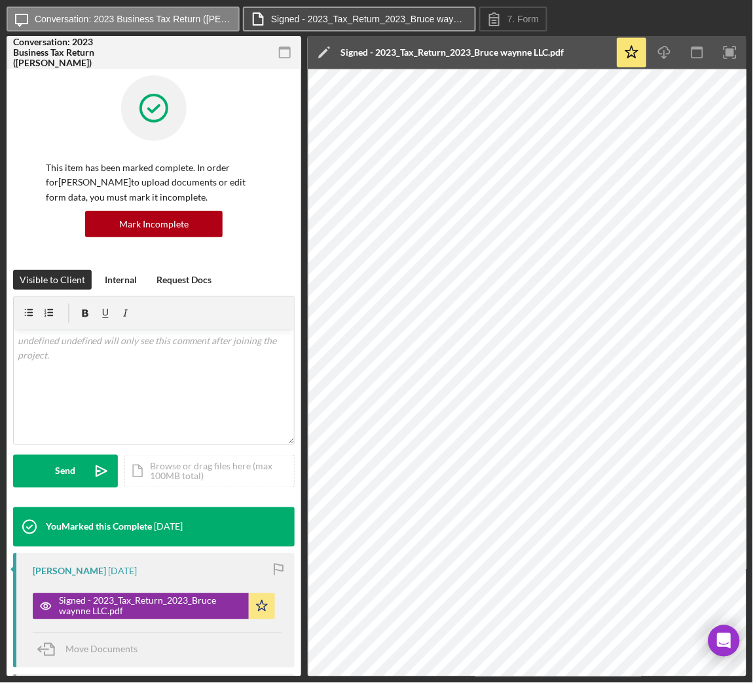
click at [351, 15] on label "Signed - 2023_Tax_Return_2023_Bruce waynne LLC.pdf" at bounding box center [369, 19] width 197 height 10
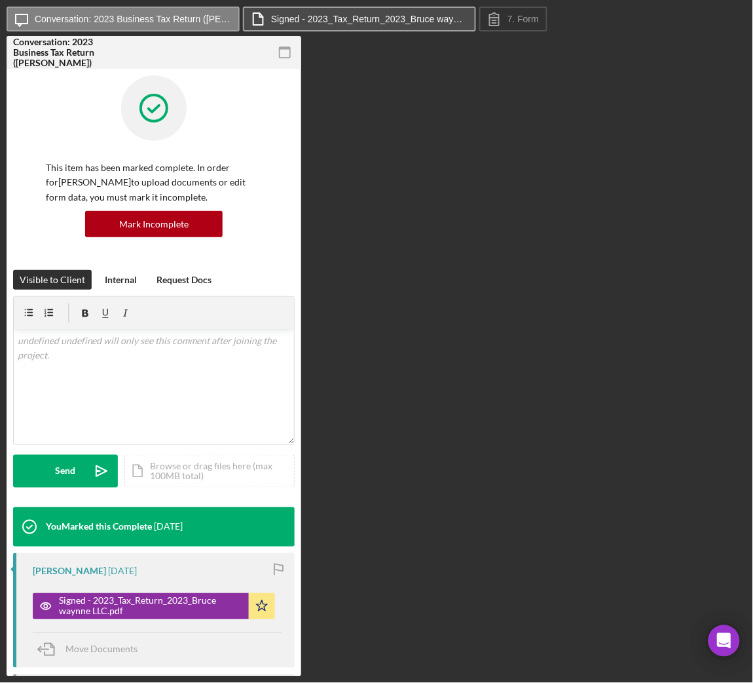
click at [347, 15] on label "Signed - 2023_Tax_Return_2023_Bruce waynne LLC.pdf" at bounding box center [369, 19] width 197 height 10
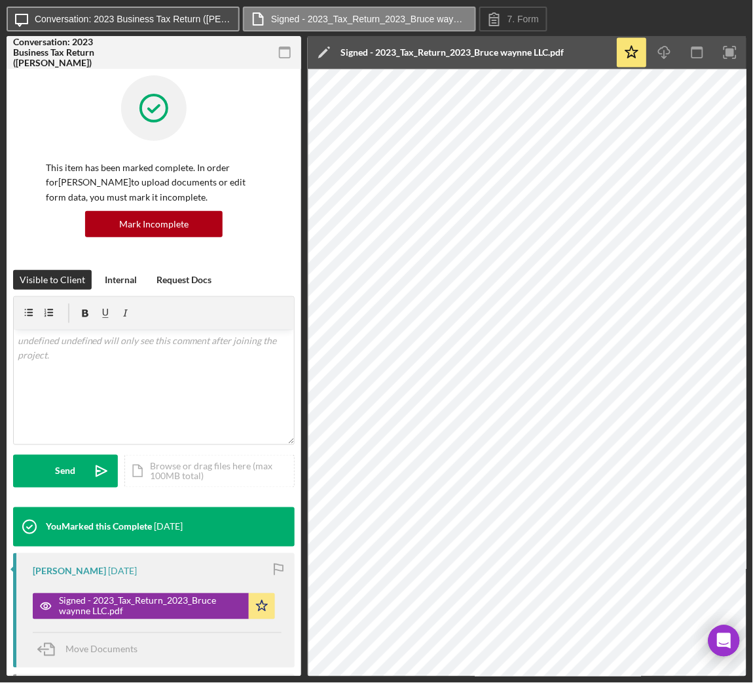
click at [210, 14] on label "Conversation: 2023 Business Tax Return (WAYNNE N.)" at bounding box center [133, 19] width 197 height 10
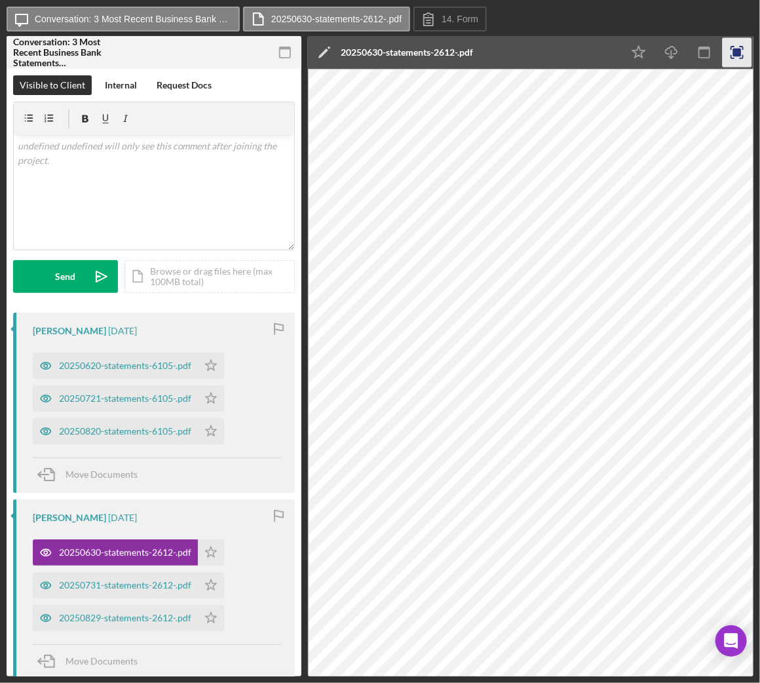
click at [737, 62] on icon "button" at bounding box center [737, 52] width 29 height 29
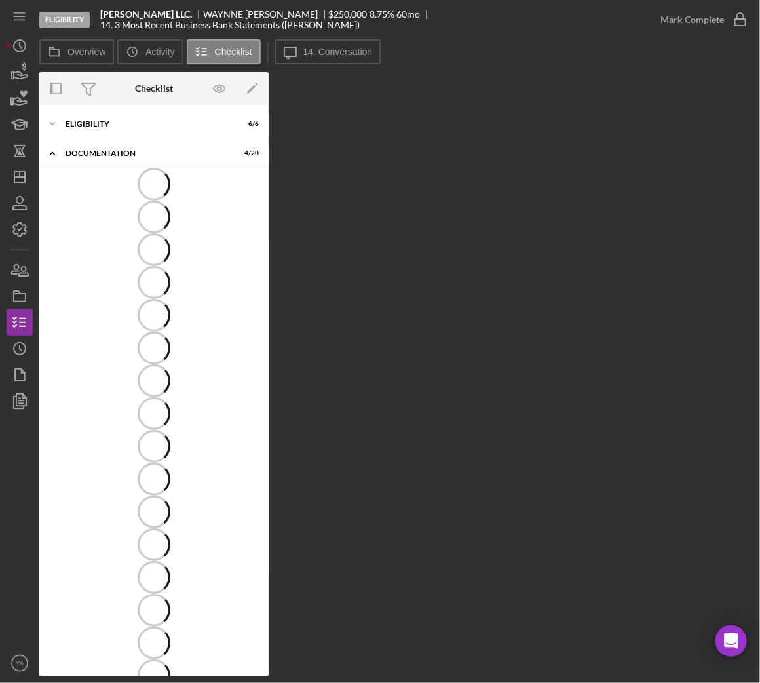
scroll to position [28, 0]
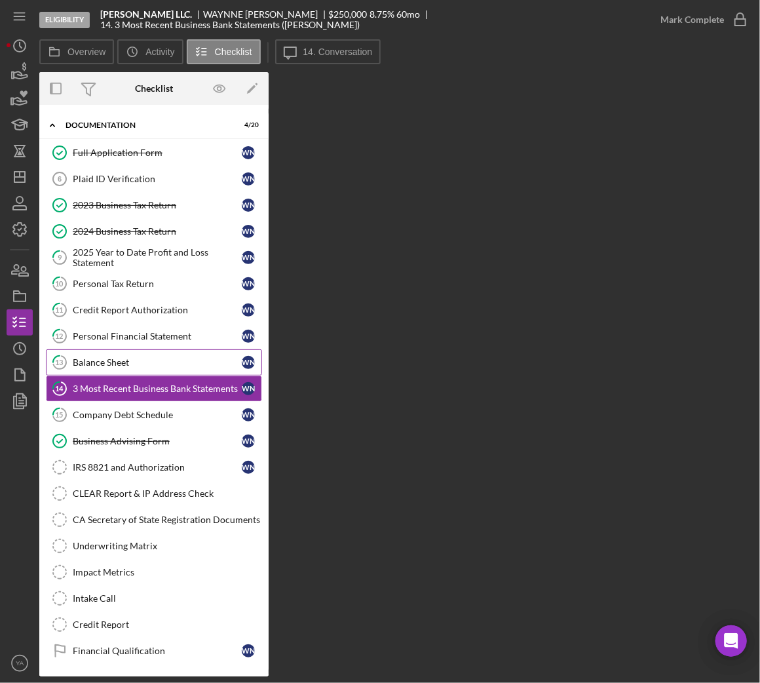
click at [195, 375] on link "13 Balance Sheet W N" at bounding box center [154, 362] width 216 height 26
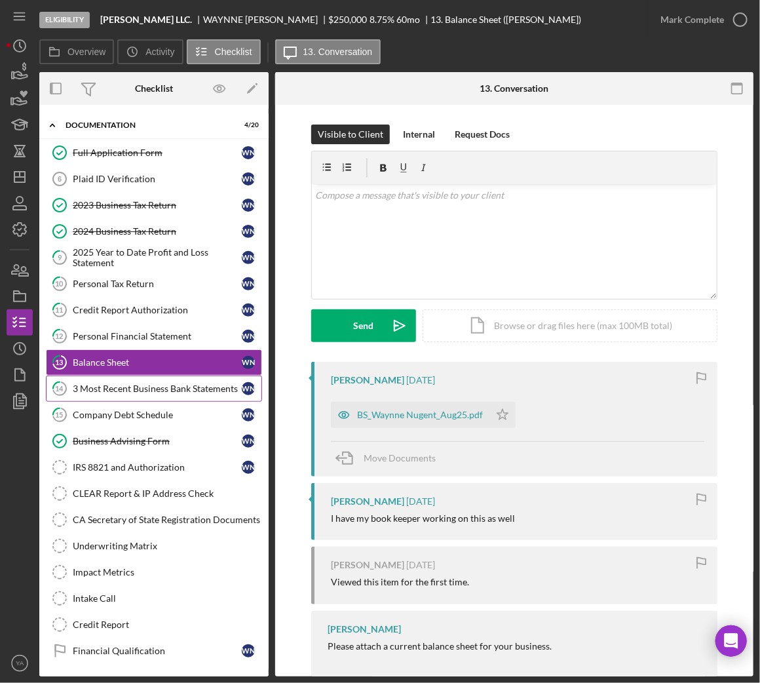
click at [199, 383] on div "3 Most Recent Business Bank Statements" at bounding box center [157, 388] width 169 height 10
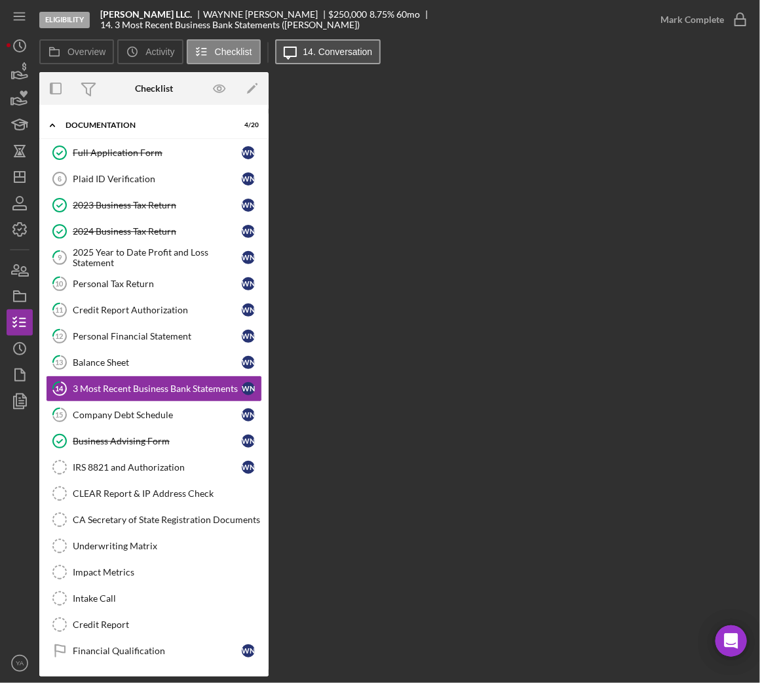
click at [285, 47] on icon at bounding box center [290, 53] width 12 height 12
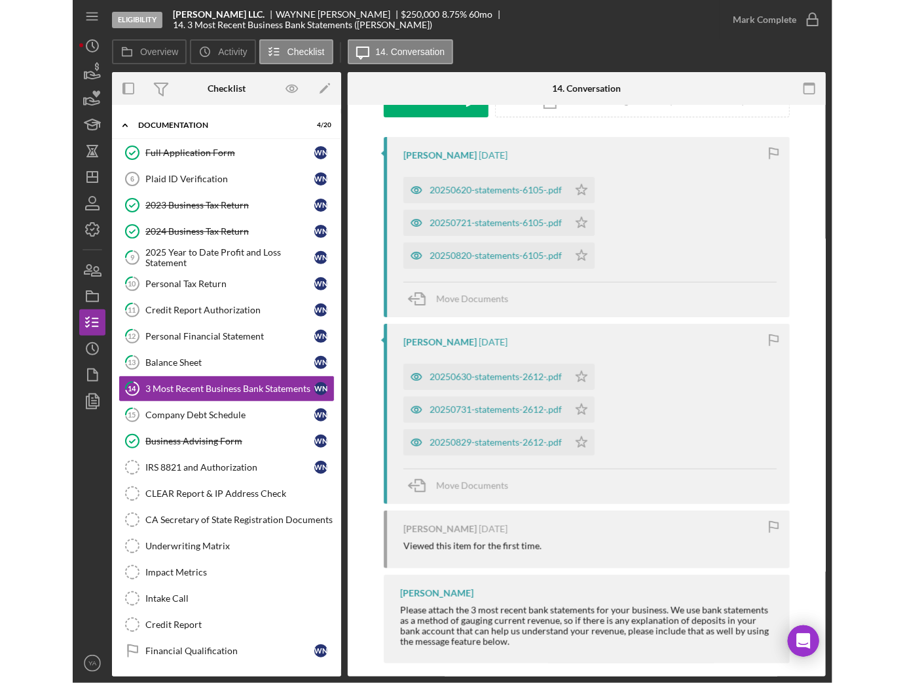
scroll to position [237, 0]
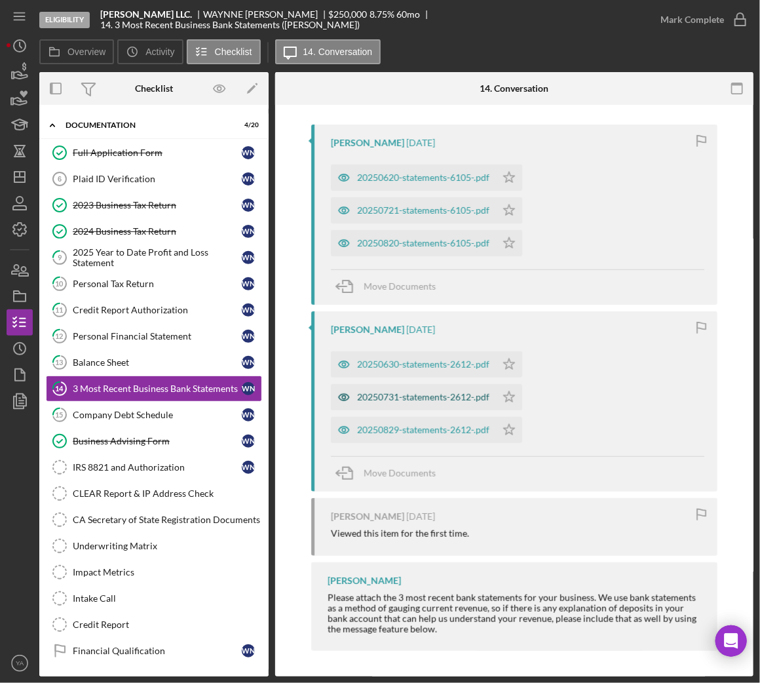
click at [448, 408] on div "20250731-statements-2612-.pdf" at bounding box center [413, 397] width 165 height 26
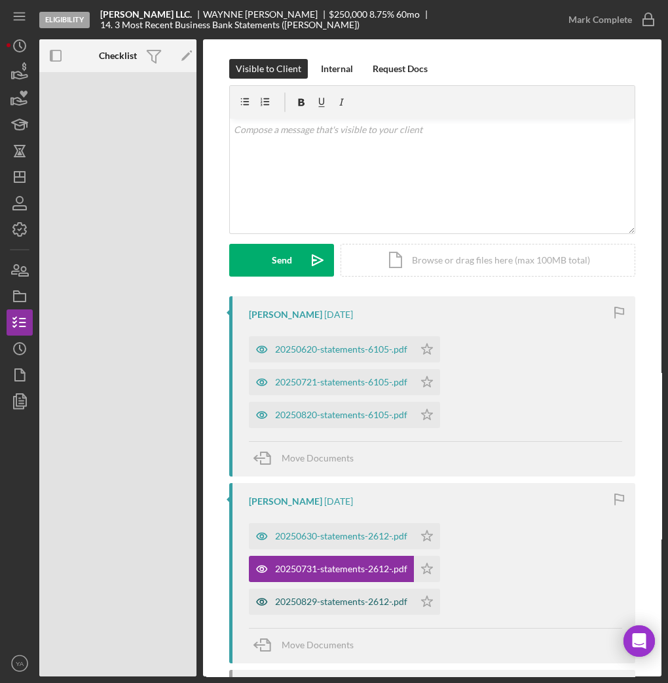
click at [347, 612] on div "20250829-statements-2612-.pdf" at bounding box center [331, 601] width 165 height 26
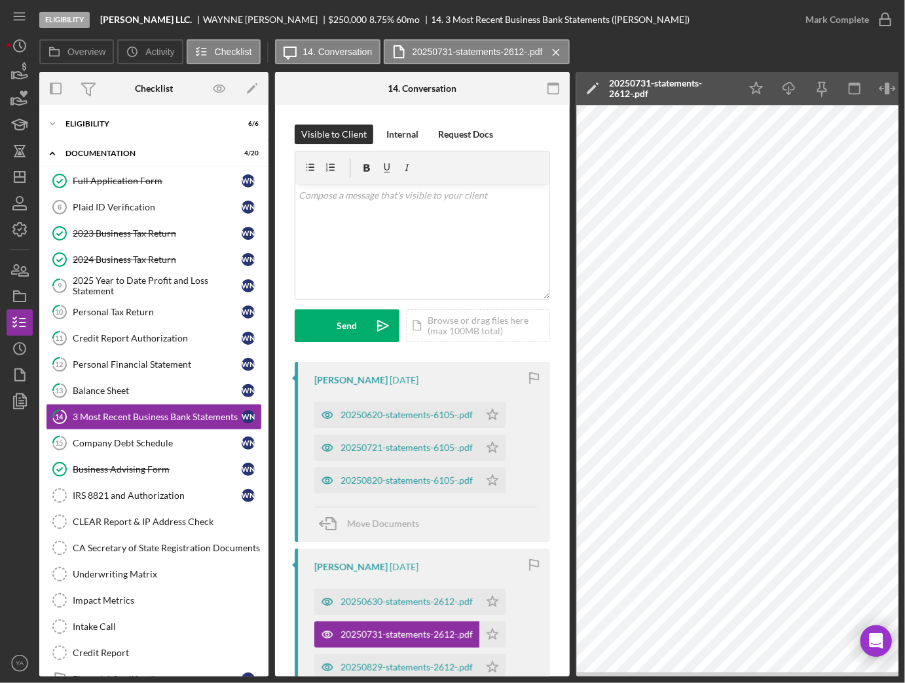
scroll to position [30, 0]
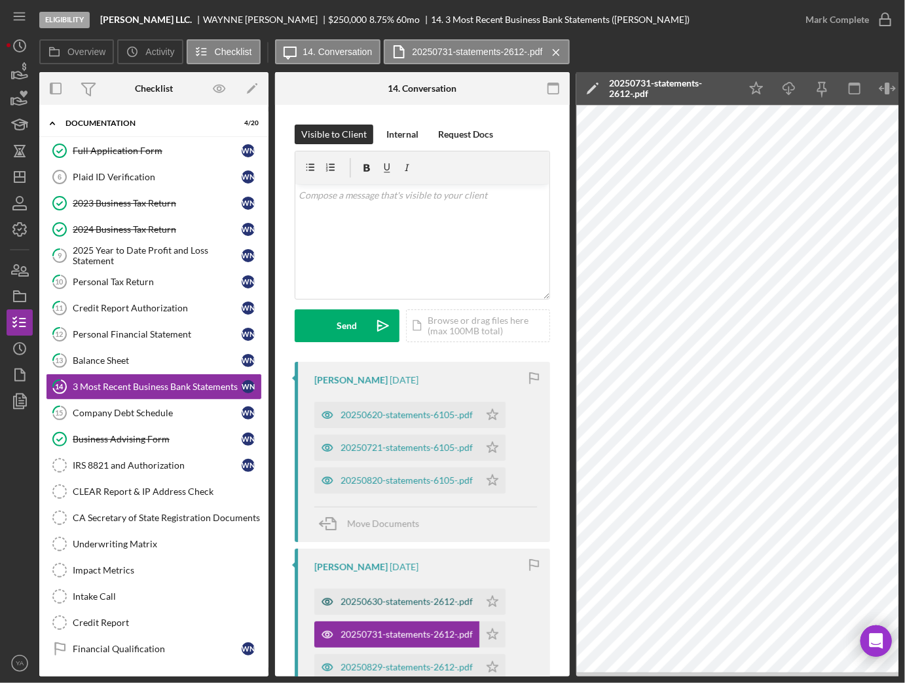
click at [398, 605] on div "20250630-statements-2612-.pdf" at bounding box center [407, 601] width 132 height 10
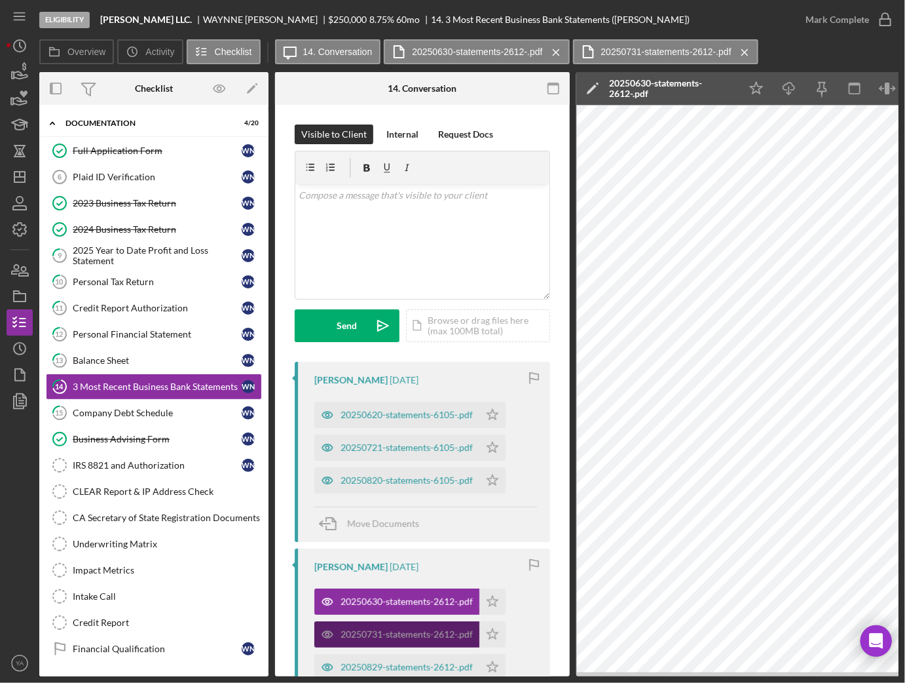
click at [400, 630] on div "20250731-statements-2612-.pdf" at bounding box center [407, 634] width 132 height 10
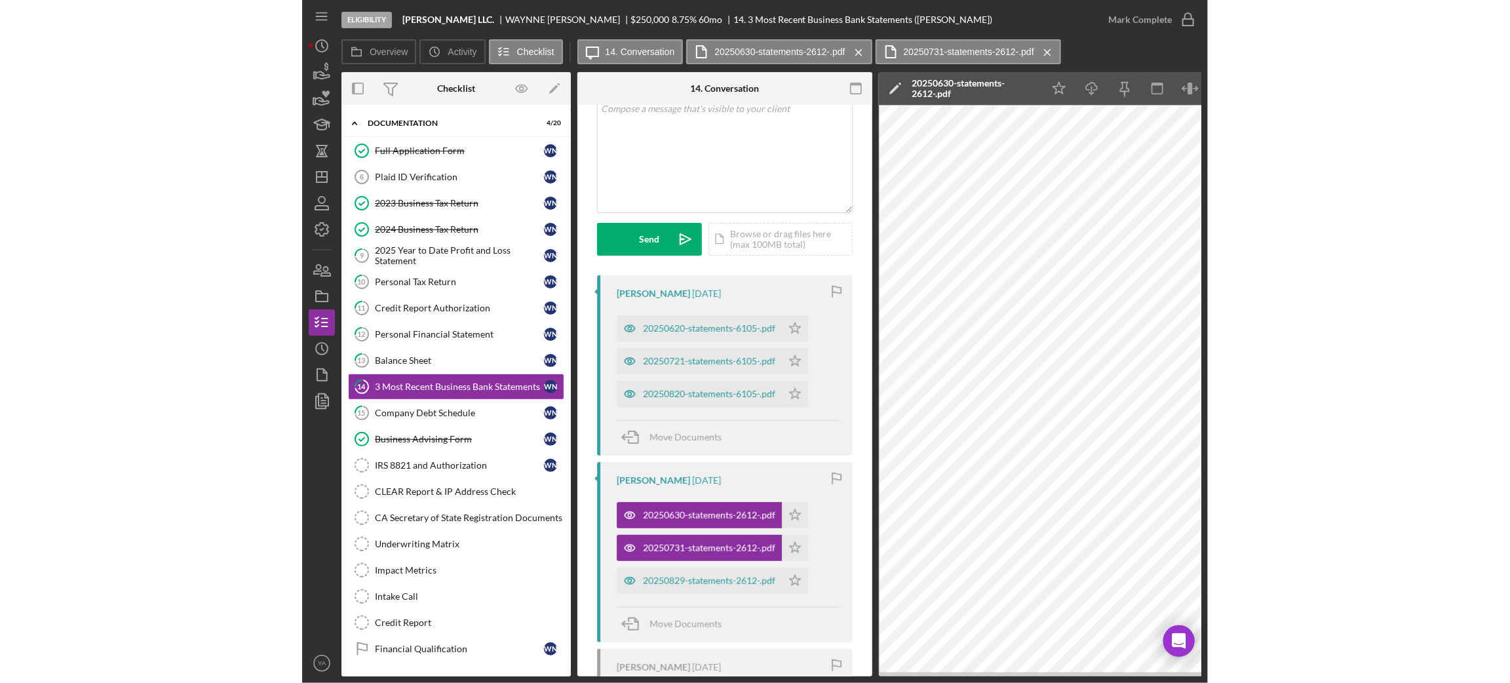
scroll to position [197, 0]
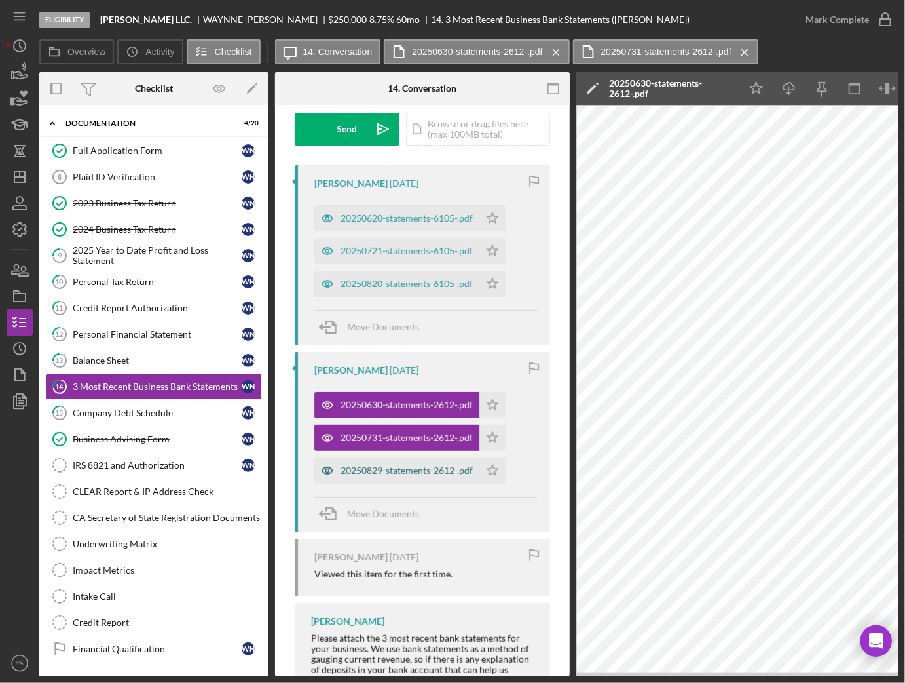
click at [421, 474] on div "20250829-statements-2612-.pdf" at bounding box center [407, 470] width 132 height 10
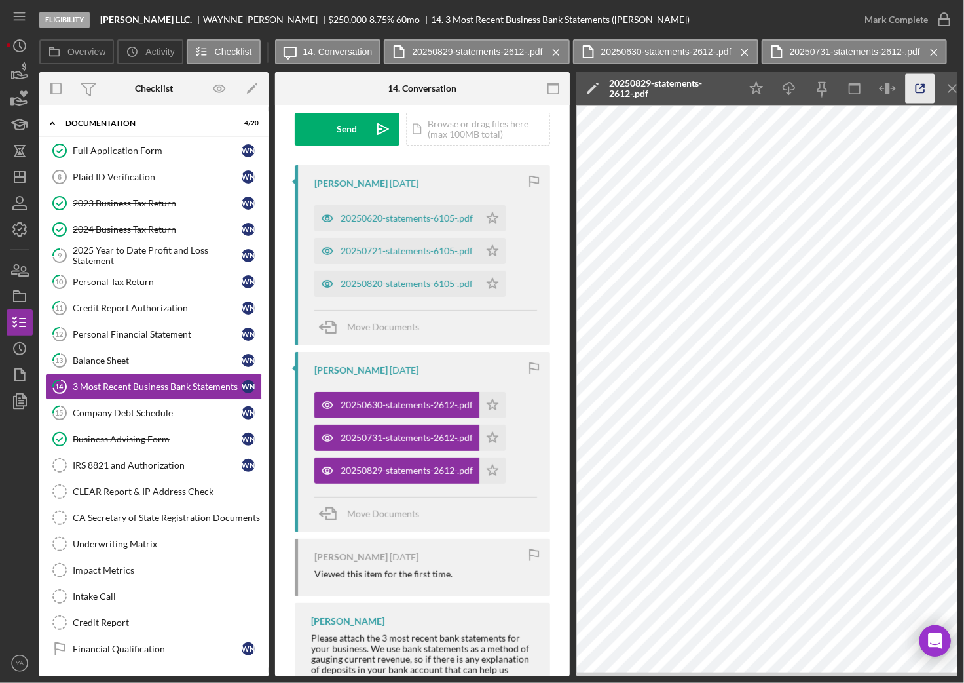
click at [759, 90] on icon "button" at bounding box center [920, 88] width 29 height 29
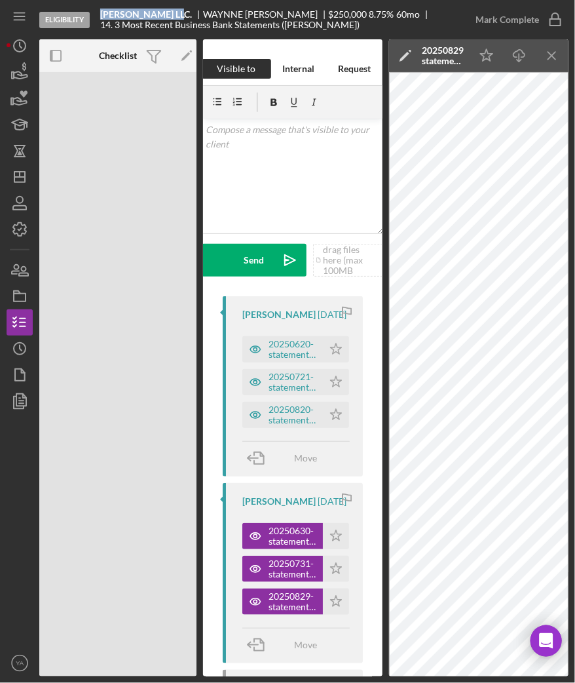
drag, startPoint x: 100, startPoint y: 10, endPoint x: 178, endPoint y: 14, distance: 78.0
click at [178, 14] on b "Bruce Waynne LLC." at bounding box center [146, 14] width 92 height 10
copy b "Bruce Waynne LLC"
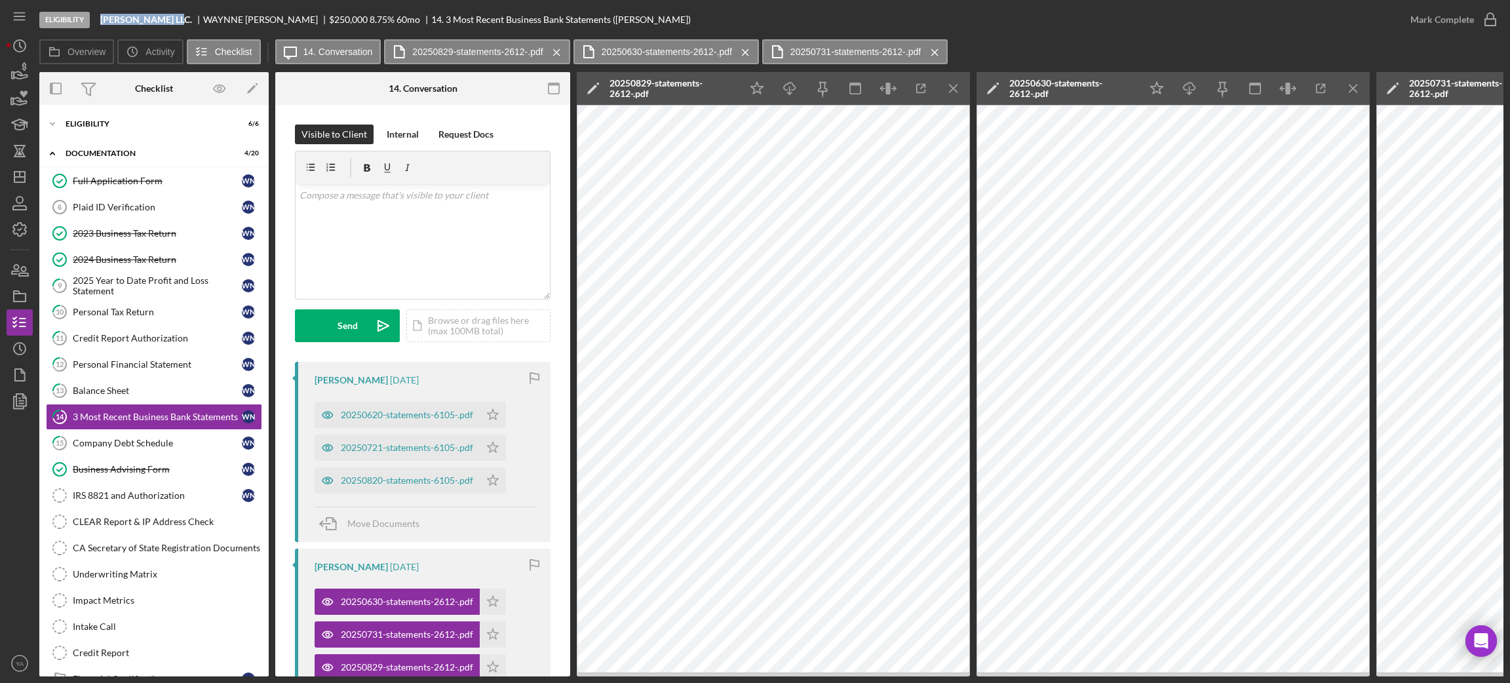
scroll to position [30, 0]
